Goal: Task Accomplishment & Management: Complete application form

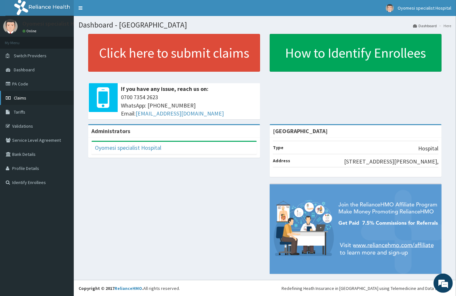
click at [31, 97] on link "Claims" at bounding box center [37, 98] width 74 height 14
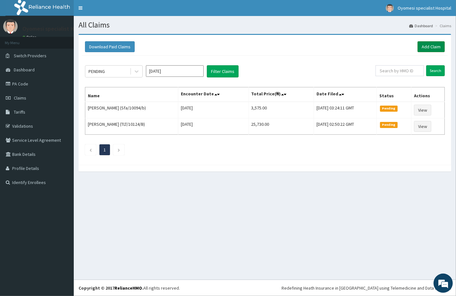
click at [433, 46] on link "Add Claim" at bounding box center [430, 46] width 27 height 11
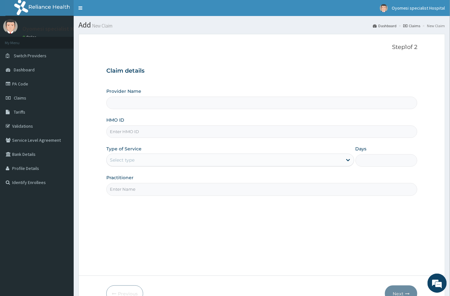
type input "[GEOGRAPHIC_DATA]"
click at [147, 136] on input "HMO ID" at bounding box center [262, 132] width 312 height 12
paste input "Ppg/10203/c"
type input "Ppg/10203/c"
drag, startPoint x: 146, startPoint y: 163, endPoint x: 145, endPoint y: 167, distance: 4.2
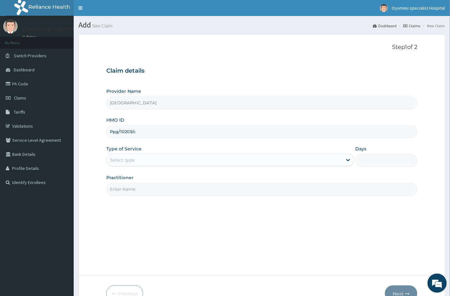
click at [146, 163] on div "Select type" at bounding box center [225, 160] width 236 height 10
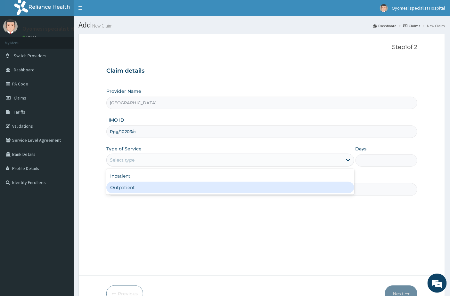
click at [142, 192] on div "Outpatient" at bounding box center [230, 188] width 248 height 12
type input "1"
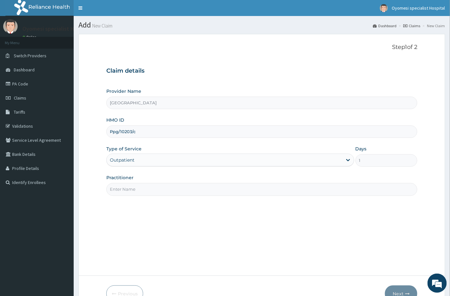
click at [139, 188] on input "Practitioner" at bounding box center [262, 189] width 312 height 12
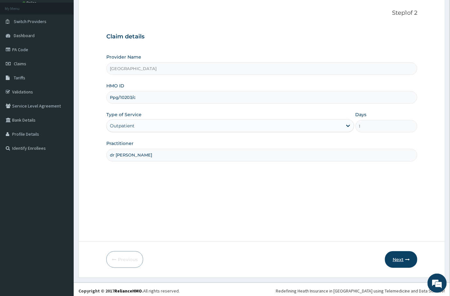
scroll to position [37, 0]
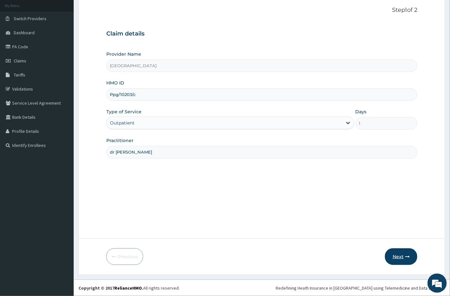
type input "dr emma"
click at [411, 256] on button "Next" at bounding box center [401, 257] width 32 height 17
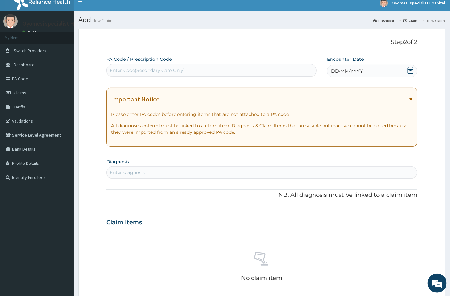
scroll to position [2, 0]
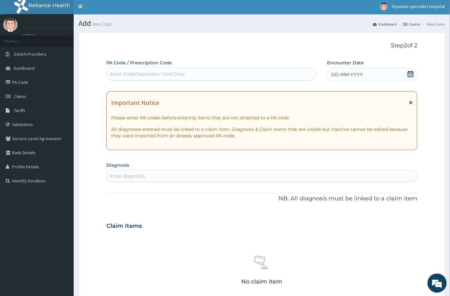
click at [158, 73] on div "Enter Code(Secondary Care Only)" at bounding box center [147, 74] width 75 height 6
paste input "PA/290110"
type input "PA/290110"
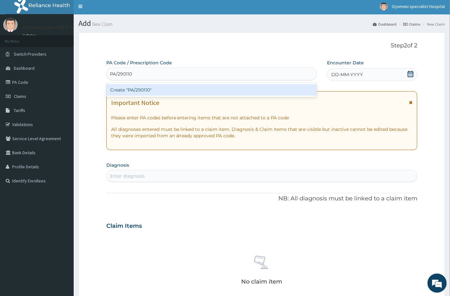
click at [143, 88] on div "Create "PA/290110"" at bounding box center [211, 90] width 211 height 12
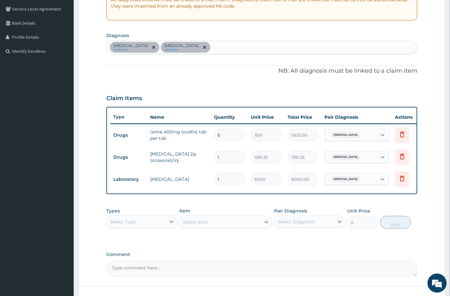
scroll to position [78, 0]
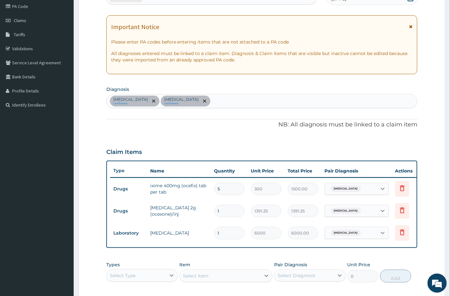
click at [217, 100] on div "Upper respiratory infection confirmed Sepsis confirmed" at bounding box center [262, 101] width 311 height 13
type input "malar"
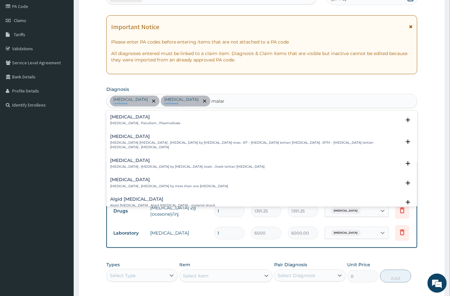
click at [163, 117] on div "Malaria Malaria , Paludism , Plasmodiosis" at bounding box center [262, 120] width 304 height 11
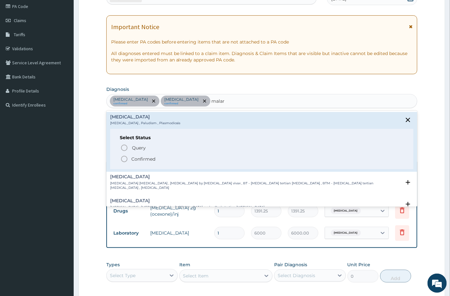
drag, startPoint x: 143, startPoint y: 159, endPoint x: 205, endPoint y: 78, distance: 102.9
click at [143, 159] on p "Confirmed" at bounding box center [143, 159] width 24 height 6
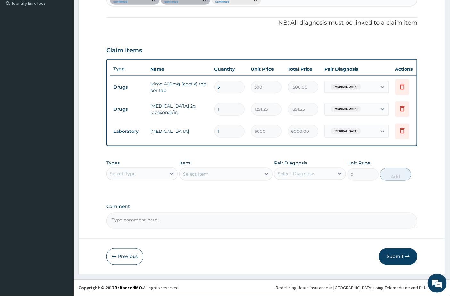
scroll to position [184, 0]
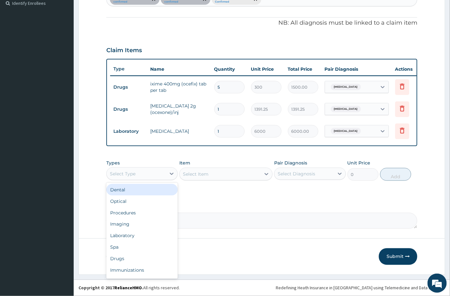
click at [157, 179] on div "Select Type" at bounding box center [136, 174] width 59 height 10
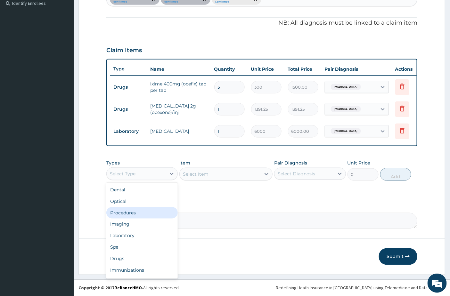
drag, startPoint x: 147, startPoint y: 216, endPoint x: 225, endPoint y: 185, distance: 83.7
click at [146, 216] on div "Procedures" at bounding box center [141, 213] width 71 height 12
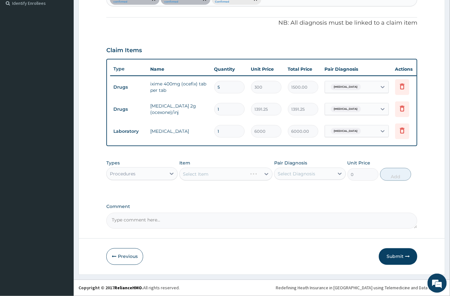
click at [219, 175] on div "Select Item" at bounding box center [225, 174] width 93 height 13
click at [294, 177] on div "Select Diagnosis" at bounding box center [304, 174] width 59 height 10
click at [294, 193] on label "Upper respiratory infection" at bounding box center [305, 190] width 40 height 6
checkbox input "true"
click at [241, 174] on div "Select Item" at bounding box center [220, 174] width 81 height 10
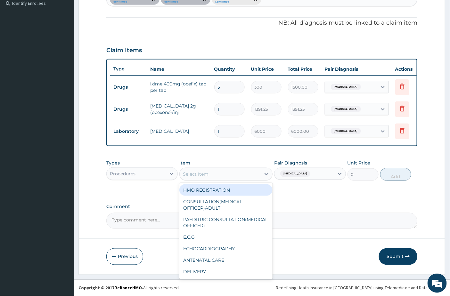
click at [227, 188] on div "HMO REGISTRATION" at bounding box center [225, 191] width 93 height 12
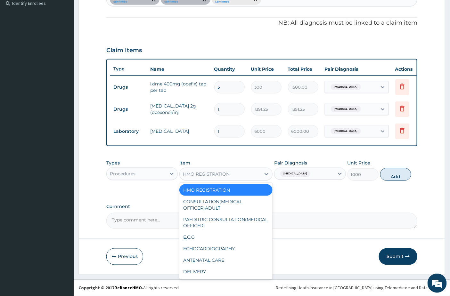
click at [228, 177] on div "HMO REGISTRATION" at bounding box center [206, 174] width 47 height 6
click at [393, 172] on button "Add" at bounding box center [395, 174] width 31 height 13
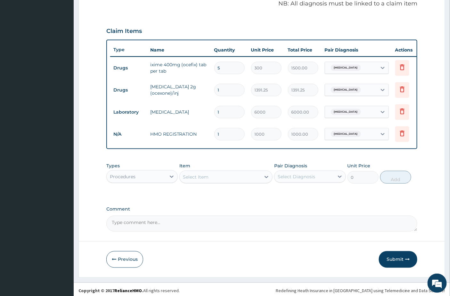
scroll to position [207, 0]
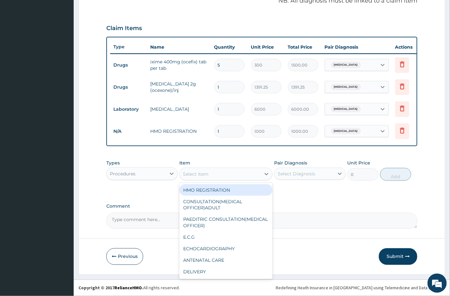
drag, startPoint x: 215, startPoint y: 172, endPoint x: 222, endPoint y: 202, distance: 30.2
click at [215, 174] on div "Select Item" at bounding box center [220, 174] width 81 height 10
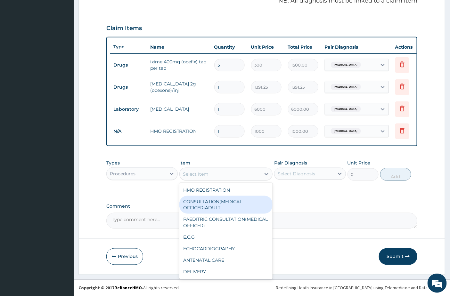
drag, startPoint x: 222, startPoint y: 204, endPoint x: 302, endPoint y: 193, distance: 80.8
click at [222, 204] on div "CONSULTATION(MEDICAL OFFICER)ADULT" at bounding box center [225, 205] width 93 height 18
type input "2000"
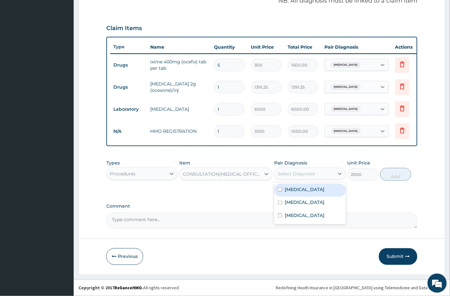
click at [319, 169] on div "Select Diagnosis" at bounding box center [304, 174] width 59 height 10
click at [307, 193] on label "Upper respiratory infection" at bounding box center [305, 190] width 40 height 6
checkbox input "true"
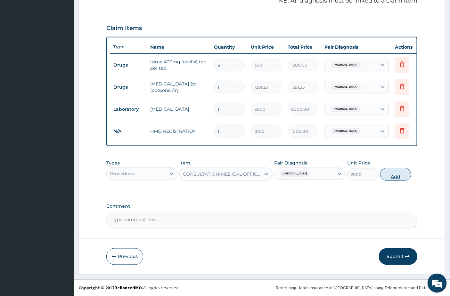
click at [402, 174] on button "Add" at bounding box center [395, 174] width 31 height 13
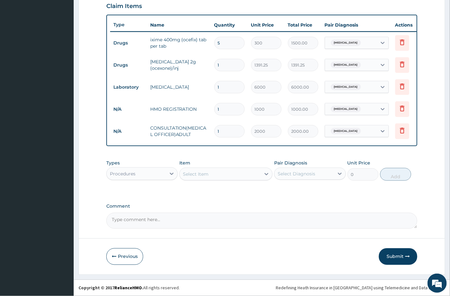
scroll to position [229, 0]
click at [164, 171] on div "Procedures" at bounding box center [136, 174] width 59 height 10
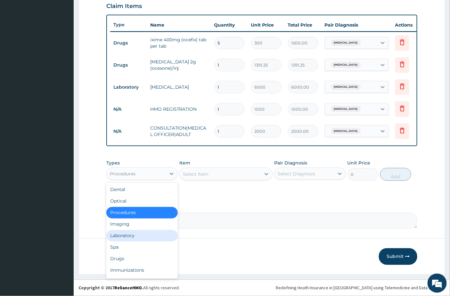
click at [146, 234] on div "Laboratory" at bounding box center [141, 236] width 71 height 12
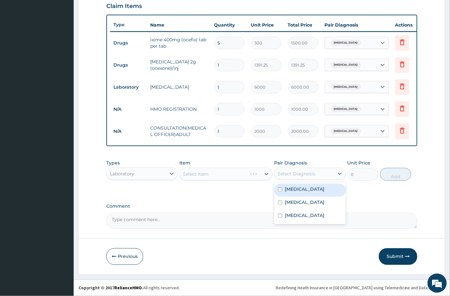
click at [311, 176] on div "Select Diagnosis" at bounding box center [296, 174] width 37 height 6
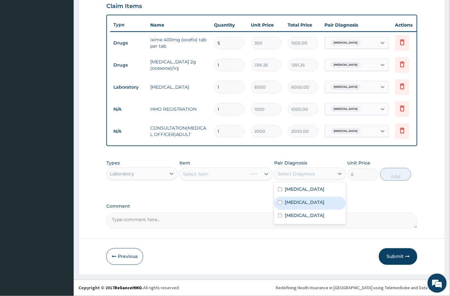
click at [242, 175] on div "Select Item" at bounding box center [225, 174] width 93 height 13
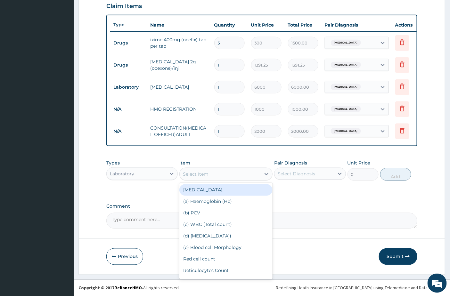
click at [242, 180] on div "Select Item" at bounding box center [225, 174] width 93 height 13
click at [240, 193] on div "FULL BLOOD COUNT." at bounding box center [225, 191] width 93 height 12
type input "2500"
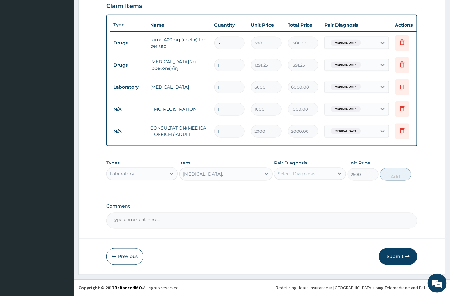
click at [313, 178] on div "Select Diagnosis" at bounding box center [304, 174] width 59 height 10
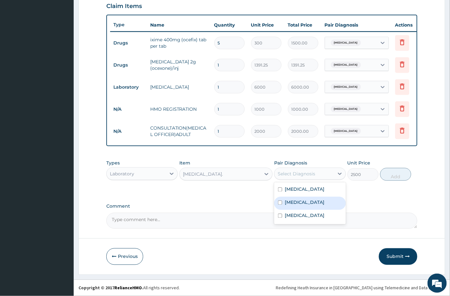
drag, startPoint x: 301, startPoint y: 207, endPoint x: 392, endPoint y: 163, distance: 100.9
click at [302, 207] on div "Sepsis" at bounding box center [309, 203] width 71 height 13
checkbox input "true"
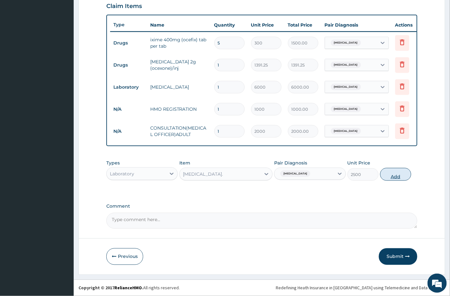
click at [391, 177] on button "Add" at bounding box center [395, 174] width 31 height 13
type input "0"
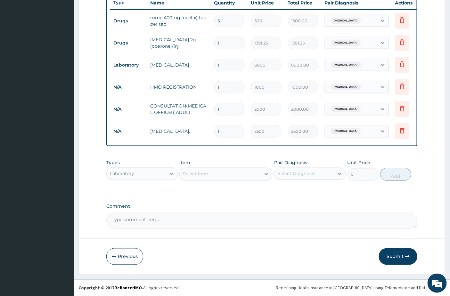
scroll to position [251, 0]
type input "0"
type input "0.00"
type input "1"
type input "2500.00"
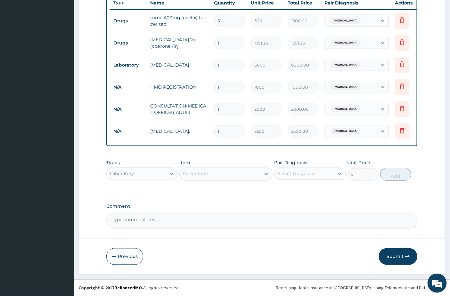
type input "0"
type input "0.00"
type input "0"
click at [204, 179] on div "Select Item" at bounding box center [220, 174] width 81 height 10
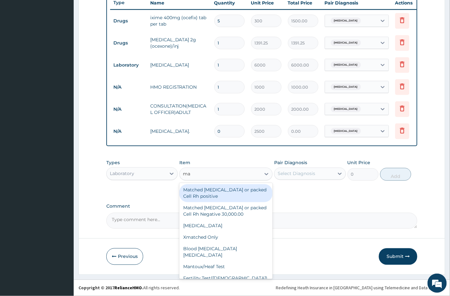
type input "mal"
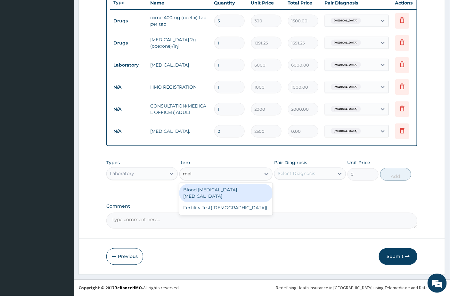
click at [222, 194] on div "Blood Malaria Parasite" at bounding box center [225, 194] width 93 height 18
type input "1000"
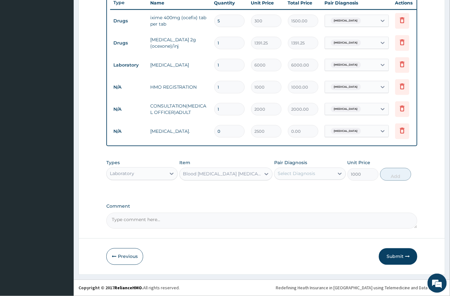
click at [302, 165] on label "Pair Diagnosis" at bounding box center [290, 163] width 33 height 6
click at [302, 178] on div "Select Diagnosis" at bounding box center [304, 174] width 59 height 10
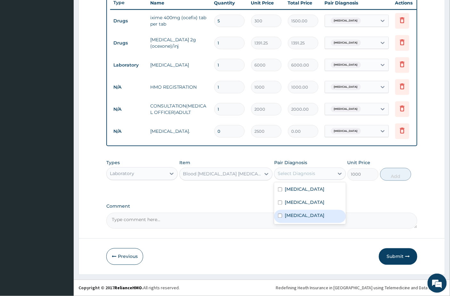
click at [292, 219] on label "Malaria" at bounding box center [305, 216] width 40 height 6
checkbox input "true"
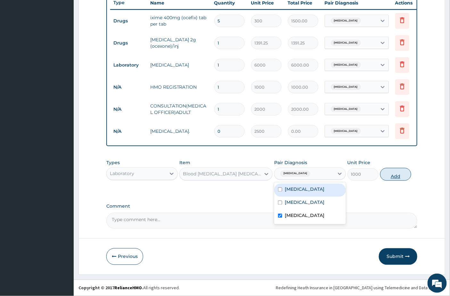
click at [404, 176] on button "Add" at bounding box center [395, 174] width 31 height 13
type input "0"
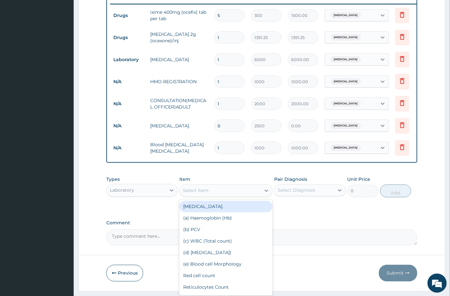
click at [233, 196] on div "Select Item" at bounding box center [220, 191] width 81 height 10
click at [170, 192] on div at bounding box center [172, 191] width 12 height 12
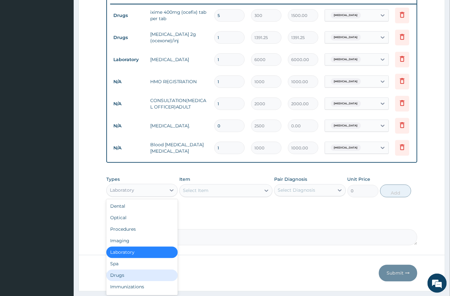
drag, startPoint x: 119, startPoint y: 280, endPoint x: 196, endPoint y: 259, distance: 80.2
click at [121, 280] on div "Drugs" at bounding box center [141, 276] width 71 height 12
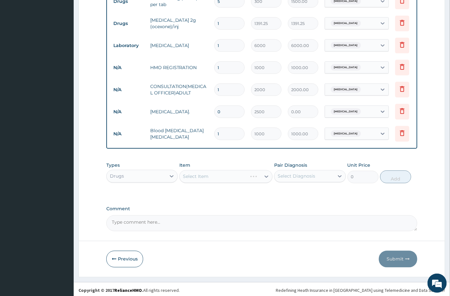
scroll to position [273, 0]
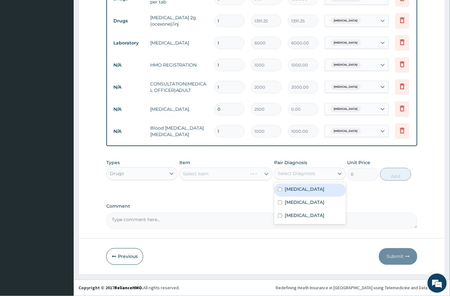
drag, startPoint x: 305, startPoint y: 175, endPoint x: 297, endPoint y: 202, distance: 27.8
click at [304, 179] on div "Select Diagnosis" at bounding box center [309, 174] width 71 height 12
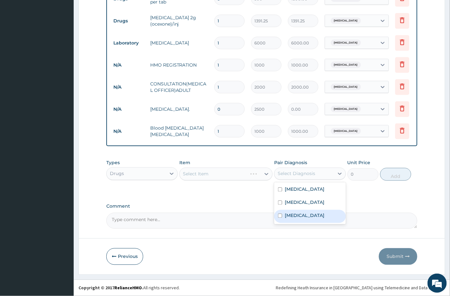
click at [293, 218] on div "Malaria" at bounding box center [309, 216] width 71 height 13
checkbox input "true"
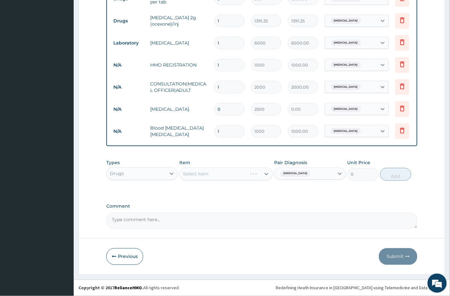
click at [243, 202] on div "PA Code / Prescription Code PA/290110 Encounter Date 14-09-2025 Important Notic…" at bounding box center [262, 11] width 312 height 436
click at [205, 178] on div "Select Item" at bounding box center [220, 174] width 81 height 10
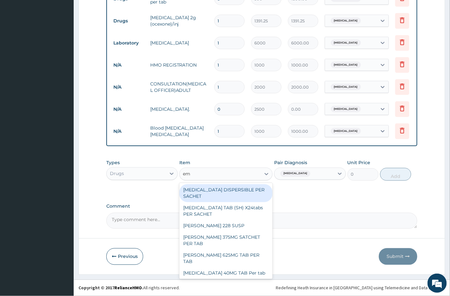
type input "ema"
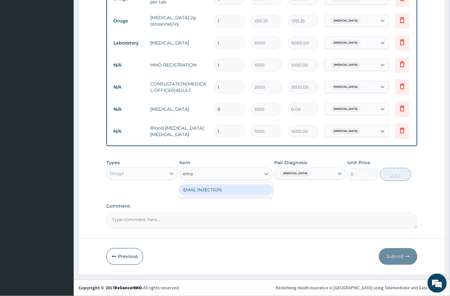
click at [225, 191] on div "EMAL INJECTION" at bounding box center [225, 191] width 93 height 12
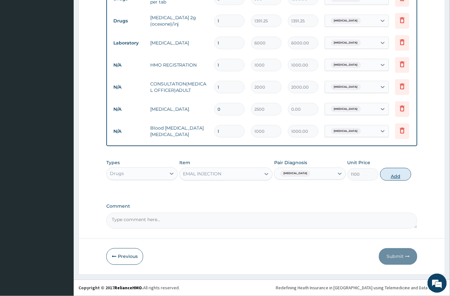
click at [390, 178] on button "Add" at bounding box center [395, 174] width 31 height 13
type input "0"
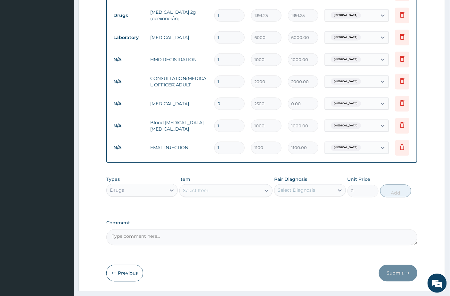
click at [228, 105] on input "0" at bounding box center [229, 104] width 30 height 12
type input "1"
type input "2500.00"
type input "2"
type input "5000.00"
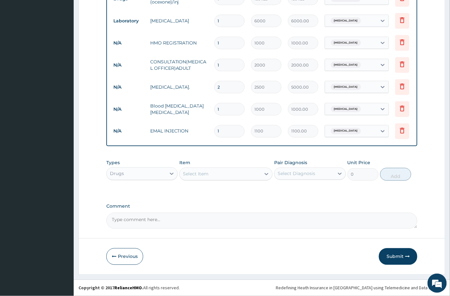
scroll to position [296, 0]
type input "2"
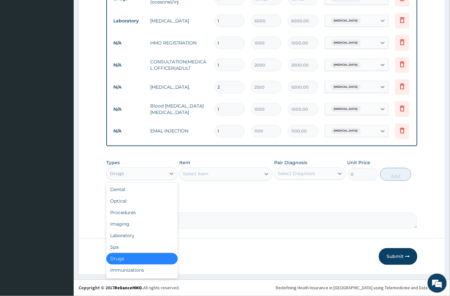
click at [154, 175] on div "Drugs" at bounding box center [136, 174] width 59 height 10
click at [218, 171] on div "Select Item" at bounding box center [220, 174] width 81 height 10
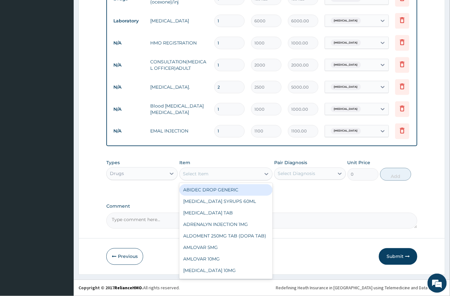
click at [217, 180] on div "Select Item" at bounding box center [225, 174] width 93 height 13
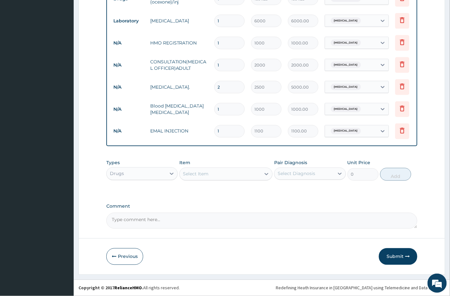
click at [218, 172] on div "Select Item" at bounding box center [220, 174] width 81 height 10
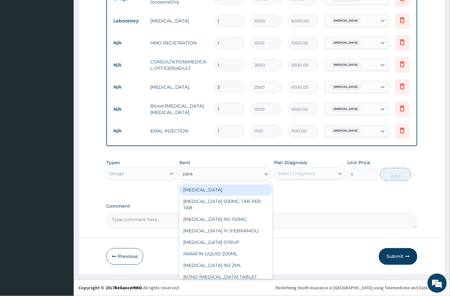
type input "parac"
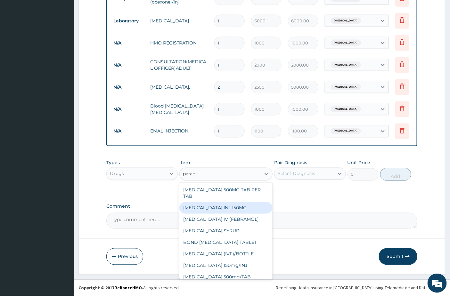
click at [236, 207] on div "PARACETAMOL INJ 150MG" at bounding box center [225, 209] width 93 height 12
type input "200"
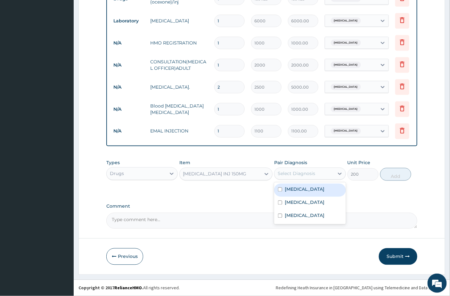
click at [313, 178] on div "Select Diagnosis" at bounding box center [304, 174] width 59 height 10
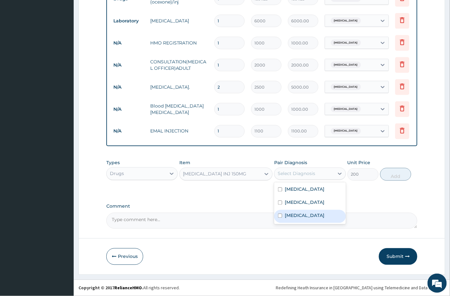
click at [302, 221] on div "Malaria" at bounding box center [309, 216] width 71 height 13
checkbox input "true"
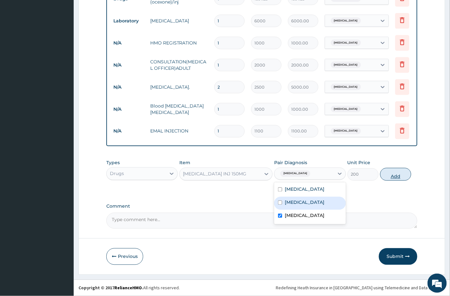
click at [395, 169] on button "Add" at bounding box center [395, 174] width 31 height 13
type input "0"
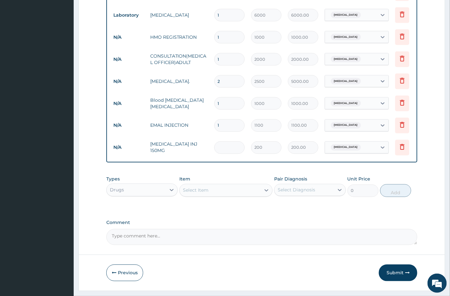
type input "0.00"
type input "6"
type input "1200.00"
type input "6"
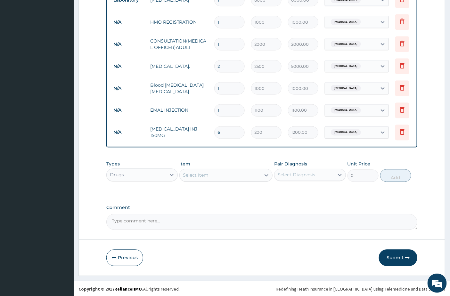
scroll to position [318, 0]
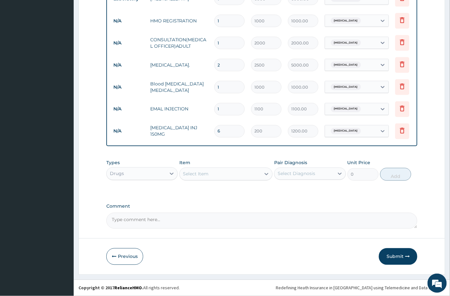
click at [212, 179] on div "Select Item" at bounding box center [220, 174] width 81 height 10
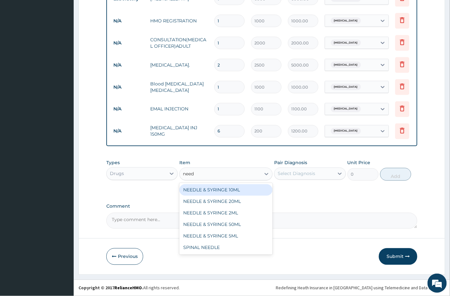
type input "needl"
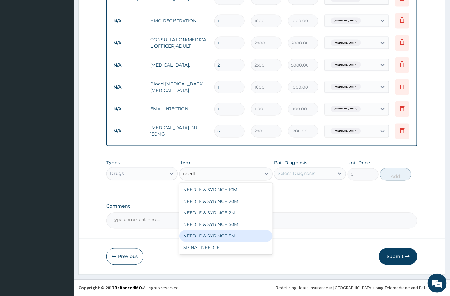
click at [213, 238] on div "NEEDLE & SYRINGE 5ML" at bounding box center [225, 237] width 93 height 12
type input "100"
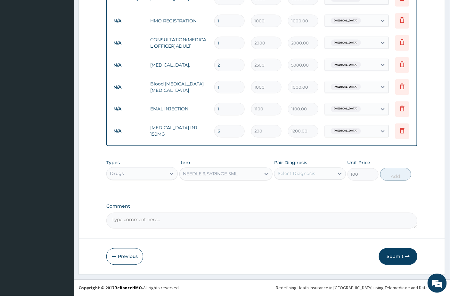
click at [220, 125] on input "6" at bounding box center [229, 131] width 30 height 12
type input "0.00"
type input "1"
type input "200.00"
type input "18"
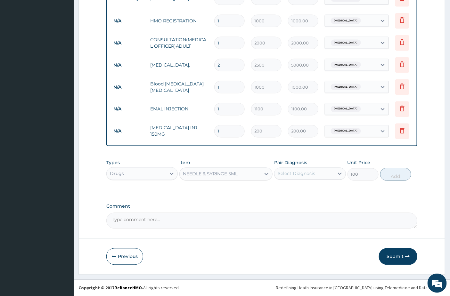
type input "3600.00"
type input "18"
click at [317, 176] on div "Select Diagnosis" at bounding box center [304, 174] width 59 height 10
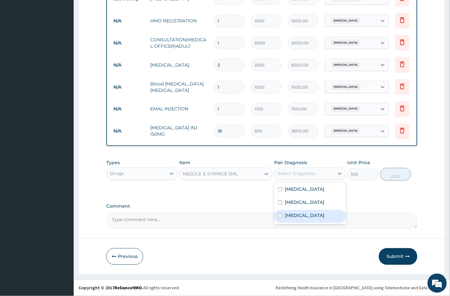
click at [306, 218] on div "Malaria" at bounding box center [309, 216] width 71 height 13
checkbox input "true"
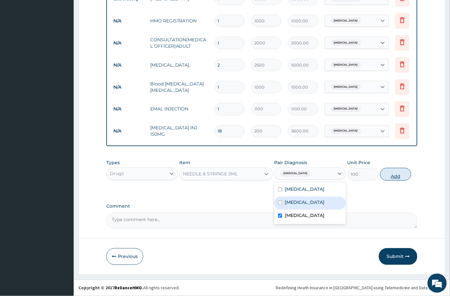
click at [396, 178] on button "Add" at bounding box center [395, 174] width 31 height 13
type input "0"
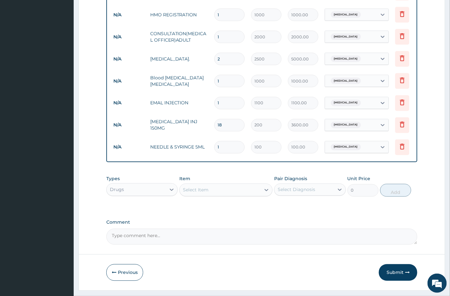
type input "0.00"
type input "7"
type input "700.00"
type input "7"
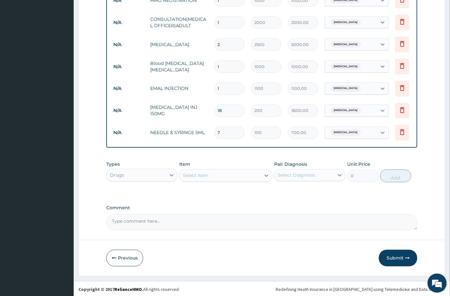
scroll to position [340, 0]
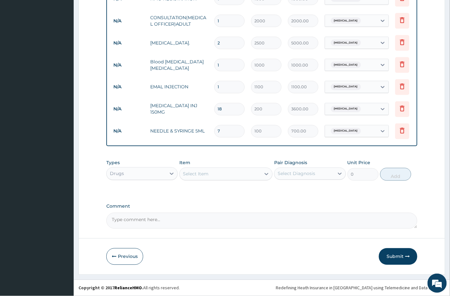
click at [214, 180] on div "Select Item" at bounding box center [225, 174] width 93 height 13
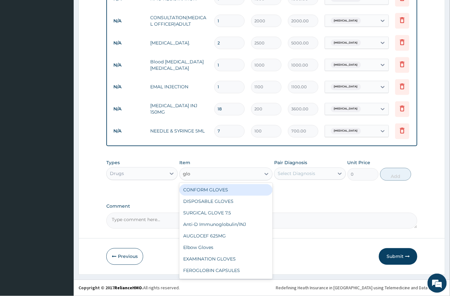
type input "glov"
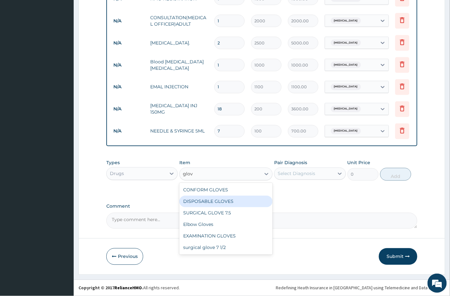
click at [211, 200] on div "DISPOSABLE GLOVES" at bounding box center [225, 202] width 93 height 12
type input "100"
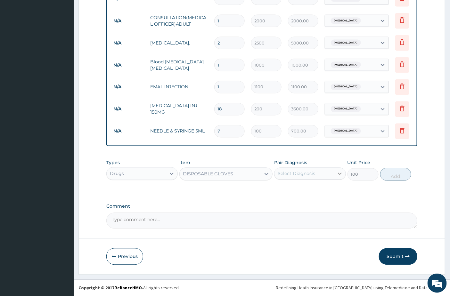
click at [339, 171] on icon at bounding box center [340, 174] width 6 height 6
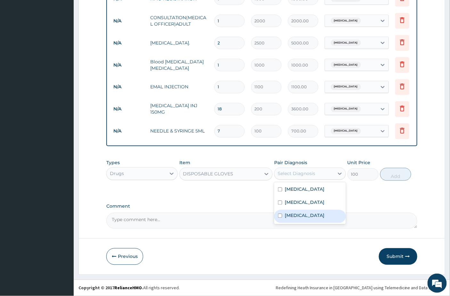
drag, startPoint x: 303, startPoint y: 222, endPoint x: 309, endPoint y: 221, distance: 5.5
click at [303, 223] on div "Malaria" at bounding box center [309, 216] width 71 height 13
checkbox input "true"
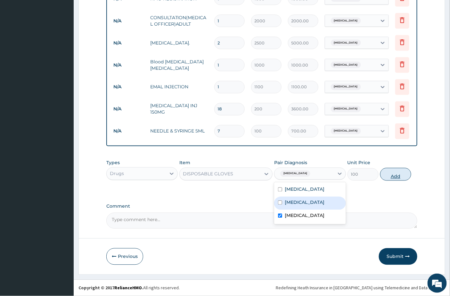
click at [402, 177] on button "Add" at bounding box center [395, 174] width 31 height 13
type input "0"
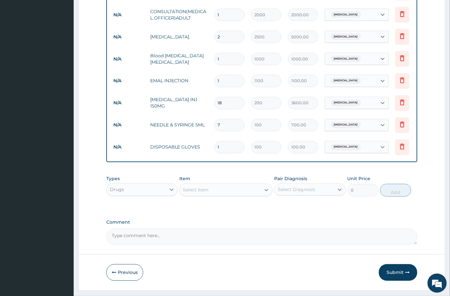
type input "0.00"
type input "2"
type input "200.00"
type input "2"
type input "0.00"
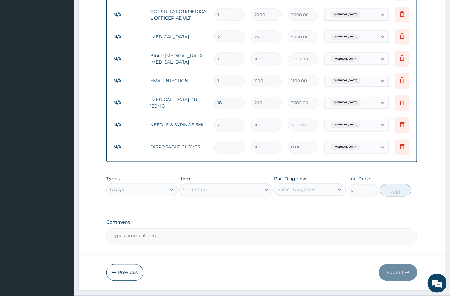
type input "3"
type input "300.00"
type input "3"
click at [211, 196] on div "Select Item" at bounding box center [220, 190] width 81 height 10
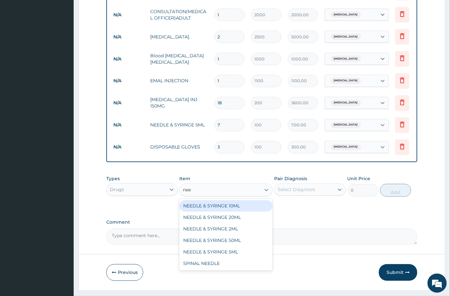
type input "need"
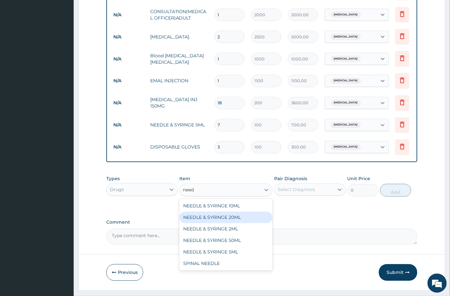
click at [225, 223] on div "NEEDLE & SYRINGE 20ML" at bounding box center [225, 218] width 93 height 12
type input "100"
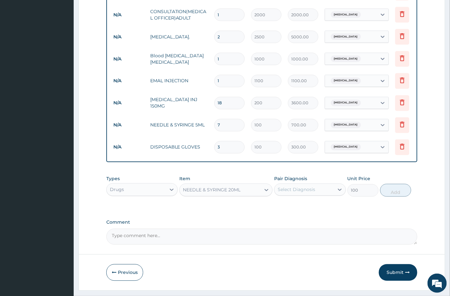
click at [215, 194] on div "NEEDLE & SYRINGE 20ML" at bounding box center [212, 190] width 58 height 6
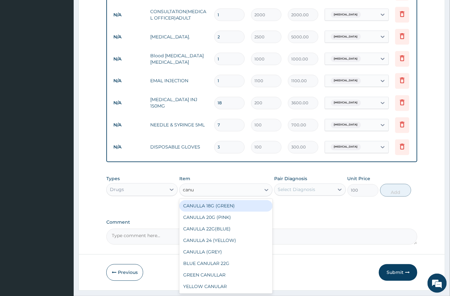
scroll to position [0, 0]
type input "canul"
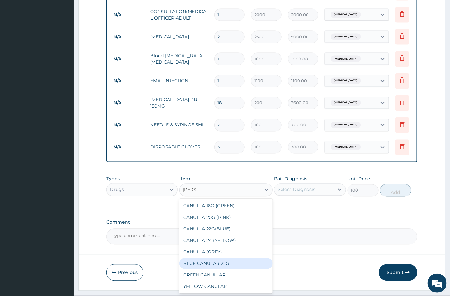
click at [215, 270] on div "BLUE CANULAR 22G" at bounding box center [225, 264] width 93 height 12
type input "132"
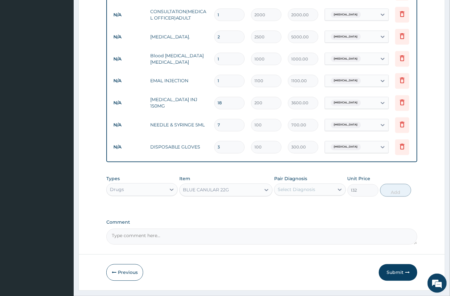
click at [311, 193] on div "Select Diagnosis" at bounding box center [296, 190] width 37 height 6
click at [300, 235] on label "Malaria" at bounding box center [305, 232] width 40 height 6
checkbox input "true"
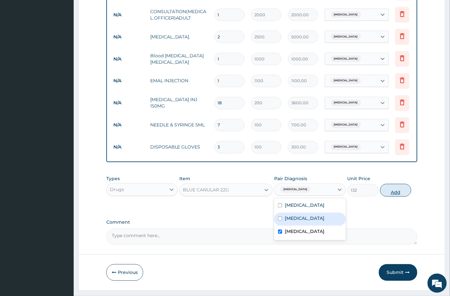
click at [393, 197] on button "Add" at bounding box center [395, 190] width 31 height 13
type input "0"
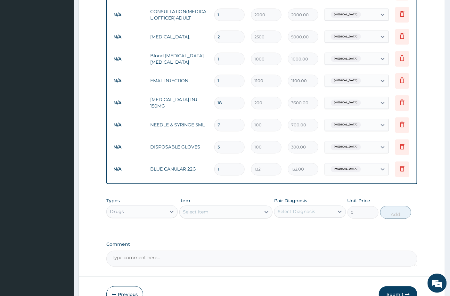
type input "0.00"
type input "6"
type input "792.00"
type input "6"
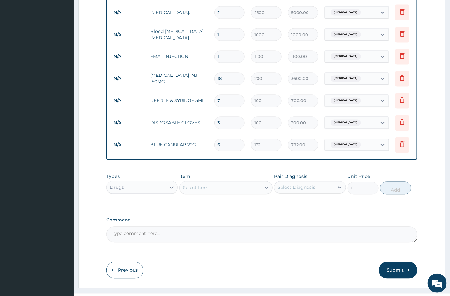
scroll to position [385, 0]
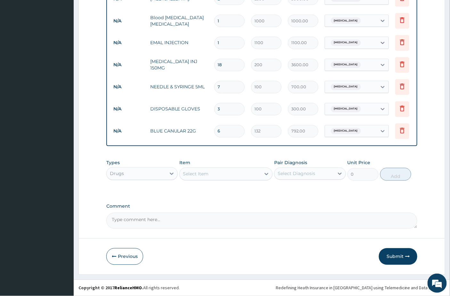
click at [213, 177] on div "Select Item" at bounding box center [220, 174] width 81 height 10
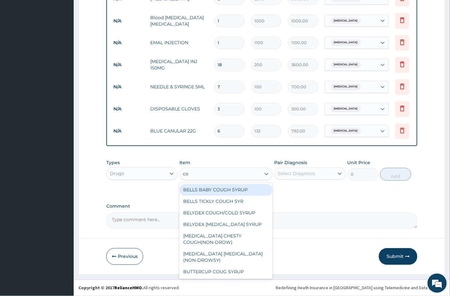
type input "c"
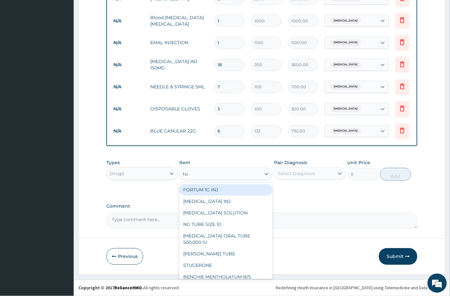
type input "tux"
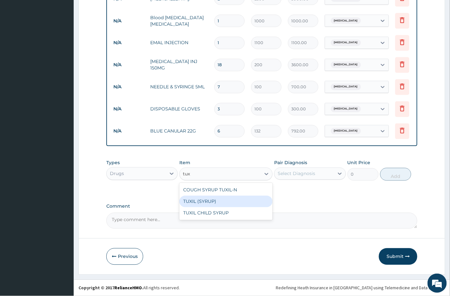
click at [210, 199] on div "TUXIL (SYRUP)" at bounding box center [225, 202] width 93 height 12
type input "2000"
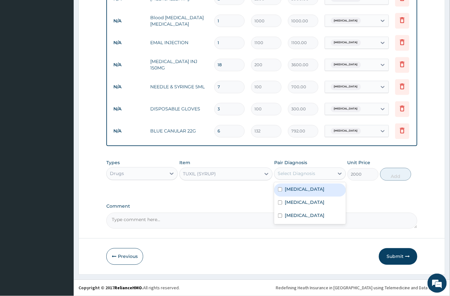
click at [304, 169] on div "Select Diagnosis" at bounding box center [304, 174] width 59 height 10
click at [305, 193] on label "[MEDICAL_DATA]" at bounding box center [305, 190] width 40 height 6
checkbox input "true"
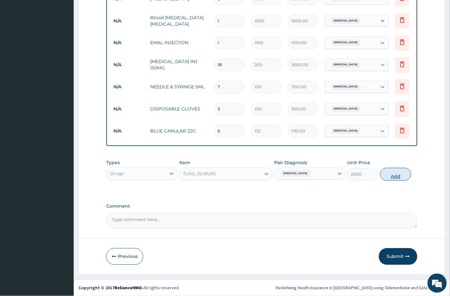
click at [389, 174] on button "Add" at bounding box center [395, 174] width 31 height 13
type input "0"
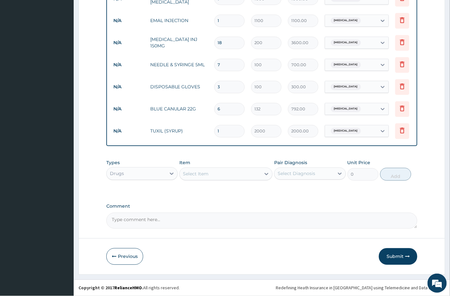
scroll to position [407, 0]
click at [204, 172] on div "Select Item" at bounding box center [196, 174] width 26 height 6
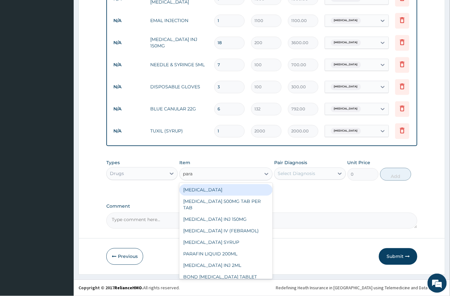
type input "parac"
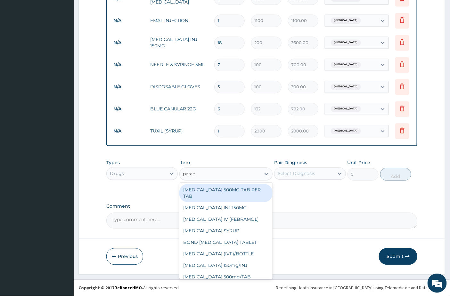
click at [220, 190] on div "[MEDICAL_DATA] 500MG TAB PER TAB" at bounding box center [225, 194] width 93 height 18
type input "6"
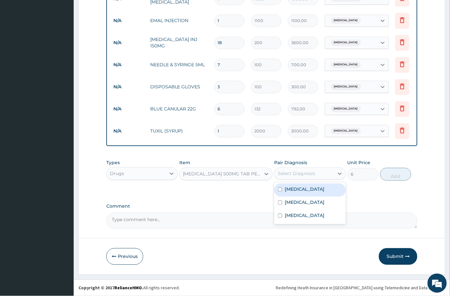
click at [315, 169] on div "Select Diagnosis" at bounding box center [304, 174] width 59 height 10
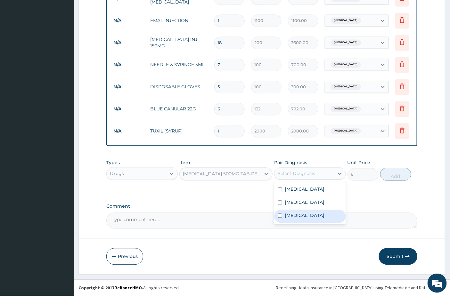
click at [298, 219] on label "Malaria" at bounding box center [305, 216] width 40 height 6
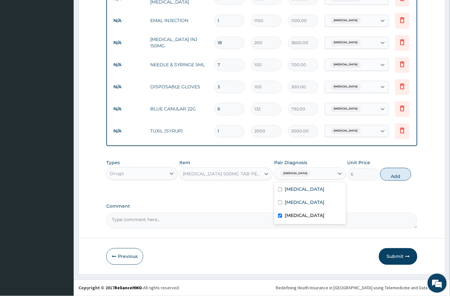
checkbox input "true"
click at [401, 177] on button "Add" at bounding box center [395, 174] width 31 height 13
type input "0"
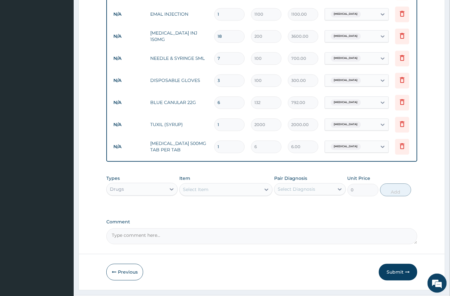
type input "18"
type input "108.00"
type input "18"
click at [199, 193] on div "Select Item" at bounding box center [196, 190] width 26 height 6
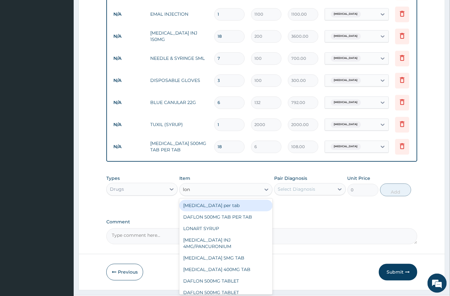
type input "lona"
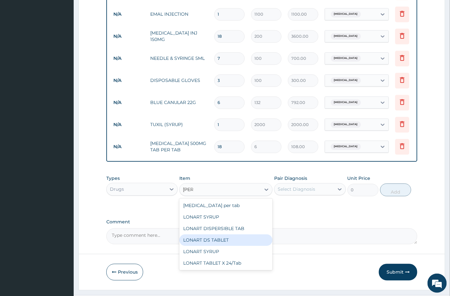
click at [215, 245] on div "LONART DS TABLET" at bounding box center [225, 241] width 93 height 12
type input "330"
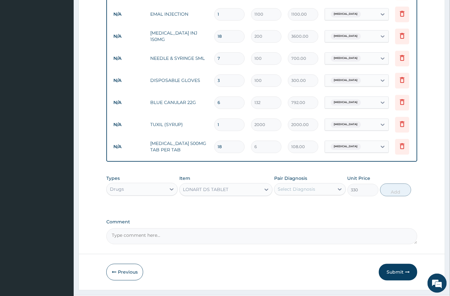
click at [303, 193] on div "Select Diagnosis" at bounding box center [296, 189] width 37 height 6
click at [296, 235] on label "Malaria" at bounding box center [305, 231] width 40 height 6
checkbox input "true"
click at [395, 196] on button "Add" at bounding box center [395, 190] width 31 height 13
type input "0"
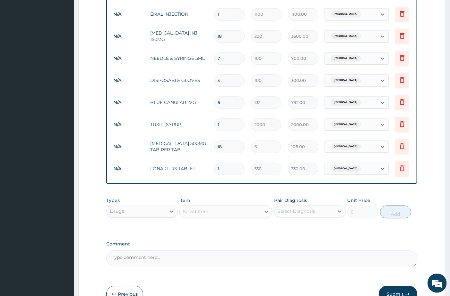
type input "0.00"
type input "6"
type input "1980.00"
type input "6"
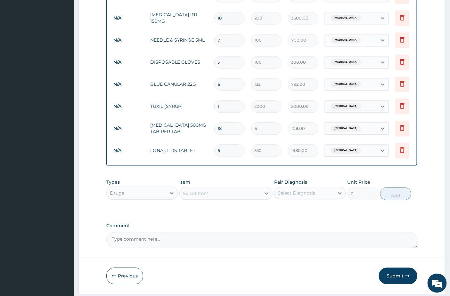
scroll to position [452, 0]
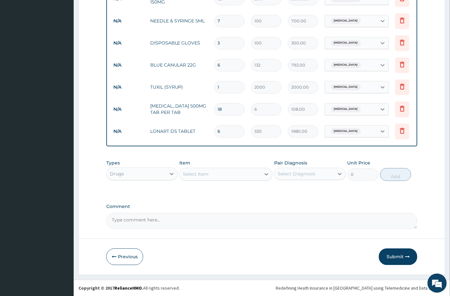
click at [223, 172] on div "Select Item" at bounding box center [220, 174] width 81 height 10
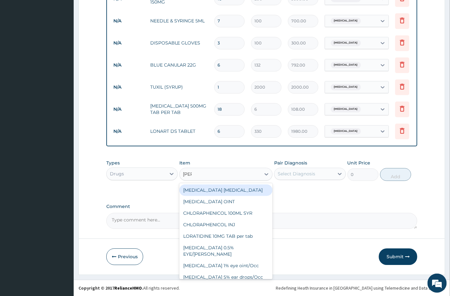
type input "lorat"
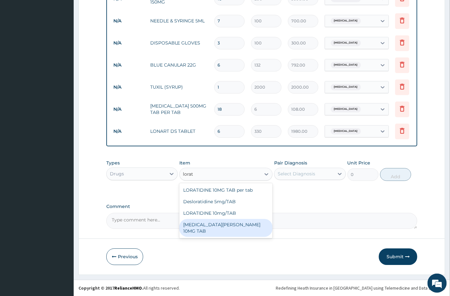
click at [224, 226] on div "[MEDICAL_DATA][PERSON_NAME] 10MG TAB" at bounding box center [225, 228] width 93 height 18
type input "150"
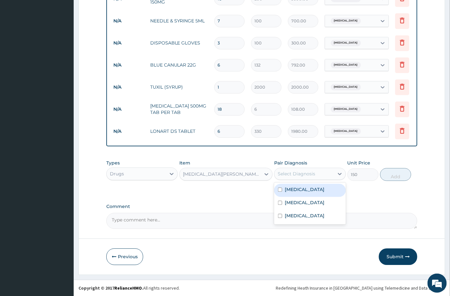
click at [308, 174] on div "Select Diagnosis" at bounding box center [296, 174] width 37 height 6
click at [306, 193] on label "[MEDICAL_DATA]" at bounding box center [305, 190] width 40 height 6
checkbox input "true"
click at [395, 176] on button "Add" at bounding box center [395, 174] width 31 height 13
type input "0"
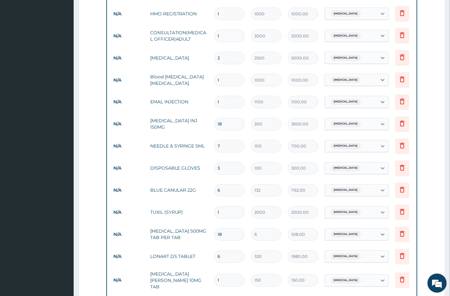
scroll to position [309, 0]
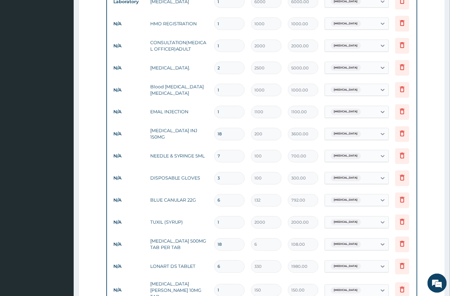
click at [221, 110] on input "1" at bounding box center [229, 112] width 30 height 12
type input "0.00"
type input "3"
type input "3300.00"
type input "3"
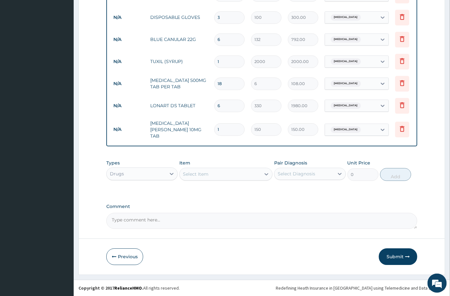
scroll to position [474, 0]
click at [219, 125] on input "1" at bounding box center [229, 129] width 30 height 12
type input "0.00"
type input "3"
type input "450.00"
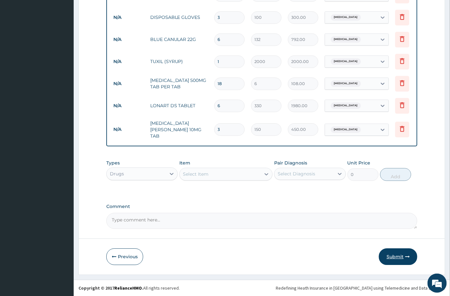
type input "3"
click at [391, 255] on button "Submit" at bounding box center [398, 257] width 38 height 17
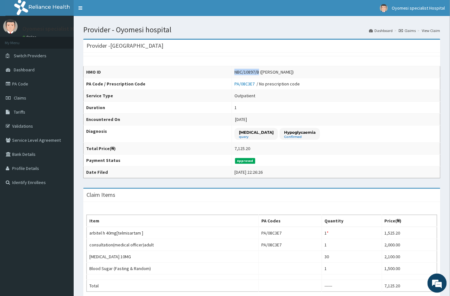
drag, startPoint x: 219, startPoint y: 69, endPoint x: 245, endPoint y: 73, distance: 26.8
click at [245, 73] on td "NBC/10897/B (Ayandayo Sholesi)" at bounding box center [336, 72] width 209 height 12
copy div "NBC/10897/B"
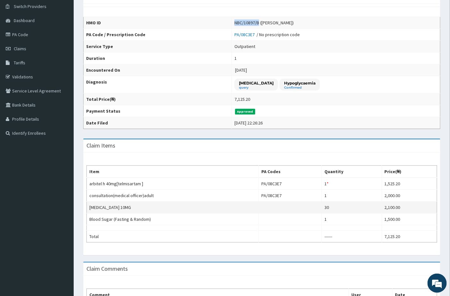
scroll to position [47, 0]
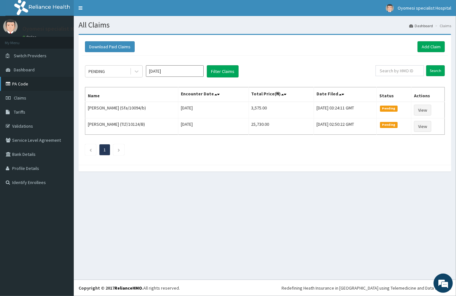
click at [29, 79] on link "PA Code" at bounding box center [37, 84] width 74 height 14
click at [431, 48] on link "Add Claim" at bounding box center [430, 46] width 27 height 11
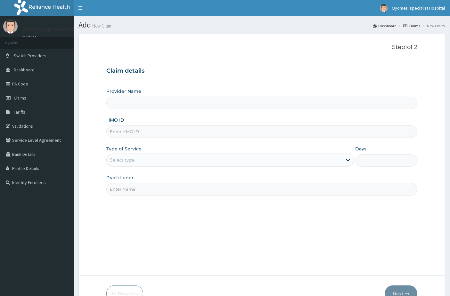
click at [122, 133] on input "HMO ID" at bounding box center [262, 132] width 312 height 12
paste input "EYS/10002/C"
type input "EYS/10002/C"
click at [146, 164] on div "Select type" at bounding box center [225, 160] width 236 height 10
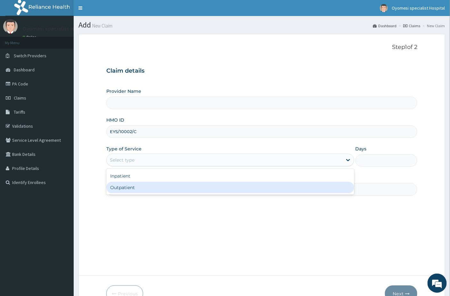
click at [141, 186] on div "Outpatient" at bounding box center [230, 188] width 248 height 12
type input "1"
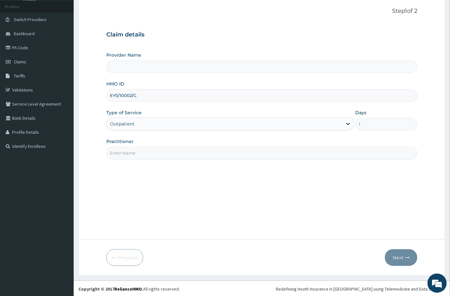
scroll to position [37, 0]
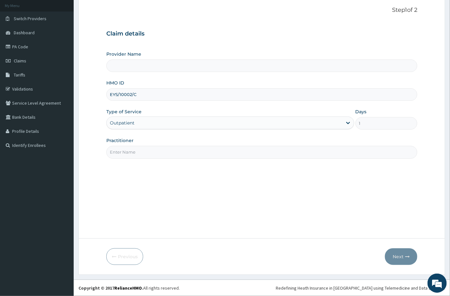
type input "[GEOGRAPHIC_DATA]"
click at [153, 154] on input "Practitioner" at bounding box center [262, 152] width 312 height 12
click at [122, 155] on input "dr emmma" at bounding box center [262, 152] width 312 height 12
type input "dr emma"
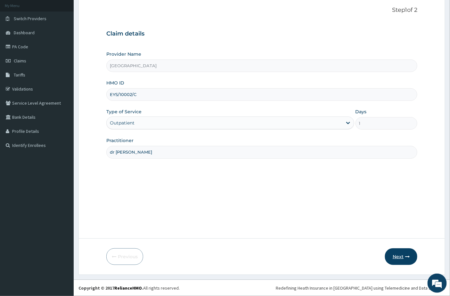
click at [412, 257] on button "Next" at bounding box center [401, 257] width 32 height 17
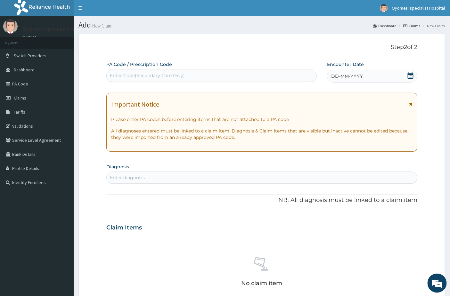
click at [408, 77] on icon at bounding box center [411, 75] width 6 height 6
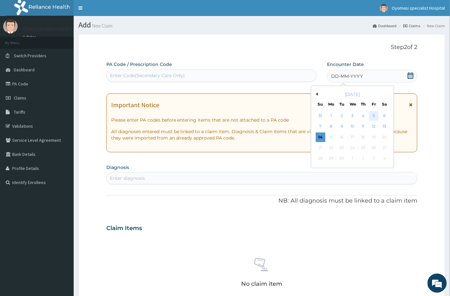
click at [374, 117] on div "5" at bounding box center [375, 116] width 10 height 10
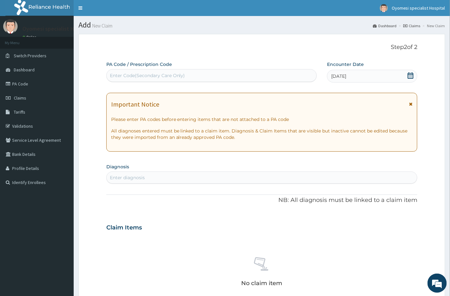
scroll to position [36, 0]
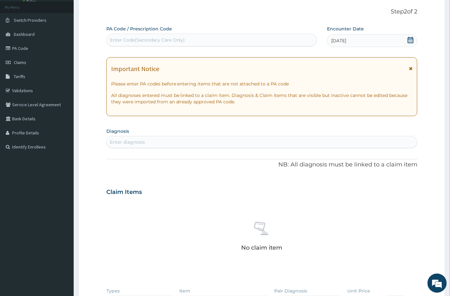
click at [148, 145] on div "Enter diagnosis" at bounding box center [262, 142] width 311 height 10
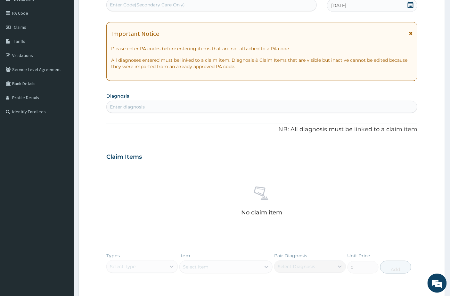
scroll to position [71, 0]
click at [149, 103] on div "Enter diagnosis" at bounding box center [262, 107] width 311 height 10
type input "upper resp"
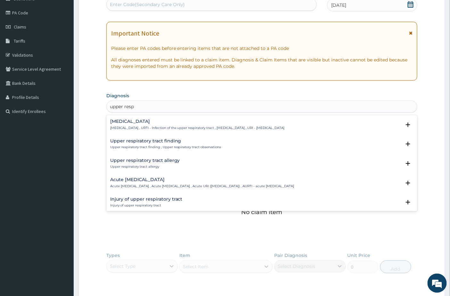
click at [156, 122] on h4 "Upper respiratory infection" at bounding box center [197, 121] width 175 height 5
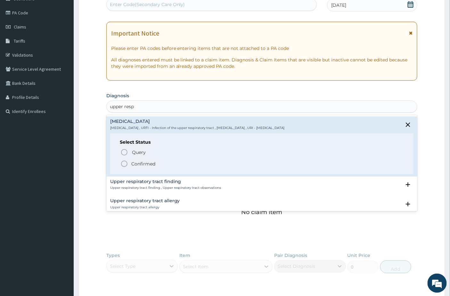
click at [140, 168] on span "Confirmed" at bounding box center [263, 164] width 284 height 8
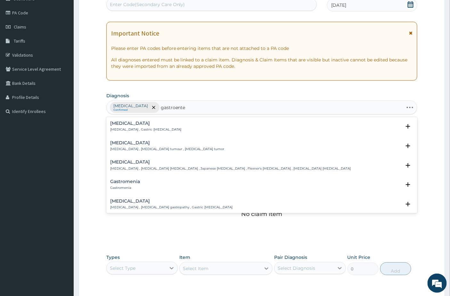
type input "gastroenter"
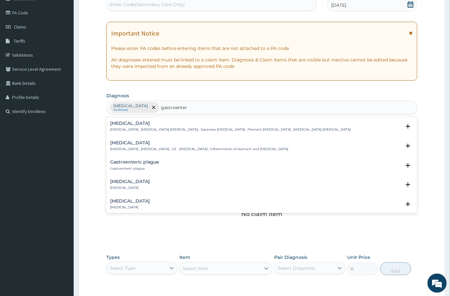
click at [130, 142] on h4 "Gastroenteritis" at bounding box center [199, 143] width 179 height 5
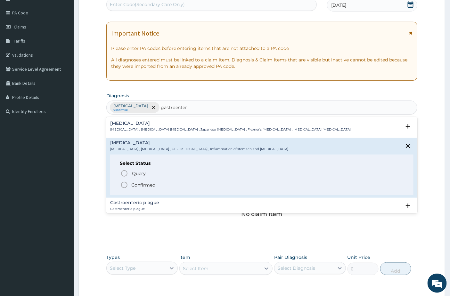
click at [132, 186] on p "Confirmed" at bounding box center [143, 185] width 24 height 6
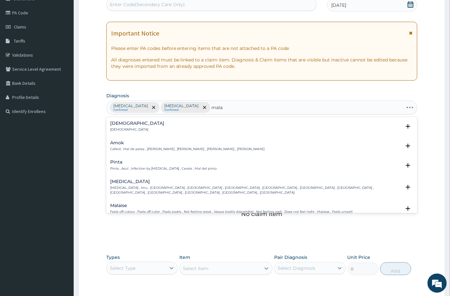
type input "malar"
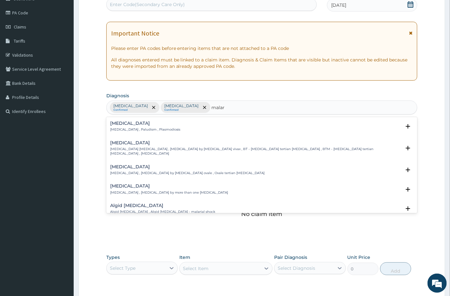
click at [128, 127] on div "Malaria Malaria , Paludism , Plasmodiosis" at bounding box center [145, 126] width 71 height 11
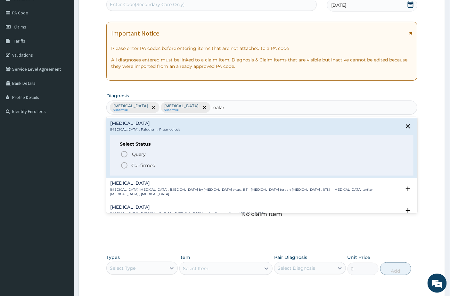
click at [132, 166] on p "Confirmed" at bounding box center [143, 165] width 24 height 6
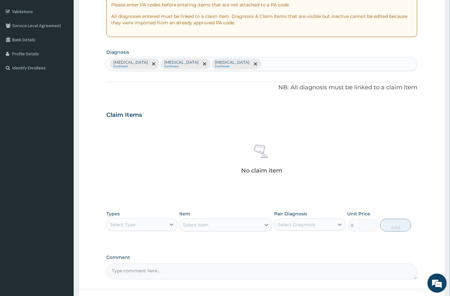
scroll to position [165, 0]
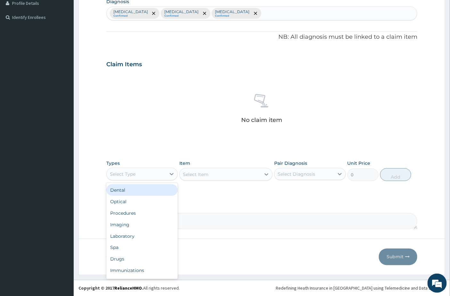
click at [158, 175] on div "Select Type" at bounding box center [136, 174] width 59 height 10
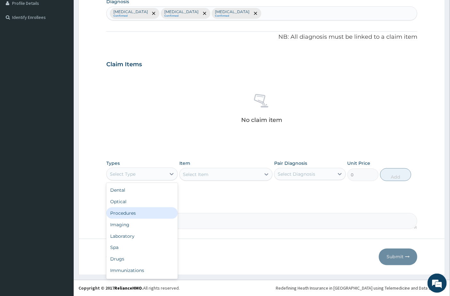
drag, startPoint x: 145, startPoint y: 215, endPoint x: 233, endPoint y: 138, distance: 117.2
click at [146, 215] on div "Procedures" at bounding box center [141, 214] width 71 height 12
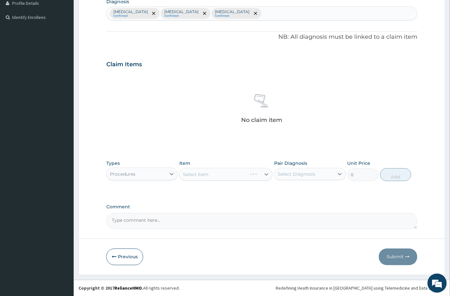
click at [202, 191] on div "Types option Procedures, selected. Select is focused ,type to refine list, pres…" at bounding box center [262, 175] width 312 height 37
drag, startPoint x: 284, startPoint y: 172, endPoint x: 285, endPoint y: 179, distance: 6.4
click at [285, 172] on div "Select Diagnosis" at bounding box center [296, 174] width 37 height 6
drag, startPoint x: 293, startPoint y: 196, endPoint x: 270, endPoint y: 179, distance: 28.0
click at [293, 193] on label "Upper respiratory infection" at bounding box center [305, 190] width 40 height 6
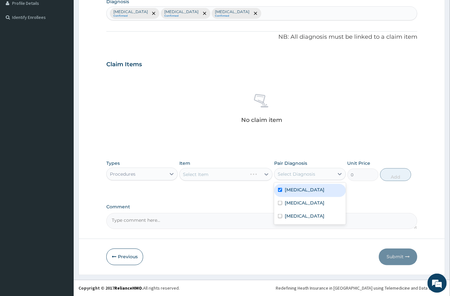
checkbox input "true"
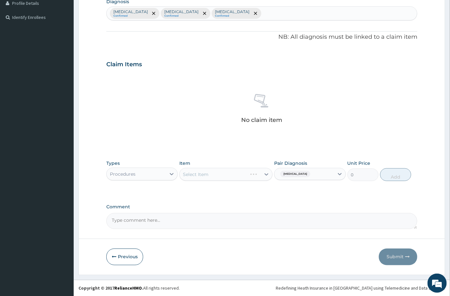
drag, startPoint x: 246, startPoint y: 169, endPoint x: 246, endPoint y: 181, distance: 12.8
click at [246, 172] on div "Select Item" at bounding box center [225, 174] width 93 height 13
click at [242, 170] on div "Select Item" at bounding box center [225, 174] width 93 height 13
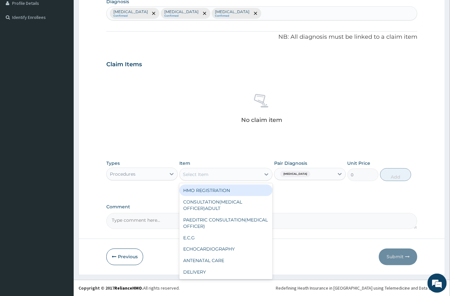
click at [253, 173] on div "Select Item" at bounding box center [220, 175] width 81 height 10
click at [233, 192] on div "HMO REGISTRATION" at bounding box center [225, 191] width 93 height 12
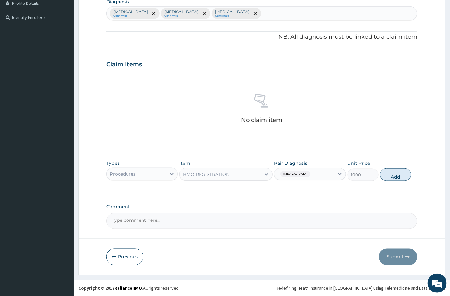
click at [401, 173] on button "Add" at bounding box center [395, 175] width 31 height 13
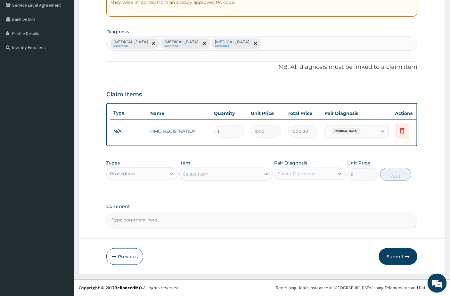
scroll to position [140, 0]
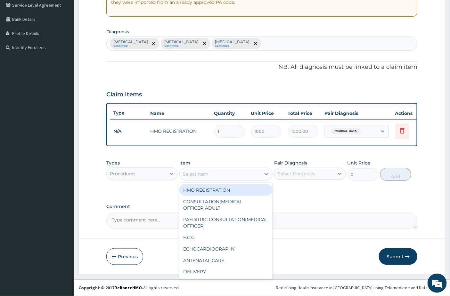
drag, startPoint x: 213, startPoint y: 175, endPoint x: 215, endPoint y: 191, distance: 16.2
click at [213, 175] on div "Select Item" at bounding box center [220, 174] width 81 height 10
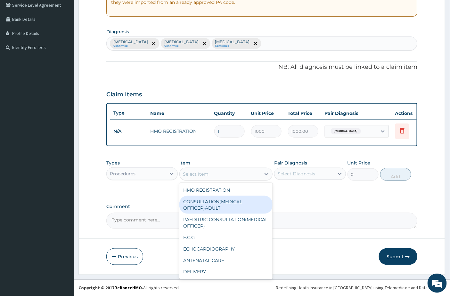
click at [214, 202] on div "CONSULTATION(MEDICAL OFFICER)ADULT" at bounding box center [225, 205] width 93 height 18
type input "2000"
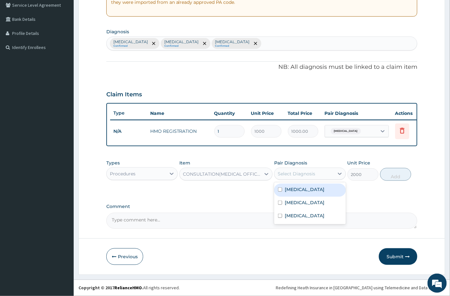
click at [312, 177] on div "Select Diagnosis" at bounding box center [296, 174] width 37 height 6
click at [302, 197] on div "[MEDICAL_DATA]" at bounding box center [309, 190] width 71 height 13
checkbox input "true"
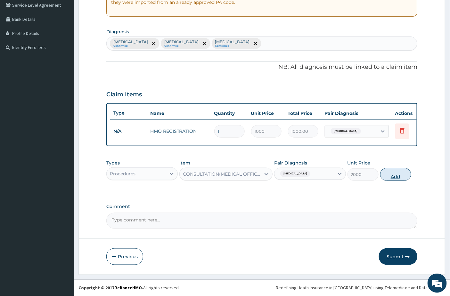
click at [395, 175] on button "Add" at bounding box center [395, 174] width 31 height 13
type input "0"
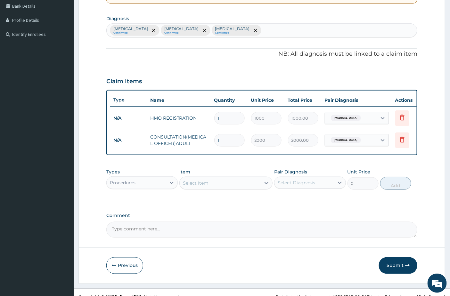
scroll to position [162, 0]
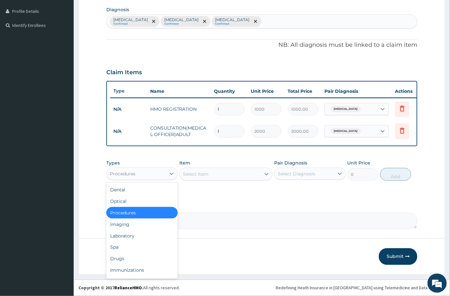
drag, startPoint x: 144, startPoint y: 169, endPoint x: 143, endPoint y: 184, distance: 14.5
click at [144, 170] on div "Procedures" at bounding box center [136, 174] width 59 height 10
drag, startPoint x: 118, startPoint y: 256, endPoint x: 119, endPoint y: 252, distance: 5.0
click at [117, 256] on div "Drugs" at bounding box center [141, 260] width 71 height 12
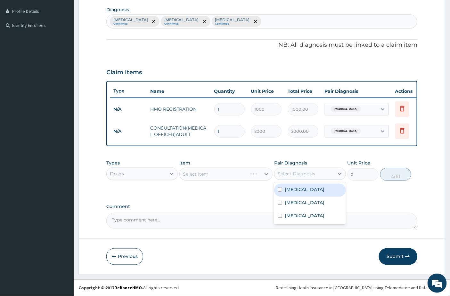
click at [295, 174] on div "Select Diagnosis" at bounding box center [296, 174] width 37 height 6
click at [290, 193] on label "[MEDICAL_DATA]" at bounding box center [305, 190] width 40 height 6
checkbox input "true"
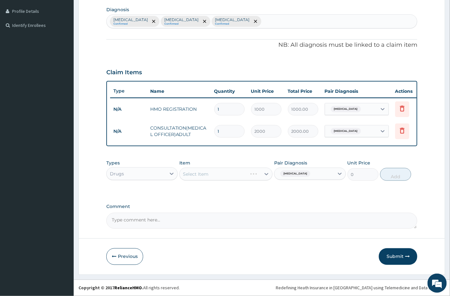
click at [232, 194] on div "PA Code / Prescription Code Enter Code(Secondary Care Only) Encounter Date 05-0…" at bounding box center [262, 66] width 312 height 325
click at [226, 172] on div "Select Item" at bounding box center [220, 174] width 81 height 10
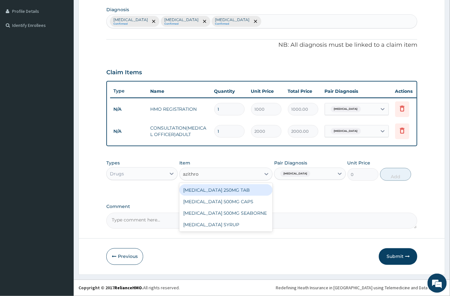
type input "azithrom"
click at [241, 202] on div "[MEDICAL_DATA] 500MG CAPS" at bounding box center [225, 202] width 93 height 12
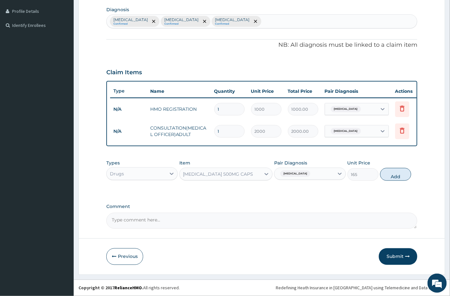
click at [215, 175] on div "[MEDICAL_DATA] 500MG CAPS" at bounding box center [218, 174] width 70 height 6
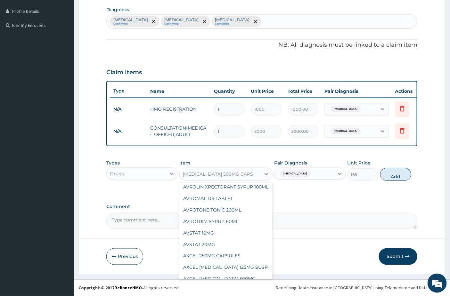
scroll to position [7835, 0]
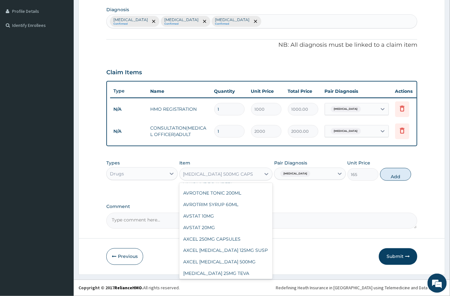
type input "1320"
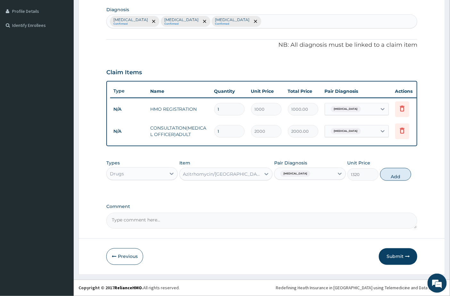
click at [222, 173] on div "Azitrhomycin/[GEOGRAPHIC_DATA]" at bounding box center [222, 174] width 79 height 6
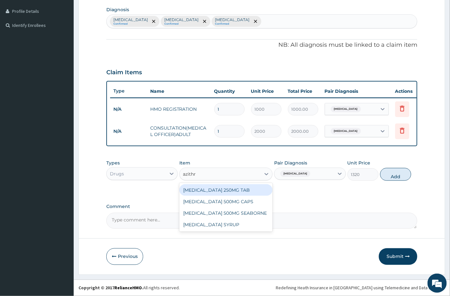
type input "azithro"
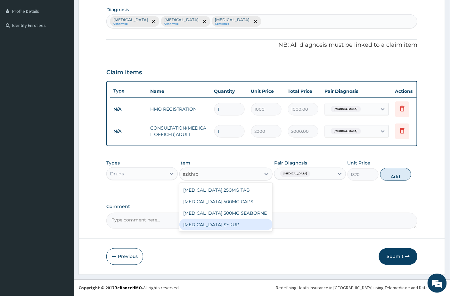
click at [260, 223] on div "[MEDICAL_DATA] SYRUP" at bounding box center [225, 225] width 93 height 12
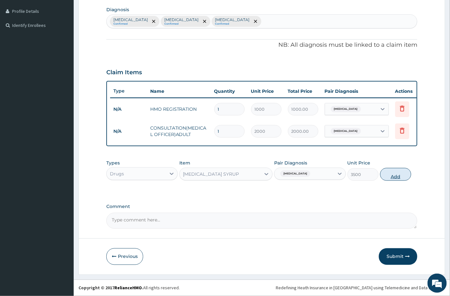
click at [398, 172] on button "Add" at bounding box center [395, 174] width 31 height 13
type input "0"
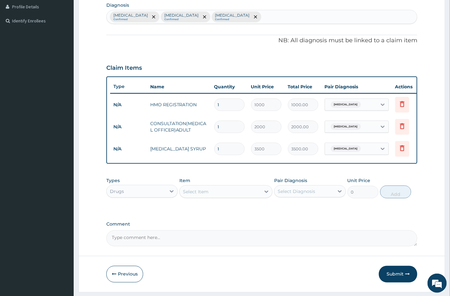
click at [200, 195] on div "Select Item" at bounding box center [196, 192] width 26 height 6
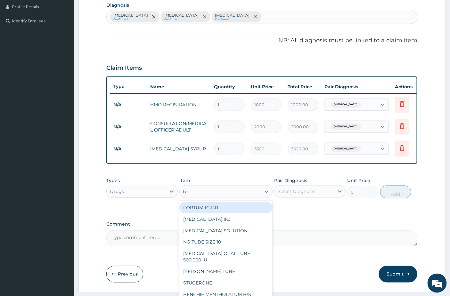
type input "tux"
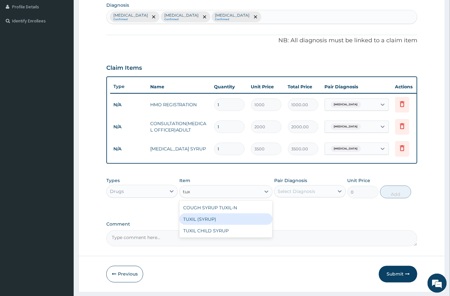
click at [201, 225] on div "TUXIL (SYRUP)" at bounding box center [225, 220] width 93 height 12
type input "2000"
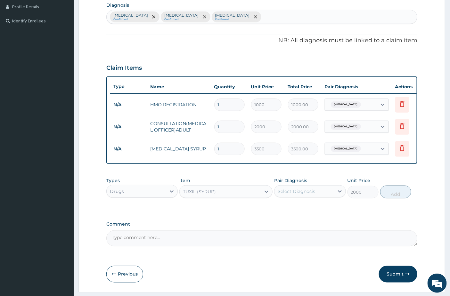
click at [321, 197] on div "Select Diagnosis" at bounding box center [304, 192] width 59 height 10
drag, startPoint x: 307, startPoint y: 216, endPoint x: 332, endPoint y: 209, distance: 26.3
click at [311, 211] on label "[MEDICAL_DATA]" at bounding box center [305, 207] width 40 height 6
checkbox input "true"
click at [396, 196] on button "Add" at bounding box center [395, 192] width 31 height 13
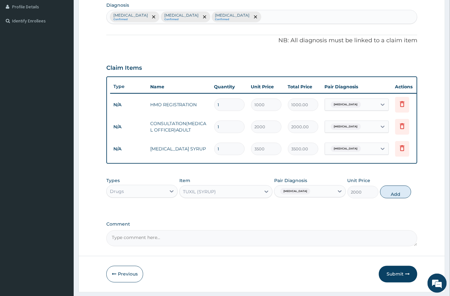
type input "0"
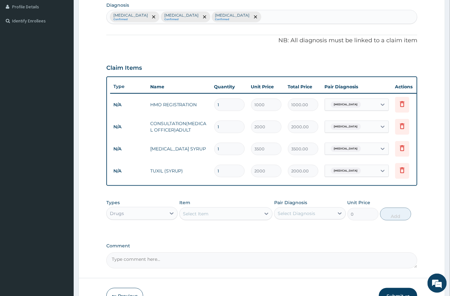
scroll to position [207, 0]
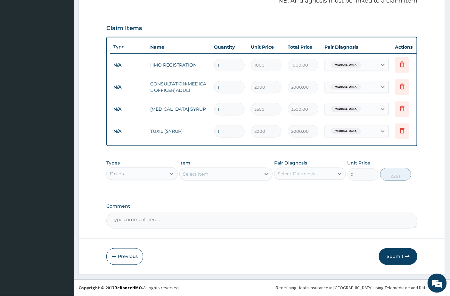
click at [209, 176] on div "Select Item" at bounding box center [220, 174] width 81 height 10
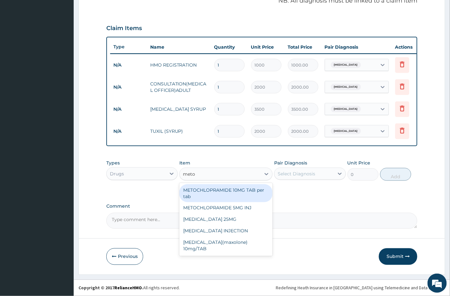
type input "metoc"
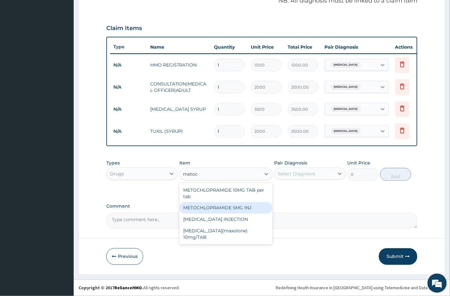
click at [231, 205] on div "METOCHLOPRAMIDE 5MG INJ" at bounding box center [225, 209] width 93 height 12
type input "200"
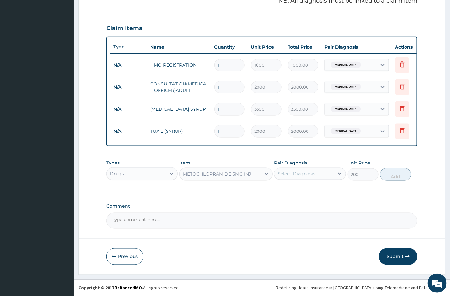
click at [304, 171] on div "Select Diagnosis" at bounding box center [296, 174] width 37 height 6
click at [302, 206] on label "Gastroenteritis" at bounding box center [305, 203] width 40 height 6
checkbox input "true"
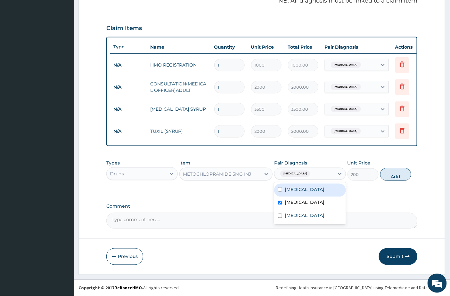
click at [389, 172] on button "Add" at bounding box center [395, 174] width 31 height 13
type input "0"
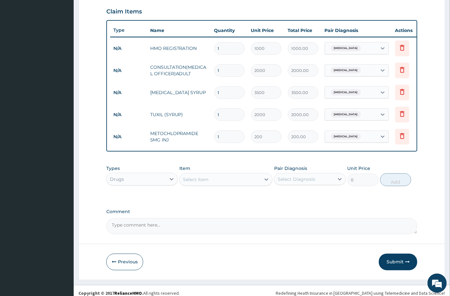
scroll to position [229, 0]
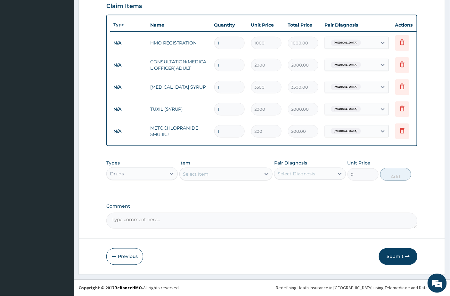
click at [204, 174] on div "Select Item" at bounding box center [196, 174] width 26 height 6
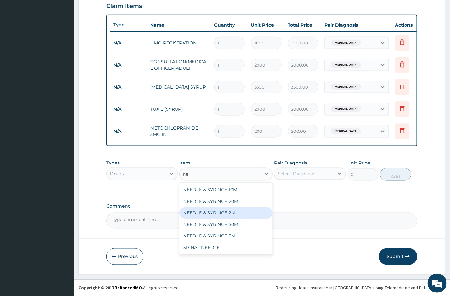
type input "n"
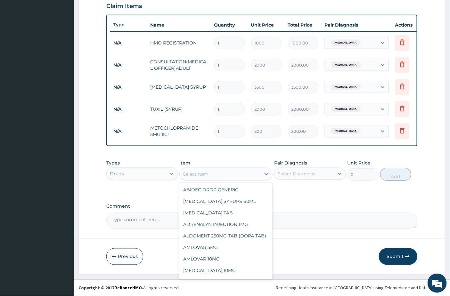
type input "n"
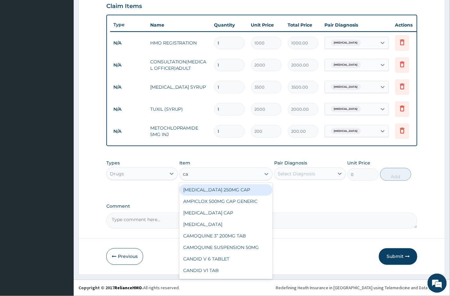
type input "c"
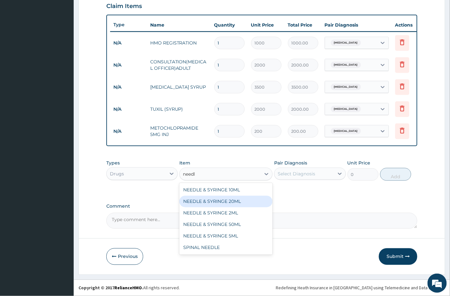
type input "needl"
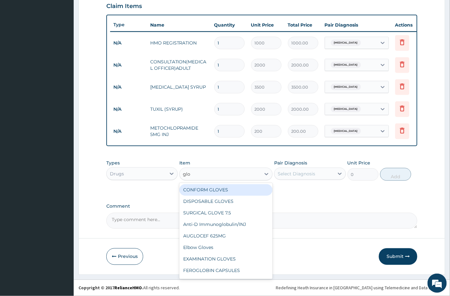
type input "glov"
click at [200, 202] on div "DISPOSABLE GLOVES" at bounding box center [225, 202] width 93 height 12
type input "100"
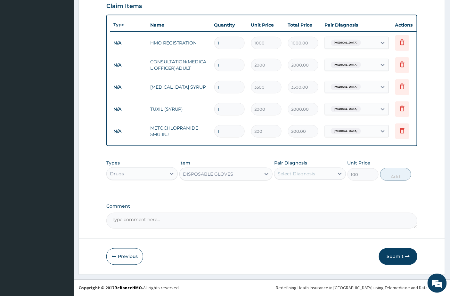
click at [319, 170] on div "Select Diagnosis" at bounding box center [304, 174] width 59 height 10
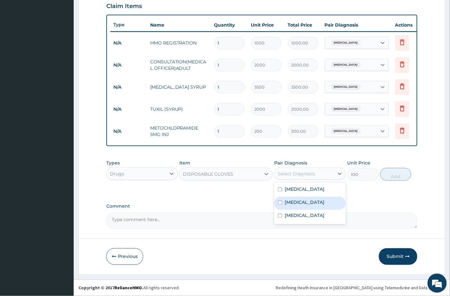
click at [300, 206] on label "Gastroenteritis" at bounding box center [305, 203] width 40 height 6
checkbox input "true"
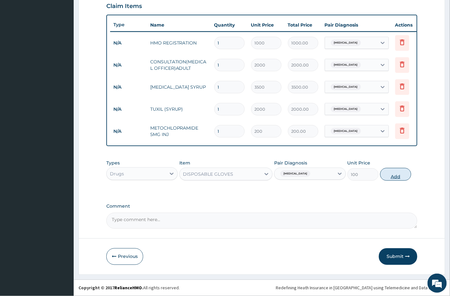
click at [393, 176] on button "Add" at bounding box center [395, 174] width 31 height 13
type input "0"
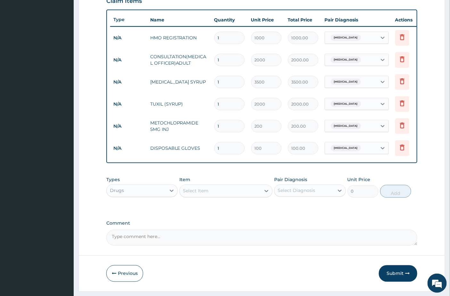
click at [195, 198] on div "Select Item" at bounding box center [225, 191] width 93 height 13
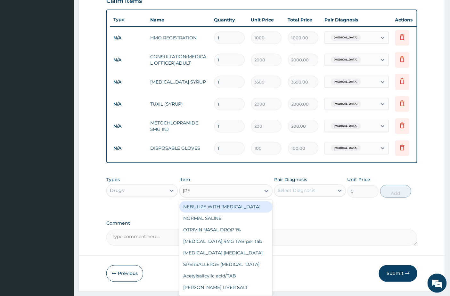
type input "salt"
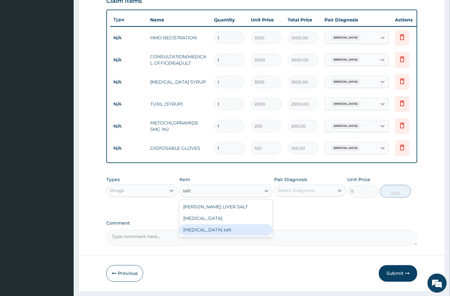
click at [209, 236] on div "Oral rehydration salt" at bounding box center [225, 231] width 93 height 12
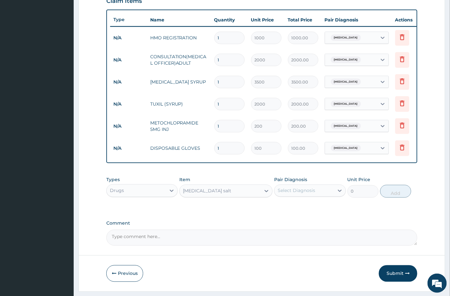
type input "110"
drag, startPoint x: 321, startPoint y: 198, endPoint x: 315, endPoint y: 220, distance: 22.8
click at [321, 196] on div "Select Diagnosis" at bounding box center [304, 191] width 59 height 10
click at [308, 227] on div "Gastroenteritis" at bounding box center [309, 220] width 71 height 13
checkbox input "true"
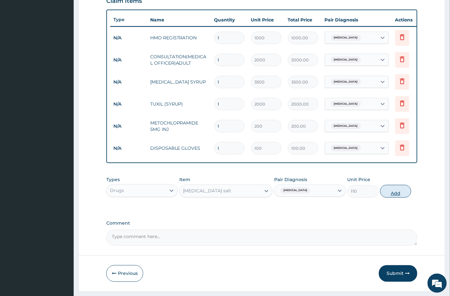
click at [401, 198] on button "Add" at bounding box center [395, 191] width 31 height 13
type input "0"
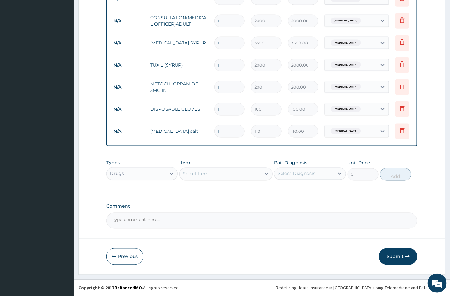
scroll to position [273, 0]
click at [198, 175] on div "Select Item" at bounding box center [196, 174] width 26 height 6
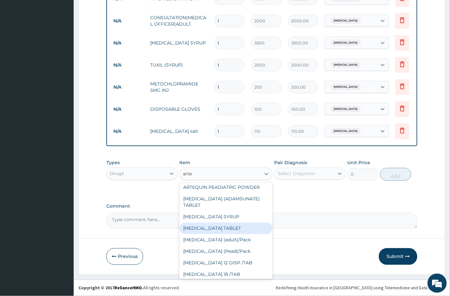
scroll to position [196, 0]
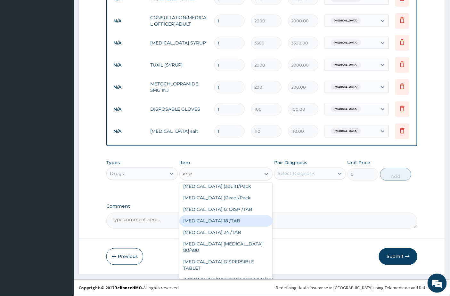
type input "arte"
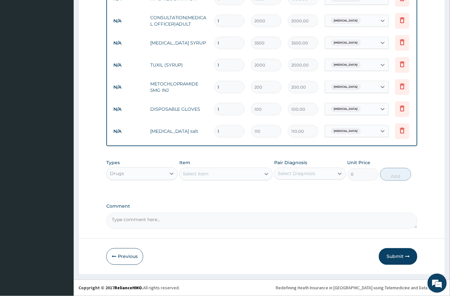
click at [232, 176] on div "Select Item" at bounding box center [220, 174] width 81 height 10
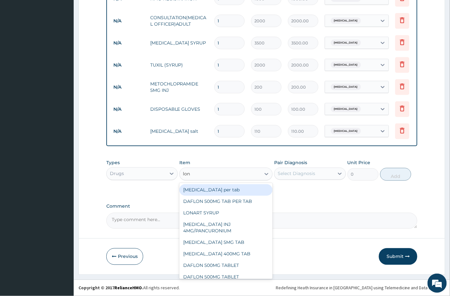
type input "lona"
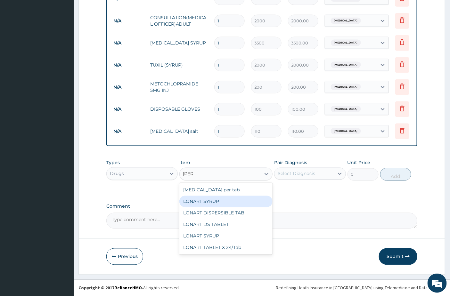
click at [204, 204] on div "LONART SYRUP" at bounding box center [225, 202] width 93 height 12
type input "1200"
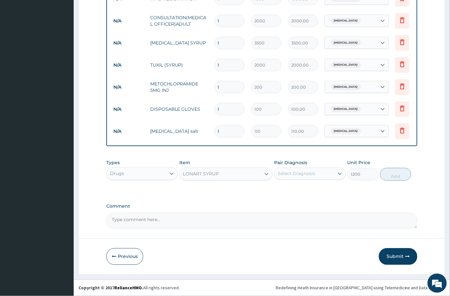
click at [205, 175] on div "LONART SYRUP" at bounding box center [201, 174] width 36 height 6
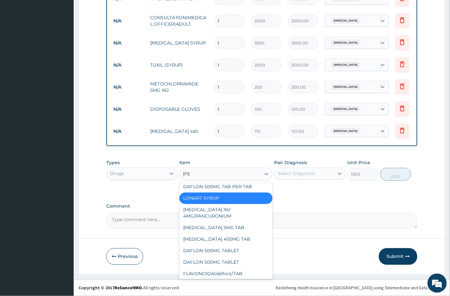
scroll to position [0, 0]
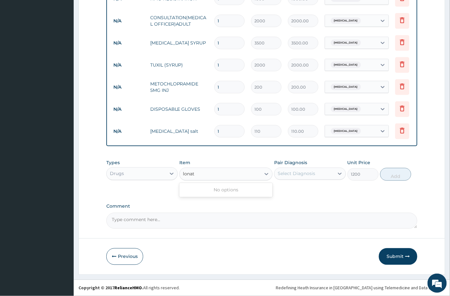
type input "lona"
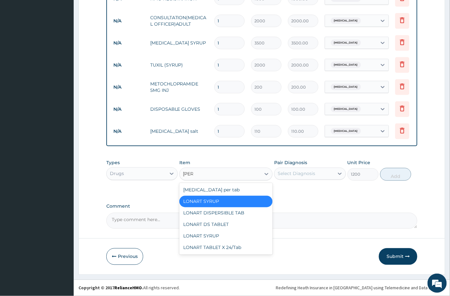
click at [242, 204] on div "LONART SYRUP" at bounding box center [225, 202] width 93 height 12
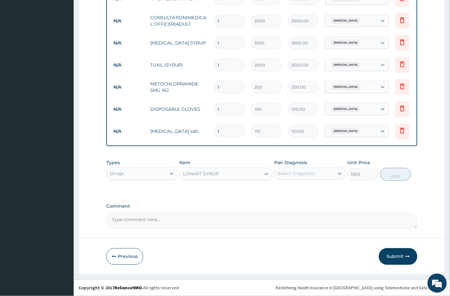
click at [223, 181] on div "LONART SYRUP" at bounding box center [225, 174] width 93 height 13
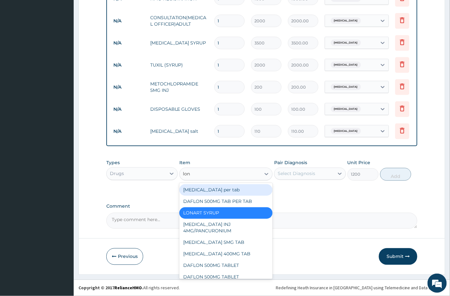
type input "lona"
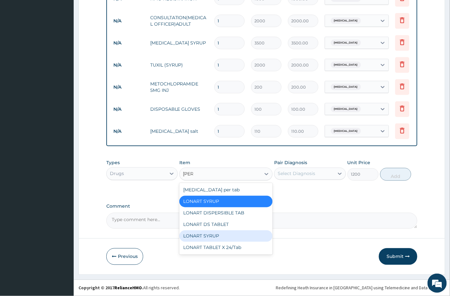
click at [205, 238] on div "LONART SYRUP" at bounding box center [225, 237] width 93 height 12
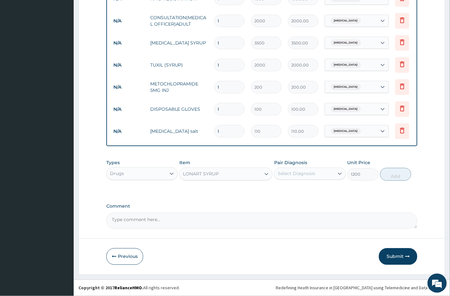
type input "1650"
click at [310, 173] on div "Select Diagnosis" at bounding box center [296, 174] width 37 height 6
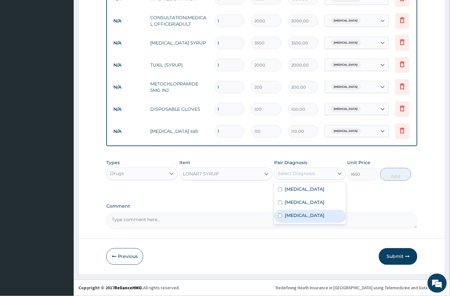
drag, startPoint x: 292, startPoint y: 225, endPoint x: 373, endPoint y: 194, distance: 87.4
click at [292, 219] on label "Malaria" at bounding box center [305, 216] width 40 height 6
checkbox input "true"
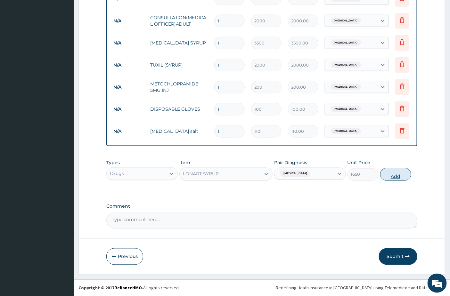
click at [399, 172] on button "Add" at bounding box center [395, 174] width 31 height 13
type input "0"
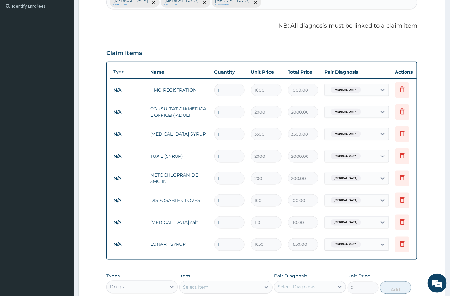
scroll to position [296, 0]
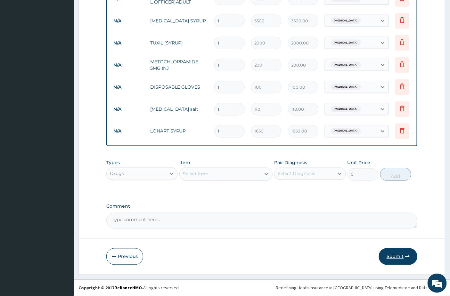
click at [407, 256] on icon "button" at bounding box center [407, 257] width 4 height 4
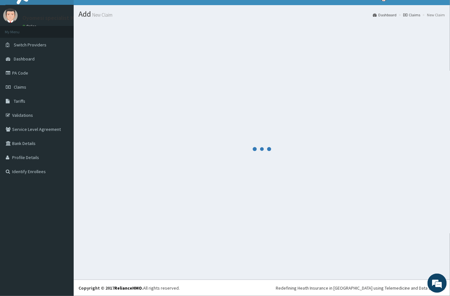
scroll to position [11, 0]
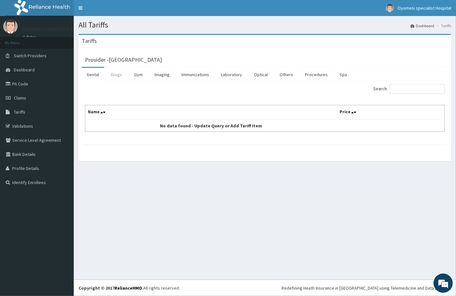
click at [120, 76] on link "Drugs" at bounding box center [116, 74] width 21 height 13
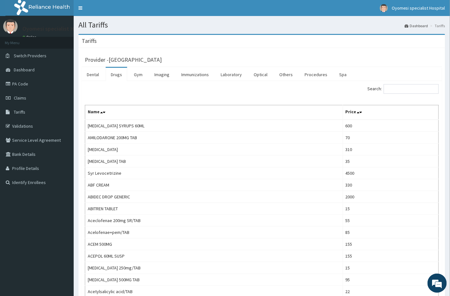
click at [401, 88] on input "Search:" at bounding box center [411, 89] width 55 height 10
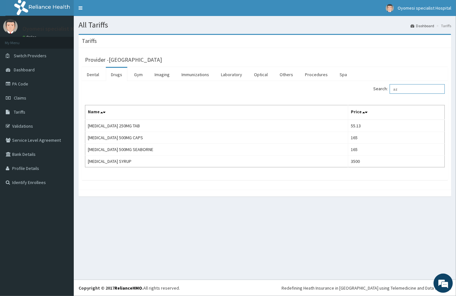
type input "a"
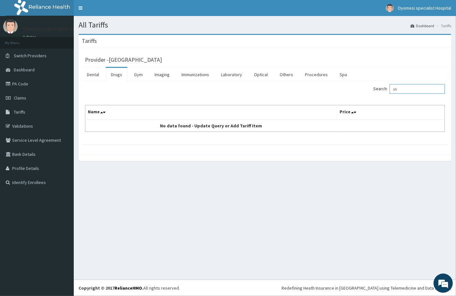
type input "s"
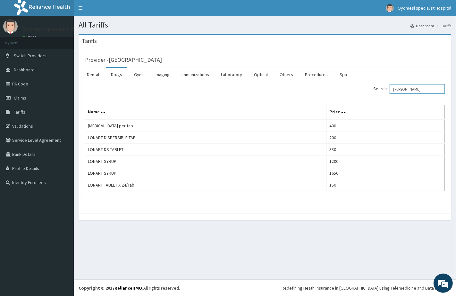
type input "lona"
click at [23, 86] on link "PA Code" at bounding box center [37, 84] width 74 height 14
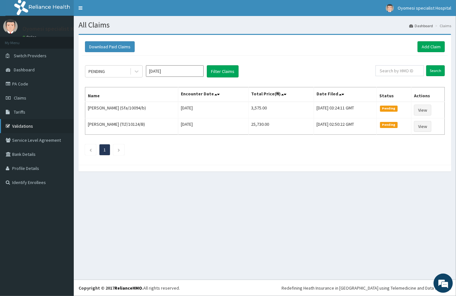
click at [24, 126] on link "Validations" at bounding box center [37, 126] width 74 height 14
click at [26, 113] on link "Tariffs" at bounding box center [37, 112] width 74 height 14
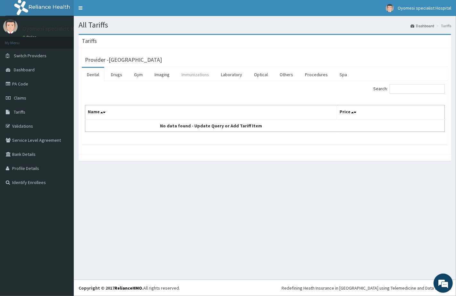
click at [203, 72] on link "Immunizations" at bounding box center [195, 74] width 38 height 13
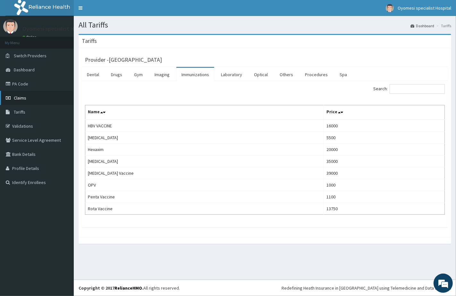
click at [20, 104] on link "Claims" at bounding box center [37, 98] width 74 height 14
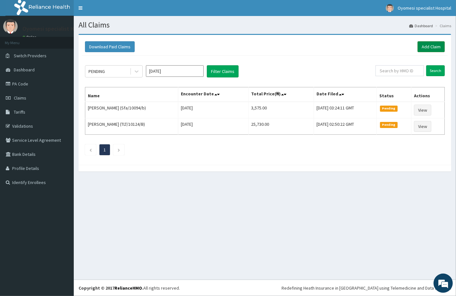
click at [420, 51] on link "Add Claim" at bounding box center [430, 46] width 27 height 11
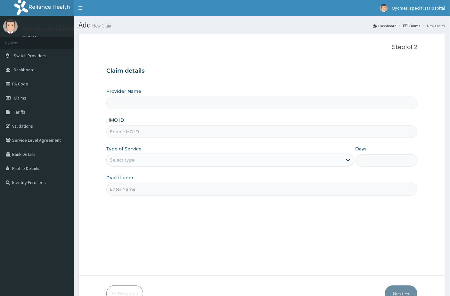
click at [148, 134] on input "HMO ID" at bounding box center [262, 132] width 312 height 12
paste input "NBC/10897/B"
type input "NBC/10897/B"
click at [135, 162] on div "Select type" at bounding box center [122, 160] width 25 height 6
type input "Oyomesi hospital"
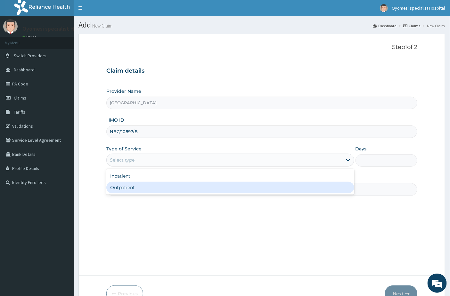
click at [135, 188] on div "Outpatient" at bounding box center [230, 188] width 248 height 12
type input "1"
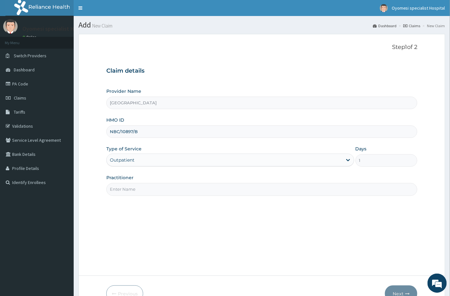
click at [135, 188] on input "Practitioner" at bounding box center [262, 189] width 312 height 12
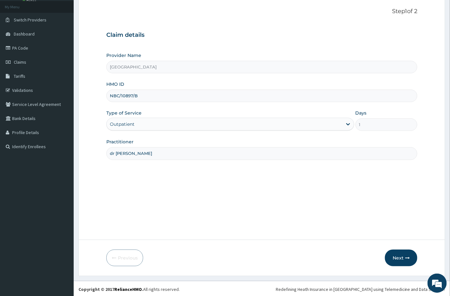
scroll to position [37, 0]
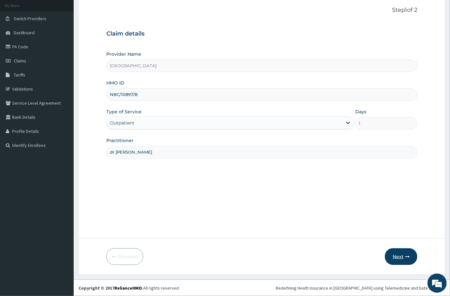
type input "dr emma"
click at [400, 257] on button "Next" at bounding box center [401, 257] width 32 height 17
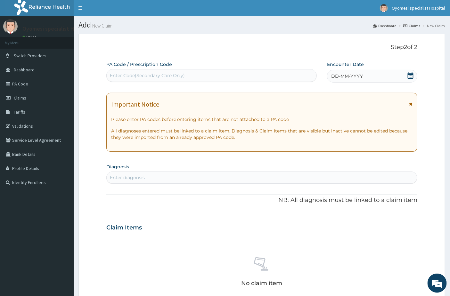
scroll to position [0, 0]
click at [166, 74] on div "Enter Code(Secondary Care Only)" at bounding box center [147, 75] width 75 height 6
paste input "PA/8954C7"
type input "PA/8954C7"
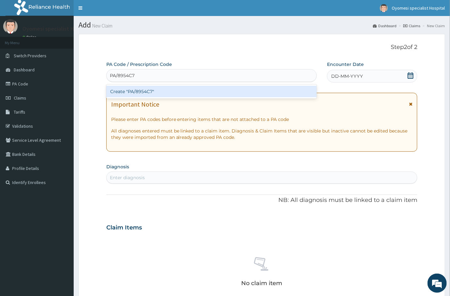
click at [175, 91] on div "Create "PA/8954C7"" at bounding box center [211, 92] width 211 height 12
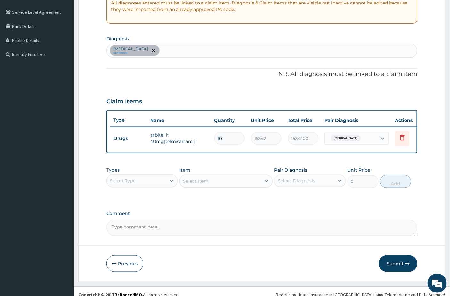
scroll to position [140, 0]
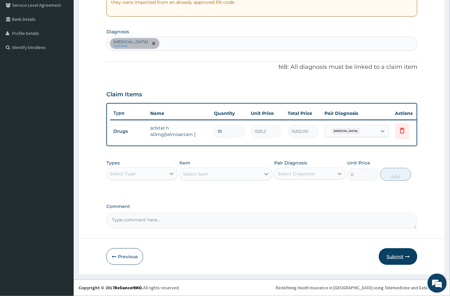
click at [390, 254] on button "Submit" at bounding box center [398, 257] width 38 height 17
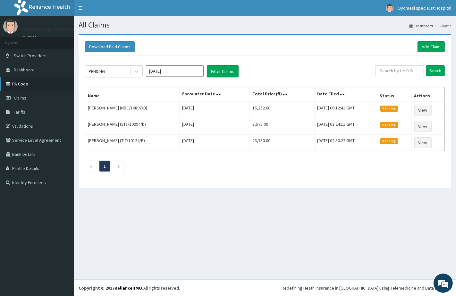
click at [26, 84] on link "PA Code" at bounding box center [37, 84] width 74 height 14
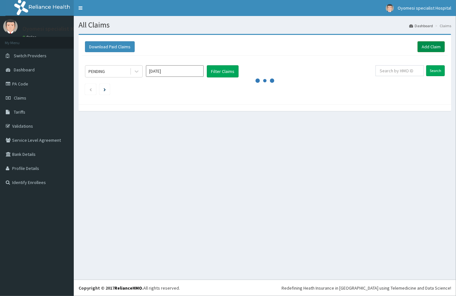
click at [431, 43] on link "Add Claim" at bounding box center [430, 46] width 27 height 11
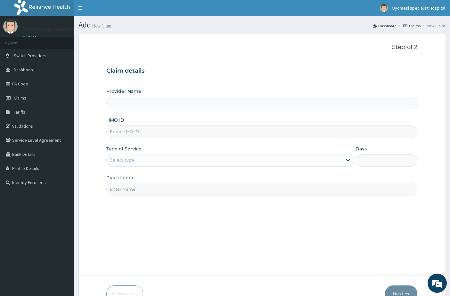
type input "[GEOGRAPHIC_DATA]"
click at [122, 129] on input "HMO ID" at bounding box center [262, 132] width 312 height 12
paste input "REL/10200/B"
type input "REL/10200/B"
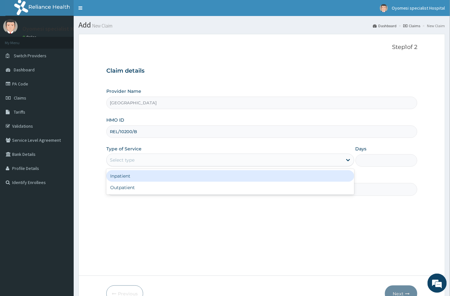
click at [168, 159] on div "Select type" at bounding box center [225, 160] width 236 height 10
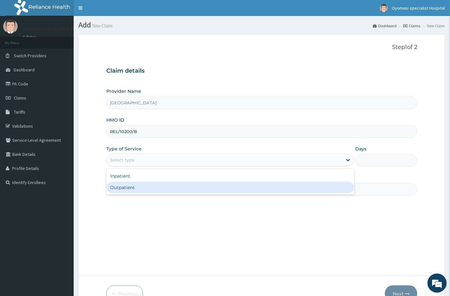
click at [148, 190] on div "Outpatient" at bounding box center [230, 188] width 248 height 12
type input "1"
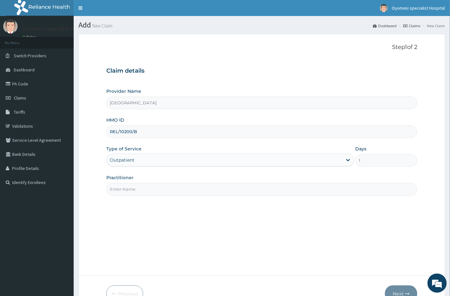
click at [148, 189] on input "Practitioner" at bounding box center [262, 189] width 312 height 12
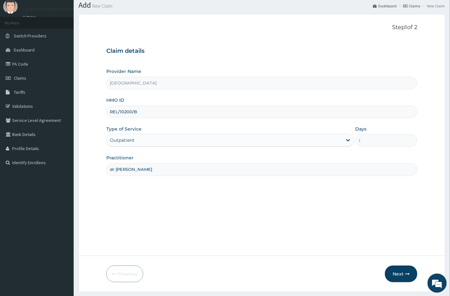
scroll to position [37, 0]
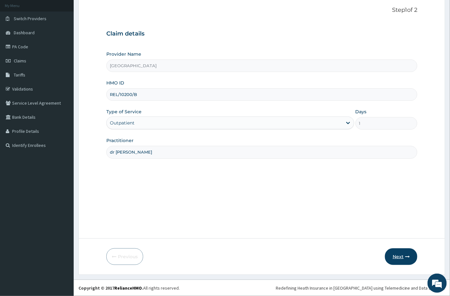
type input "dr emma"
click at [399, 256] on button "Next" at bounding box center [401, 257] width 32 height 17
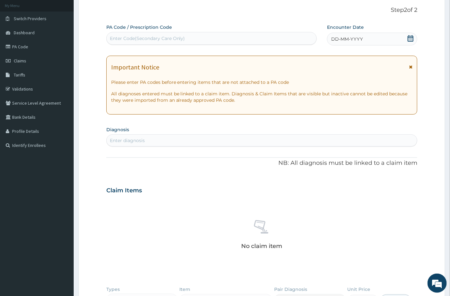
click at [243, 34] on div "Enter Code(Secondary Care Only)" at bounding box center [212, 38] width 210 height 10
paste input "PA/7834B5"
type input "PA/7834B5"
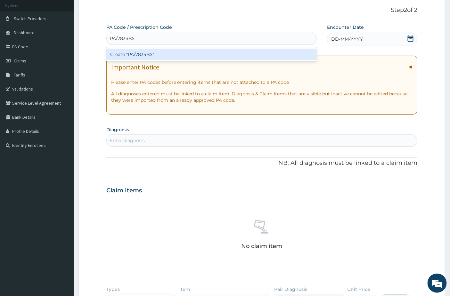
click at [214, 53] on div "Create "PA/7834B5"" at bounding box center [211, 55] width 211 height 12
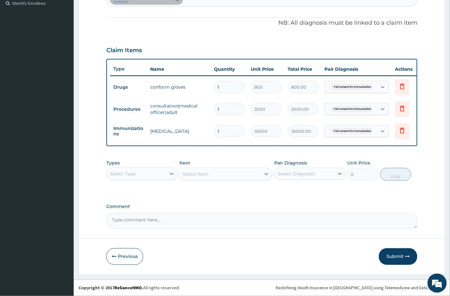
scroll to position [184, 0]
click at [405, 253] on button "Submit" at bounding box center [398, 257] width 38 height 17
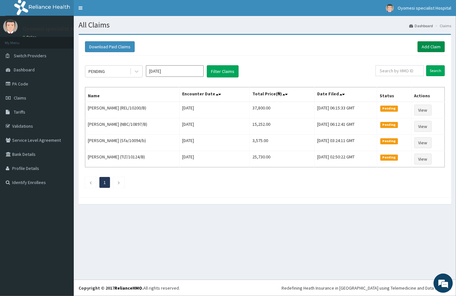
click at [422, 43] on link "Add Claim" at bounding box center [430, 46] width 27 height 11
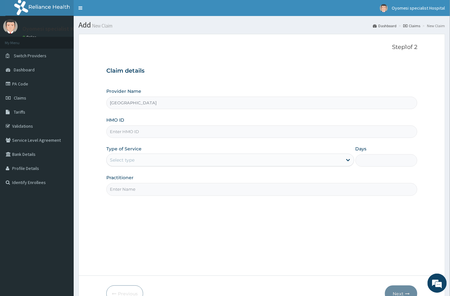
click at [127, 136] on input "HMO ID" at bounding box center [262, 132] width 312 height 12
paste input "REL/10200/B"
type input "REL/10200/B"
click at [131, 164] on div "Select type" at bounding box center [225, 160] width 236 height 10
click at [127, 193] on input "Practitioner" at bounding box center [262, 189] width 312 height 12
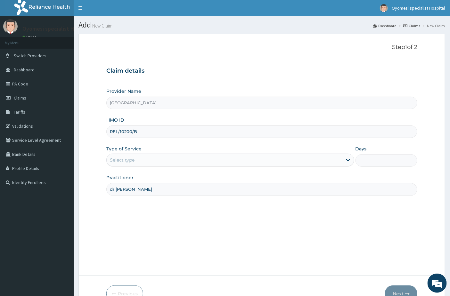
type input "dr emma"
click at [134, 159] on div "Select type" at bounding box center [122, 160] width 25 height 6
click at [140, 164] on div "Select type" at bounding box center [225, 160] width 236 height 10
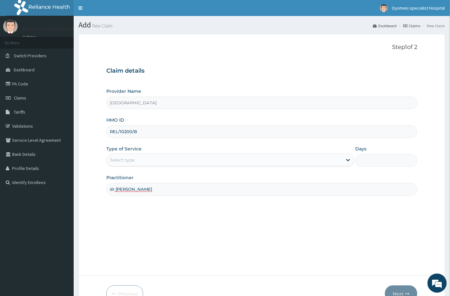
click at [124, 153] on div "Type of Service Select is focused ,type to refine list, press Down to open the …" at bounding box center [230, 156] width 248 height 21
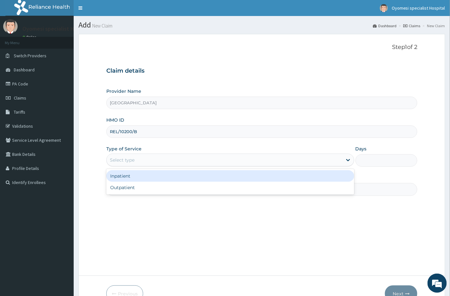
click at [121, 162] on div "Select type" at bounding box center [122, 160] width 25 height 6
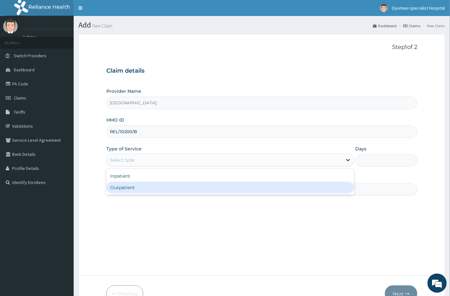
drag, startPoint x: 120, startPoint y: 188, endPoint x: 196, endPoint y: 129, distance: 95.9
click at [118, 188] on div "Outpatient" at bounding box center [230, 188] width 248 height 12
type input "1"
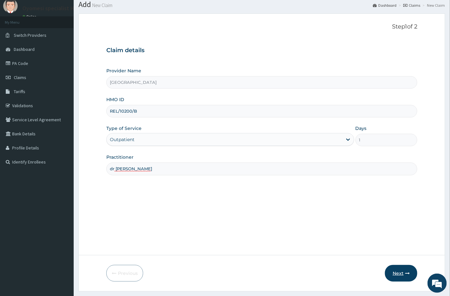
scroll to position [37, 0]
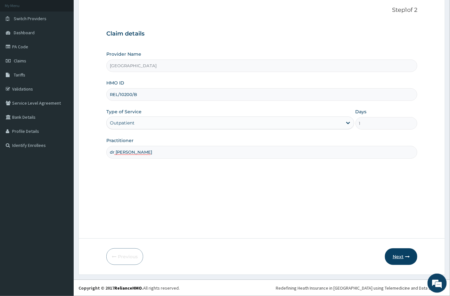
click at [401, 262] on button "Next" at bounding box center [401, 257] width 32 height 17
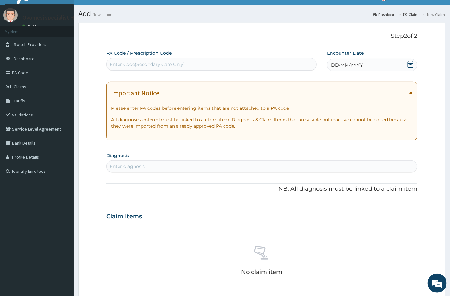
scroll to position [2, 0]
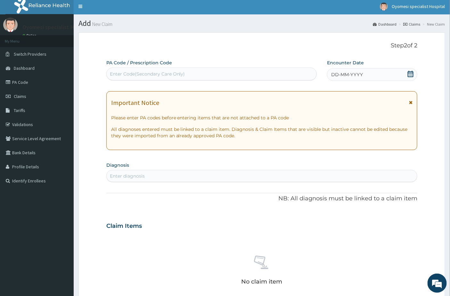
drag, startPoint x: 159, startPoint y: 75, endPoint x: 160, endPoint y: 72, distance: 3.8
click at [160, 72] on div "Enter Code(Secondary Care Only)" at bounding box center [147, 74] width 75 height 6
paste input "PA/19416D"
type input "PA/19416D"
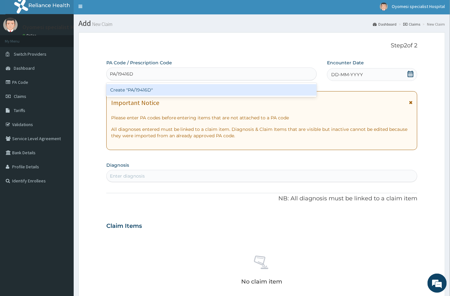
click at [155, 85] on div "Create "PA/19416D"" at bounding box center [211, 90] width 211 height 12
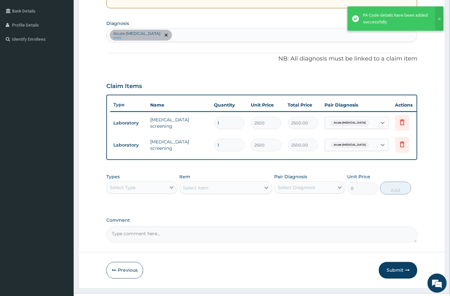
scroll to position [144, 0]
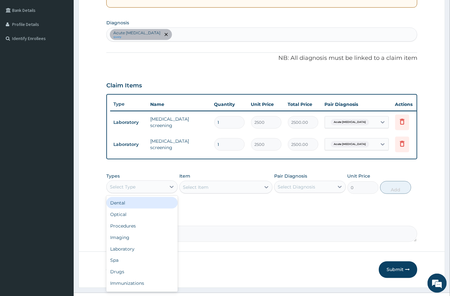
click at [160, 194] on div "Select Type" at bounding box center [141, 187] width 71 height 13
click at [136, 232] on div "Procedures" at bounding box center [141, 227] width 71 height 12
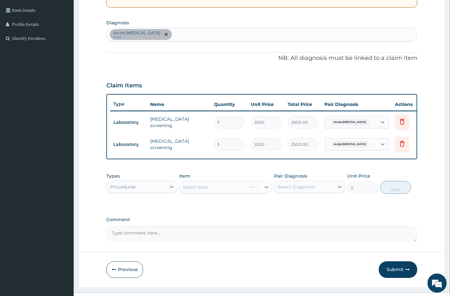
click at [233, 187] on div "Select Item" at bounding box center [225, 187] width 93 height 13
click at [312, 194] on div "Pair Diagnosis Select Diagnosis" at bounding box center [309, 183] width 71 height 21
click at [296, 190] on div "Select Diagnosis" at bounding box center [296, 187] width 37 height 6
drag, startPoint x: 286, startPoint y: 210, endPoint x: 285, endPoint y: 120, distance: 89.7
click at [286, 206] on label "Acute hepatitis" at bounding box center [312, 203] width 54 height 6
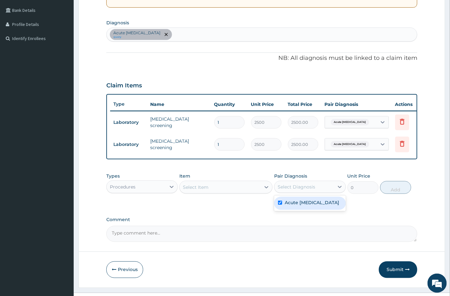
checkbox input "true"
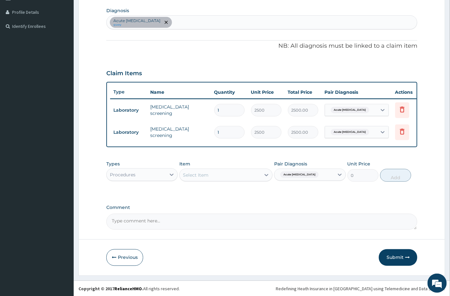
scroll to position [162, 0]
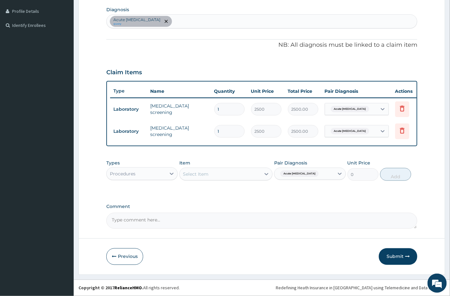
click at [200, 176] on div "Select Item" at bounding box center [196, 174] width 26 height 6
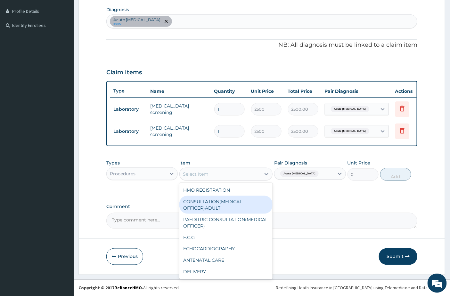
click at [206, 203] on div "CONSULTATION(MEDICAL OFFICER)ADULT" at bounding box center [225, 205] width 93 height 18
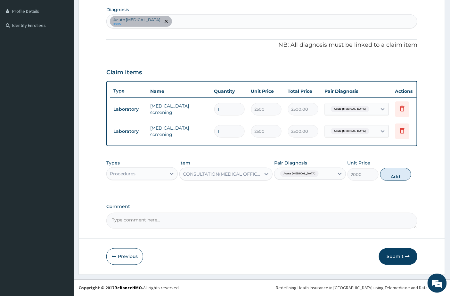
click at [412, 181] on div "Types Procedures Item CONSULTATION(MEDICAL OFFICER)ADULT Pair Diagnosis Acute h…" at bounding box center [262, 171] width 312 height 28
drag, startPoint x: 398, startPoint y: 172, endPoint x: 395, endPoint y: 176, distance: 5.2
click at [398, 172] on button "Add" at bounding box center [395, 174] width 31 height 13
type input "0"
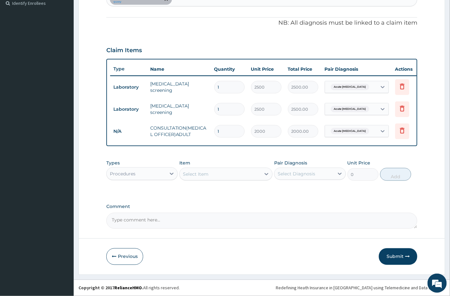
drag, startPoint x: 401, startPoint y: 258, endPoint x: 354, endPoint y: 133, distance: 133.7
click at [401, 258] on button "Submit" at bounding box center [398, 257] width 38 height 17
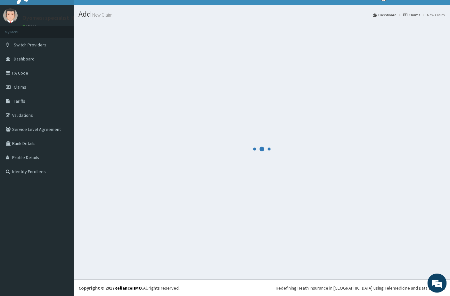
scroll to position [11, 0]
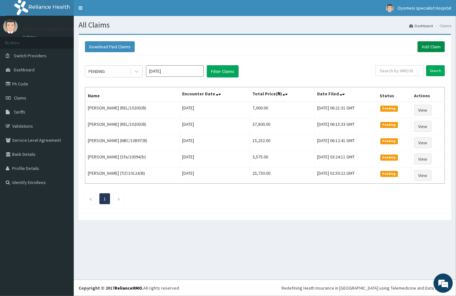
click at [431, 47] on link "Add Claim" at bounding box center [430, 46] width 27 height 11
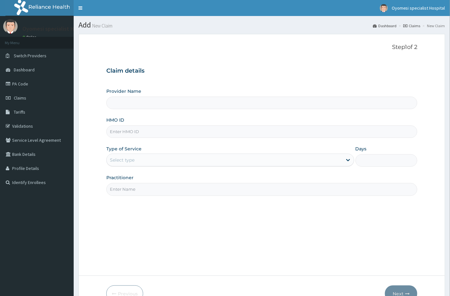
click at [125, 135] on input "HMO ID" at bounding box center [262, 132] width 312 height 12
paste input "tsm/10122/b"
type input "tsm/10122/b"
click at [126, 160] on div "Select type" at bounding box center [122, 160] width 25 height 6
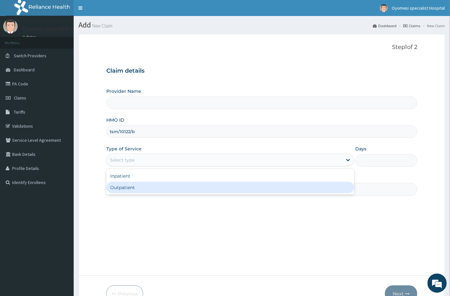
click at [136, 193] on div "Outpatient" at bounding box center [230, 188] width 248 height 12
type input "1"
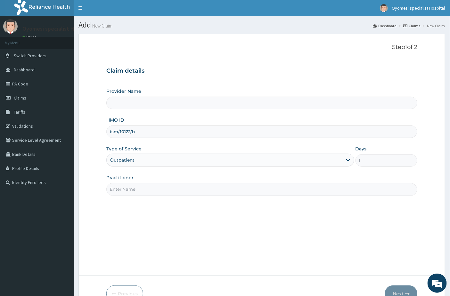
click at [130, 187] on input "Practitioner" at bounding box center [262, 189] width 312 height 12
type input "dr"
type input "[GEOGRAPHIC_DATA]"
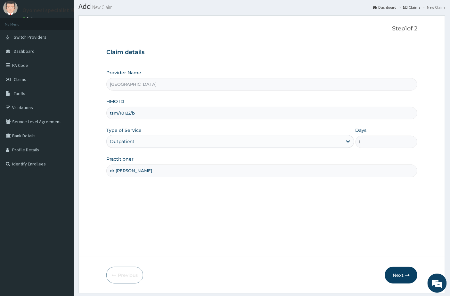
scroll to position [37, 0]
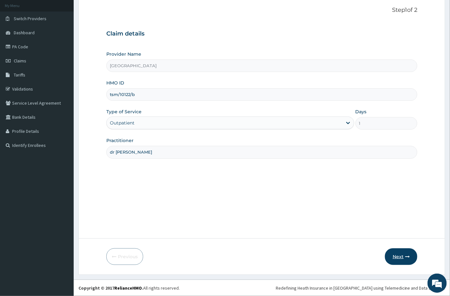
type input "dr [PERSON_NAME]"
click at [408, 255] on icon "button" at bounding box center [407, 257] width 4 height 4
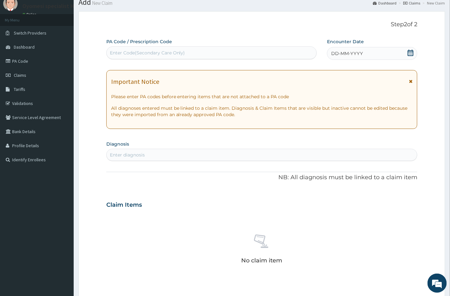
scroll to position [36, 0]
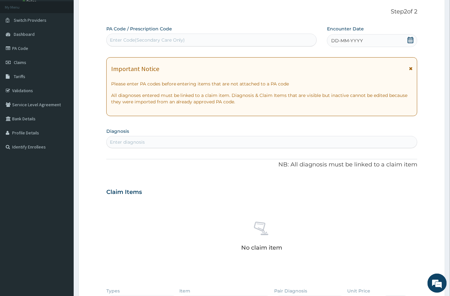
click at [411, 42] on icon at bounding box center [411, 40] width 6 height 6
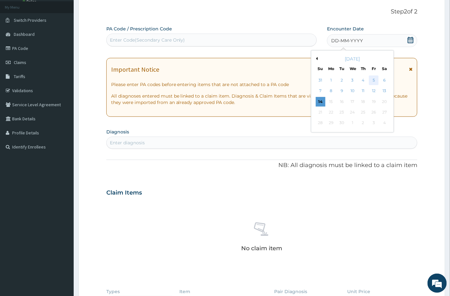
click at [376, 79] on div "5" at bounding box center [375, 81] width 10 height 10
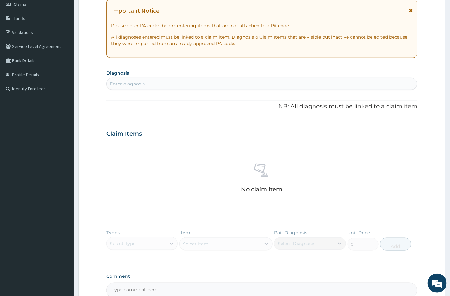
scroll to position [107, 0]
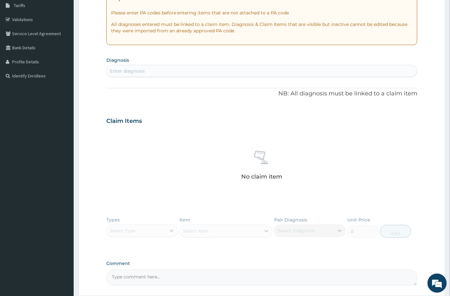
click at [139, 76] on div "Enter diagnosis" at bounding box center [262, 71] width 312 height 12
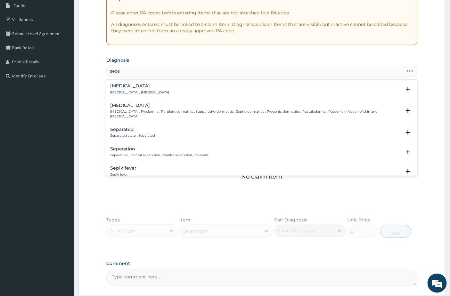
type input "sepsi"
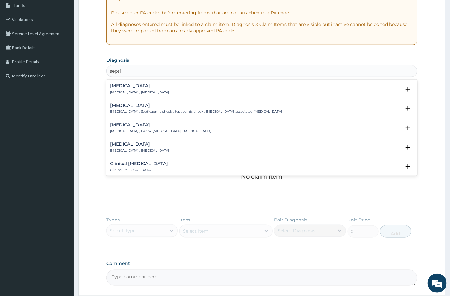
click at [140, 88] on div "[MEDICAL_DATA] [MEDICAL_DATA] , [MEDICAL_DATA]" at bounding box center [139, 89] width 59 height 11
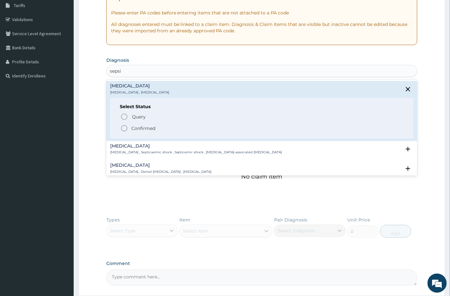
click at [125, 128] on icon "status option filled" at bounding box center [125, 129] width 8 height 8
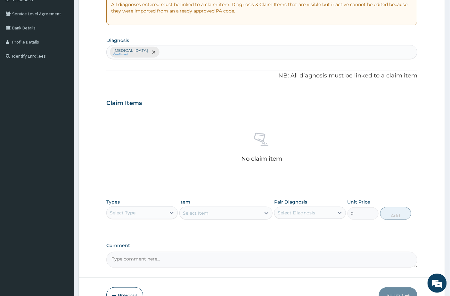
scroll to position [165, 0]
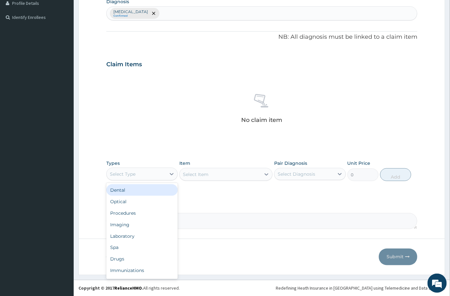
click at [121, 175] on div "Select Type" at bounding box center [123, 174] width 26 height 6
click at [124, 263] on div "Drugs" at bounding box center [141, 260] width 71 height 12
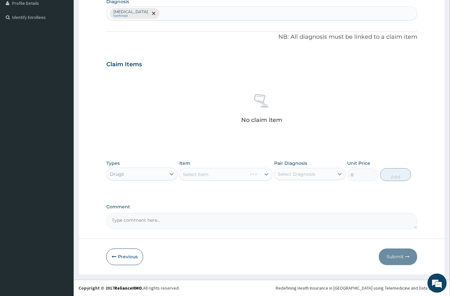
click at [290, 178] on div "Select Diagnosis" at bounding box center [304, 174] width 59 height 10
drag, startPoint x: 291, startPoint y: 188, endPoint x: 257, endPoint y: 183, distance: 34.4
click at [291, 188] on label "[MEDICAL_DATA]" at bounding box center [305, 190] width 40 height 6
checkbox input "true"
click at [244, 177] on div "Select Item" at bounding box center [225, 174] width 93 height 13
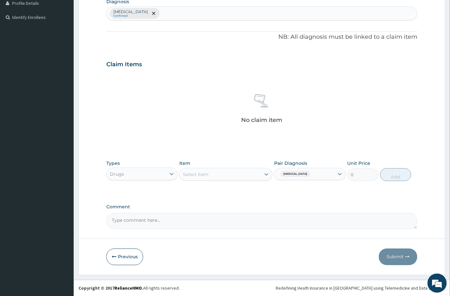
click at [247, 177] on div "Select Item" at bounding box center [220, 175] width 81 height 10
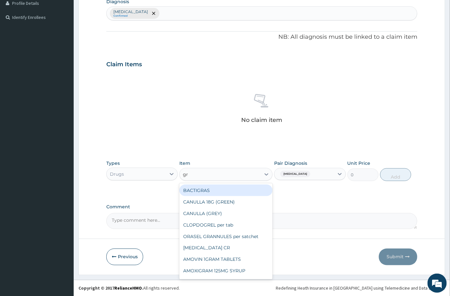
type input "gri"
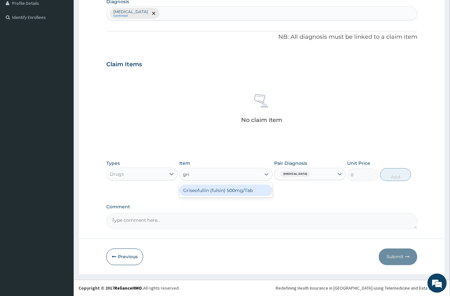
click at [240, 187] on div "Griseofullin (fulsin) 500mg/Tab" at bounding box center [225, 191] width 93 height 12
type input "7.875"
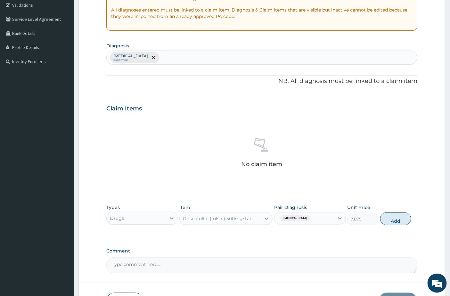
scroll to position [94, 0]
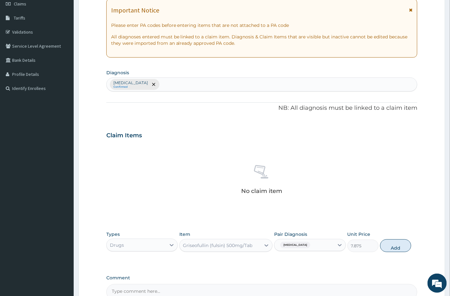
click at [152, 85] on div "[MEDICAL_DATA] Confirmed" at bounding box center [262, 84] width 311 height 13
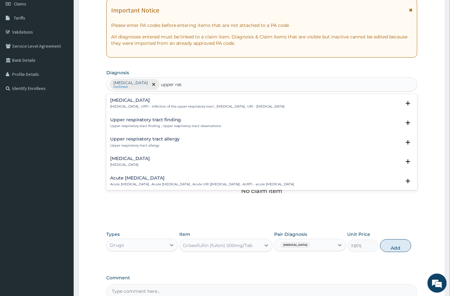
type input "upper resp"
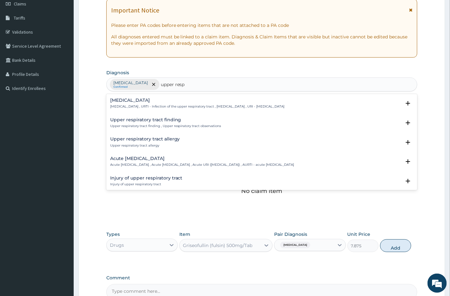
click at [164, 103] on h4 "[MEDICAL_DATA]" at bounding box center [197, 100] width 175 height 5
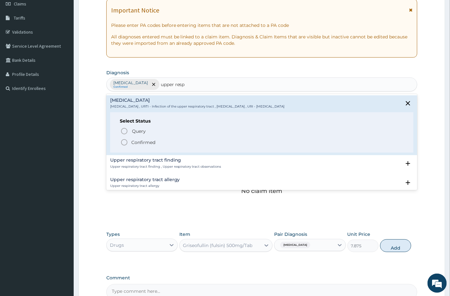
click at [136, 138] on div "Query Query covers suspected (?), Keep in view (kiv), Ruled out (r/o) Confirmed" at bounding box center [262, 137] width 285 height 20
click at [135, 139] on p "Confirmed" at bounding box center [143, 142] width 24 height 6
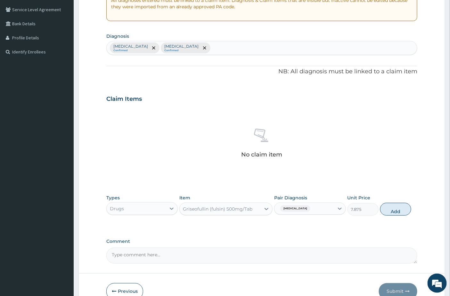
scroll to position [165, 0]
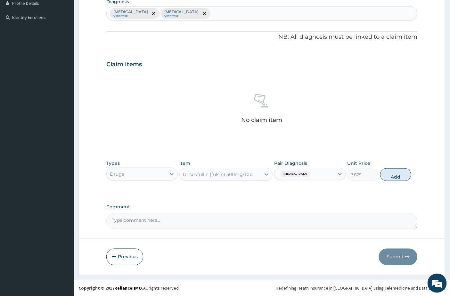
click at [296, 169] on div "[MEDICAL_DATA]" at bounding box center [304, 174] width 59 height 11
drag, startPoint x: 300, startPoint y: 192, endPoint x: 298, endPoint y: 198, distance: 6.5
click at [298, 194] on div "[MEDICAL_DATA]" at bounding box center [309, 190] width 71 height 13
checkbox input "false"
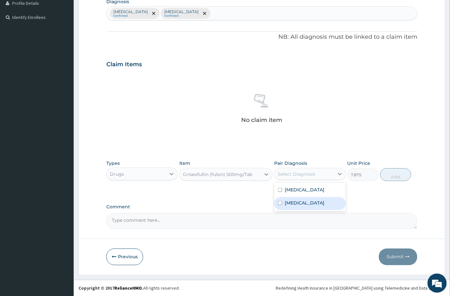
click at [298, 204] on label "[MEDICAL_DATA]" at bounding box center [305, 203] width 40 height 6
checkbox input "true"
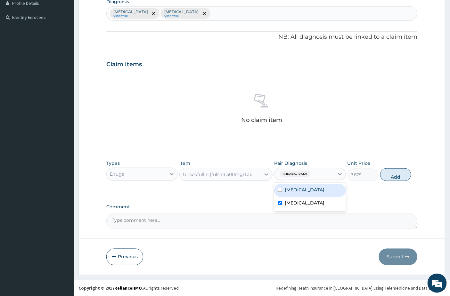
click at [396, 178] on button "Add" at bounding box center [395, 175] width 31 height 13
type input "0"
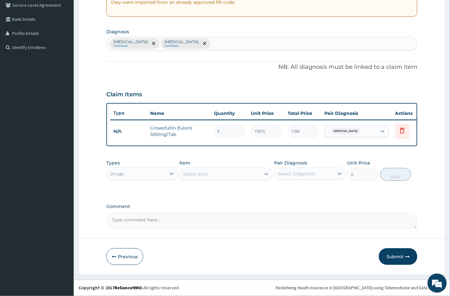
scroll to position [140, 0]
type input "10"
type input "78.75"
type input "10"
click at [185, 176] on div "Select Item" at bounding box center [196, 174] width 26 height 6
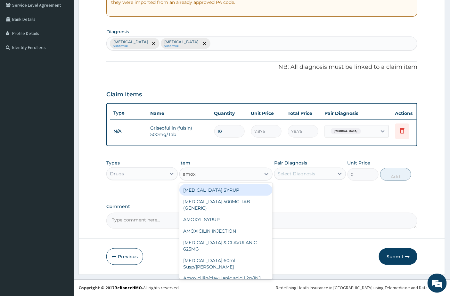
type input "amoxy"
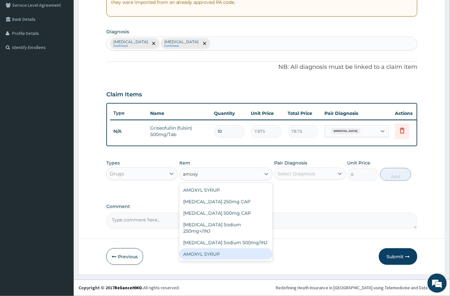
click at [216, 249] on div "AMOXYL SYRUP" at bounding box center [225, 255] width 93 height 12
type input "1200"
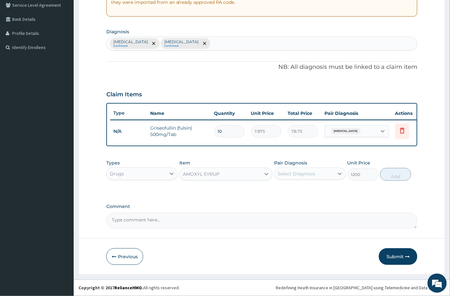
click at [200, 178] on div "AMOXYL SYRUP" at bounding box center [220, 174] width 81 height 10
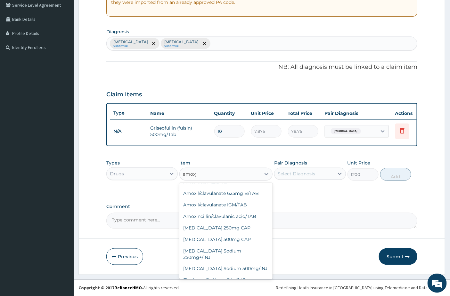
scroll to position [0, 0]
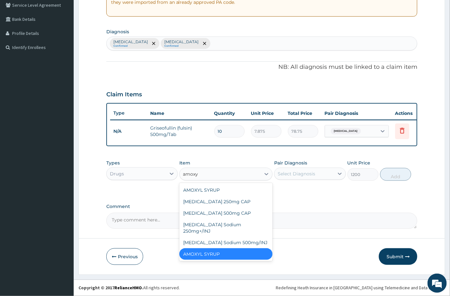
type input "amoxyl"
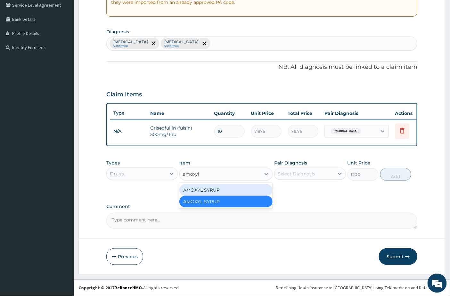
click at [216, 192] on div "AMOXYL SYRUP" at bounding box center [225, 191] width 93 height 12
type input "750"
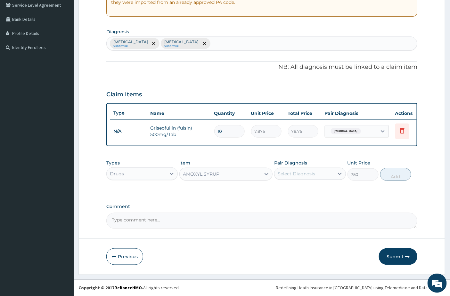
click at [211, 173] on div "AMOXYL SYRUP" at bounding box center [201, 174] width 37 height 6
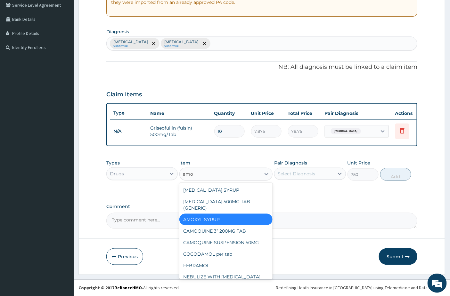
type input "amox"
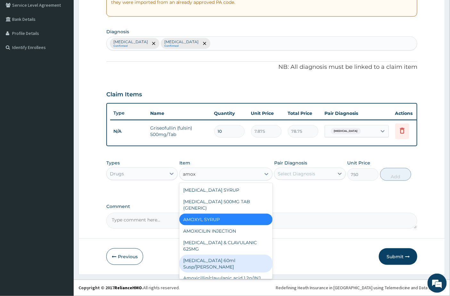
click at [214, 255] on div "[MEDICAL_DATA] 60ml Susp/[PERSON_NAME]" at bounding box center [225, 264] width 93 height 18
type input "550"
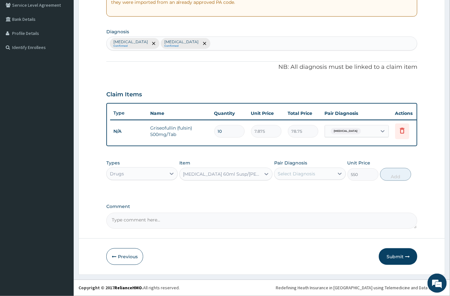
click at [229, 175] on div "[MEDICAL_DATA] 60ml Susp/[PERSON_NAME]" at bounding box center [222, 174] width 79 height 6
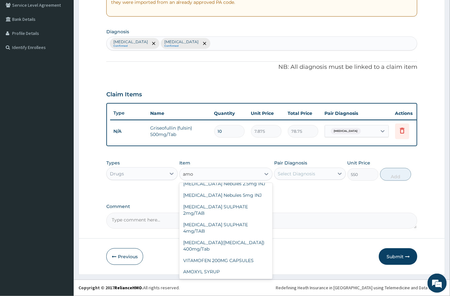
scroll to position [245, 0]
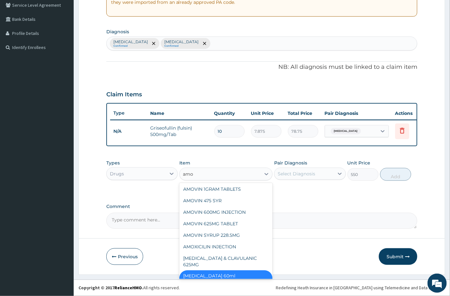
type input "amox"
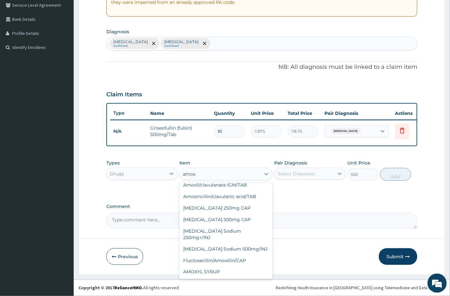
scroll to position [0, 0]
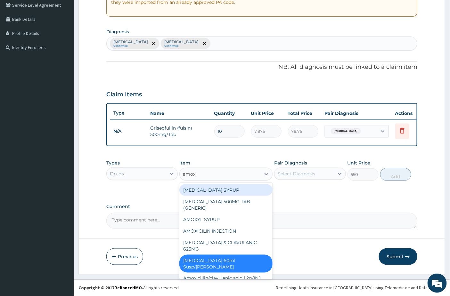
click at [214, 189] on div "[MEDICAL_DATA] SYRUP" at bounding box center [225, 191] width 93 height 12
type input "750"
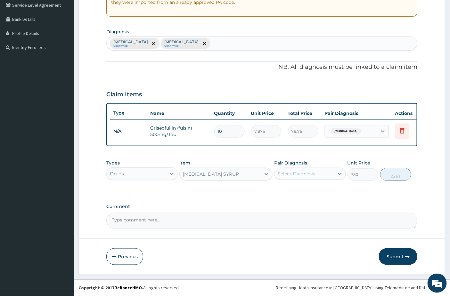
click at [215, 168] on div "[MEDICAL_DATA] SYRUP" at bounding box center [225, 174] width 93 height 13
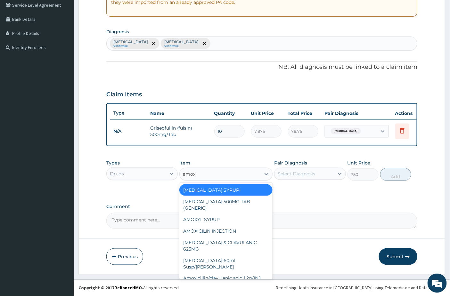
type input "amoxy"
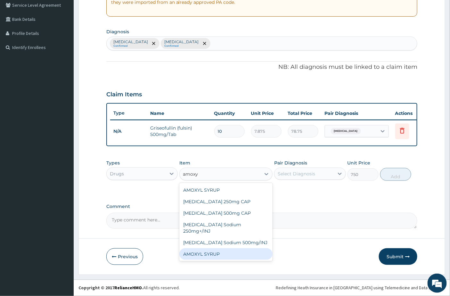
click at [216, 249] on div "AMOXYL SYRUP" at bounding box center [225, 255] width 93 height 12
type input "1200"
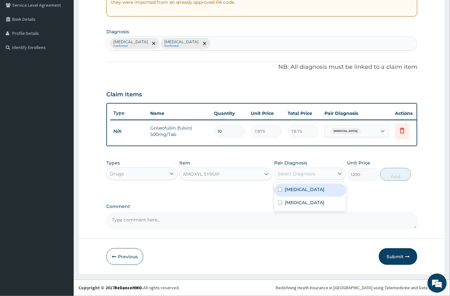
click at [315, 176] on div "Select Diagnosis" at bounding box center [304, 174] width 59 height 10
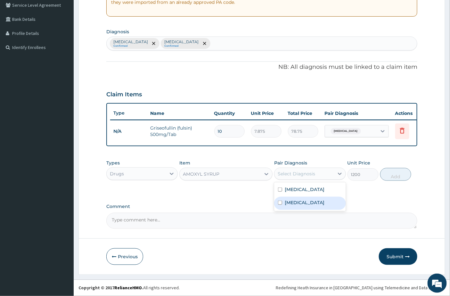
click at [299, 205] on label "[MEDICAL_DATA]" at bounding box center [305, 203] width 40 height 6
checkbox input "true"
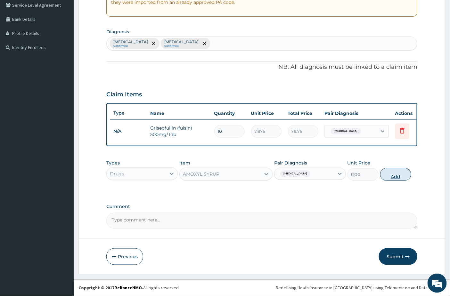
click at [396, 171] on button "Add" at bounding box center [395, 174] width 31 height 13
type input "0"
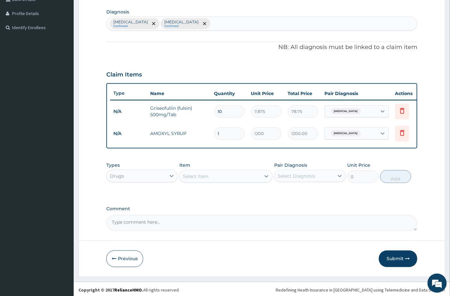
scroll to position [162, 0]
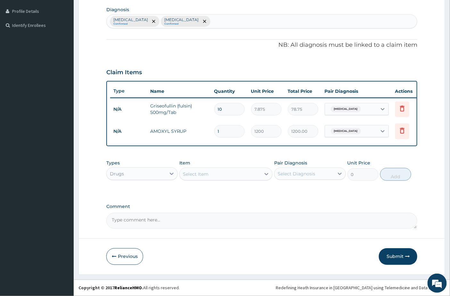
click at [202, 171] on div "Select Item" at bounding box center [220, 174] width 81 height 10
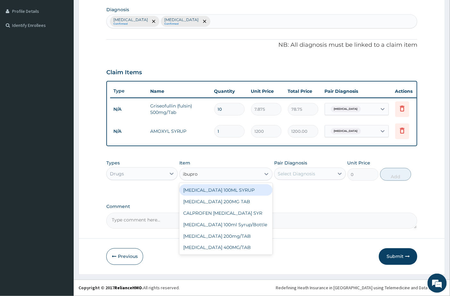
type input "ibuprof"
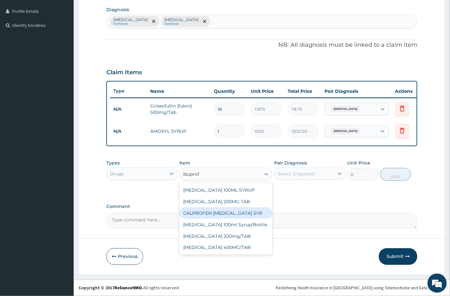
click at [219, 214] on div "CALPROFEN [MEDICAL_DATA] SYR" at bounding box center [225, 214] width 93 height 12
type input "1155"
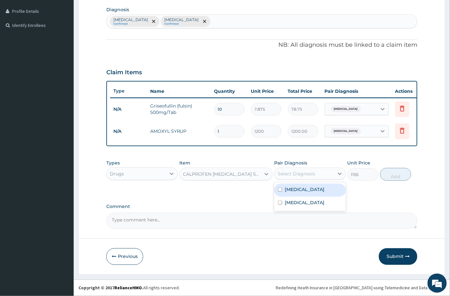
drag, startPoint x: 313, startPoint y: 177, endPoint x: 302, endPoint y: 189, distance: 16.8
click at [312, 177] on div "Select Diagnosis" at bounding box center [296, 174] width 37 height 6
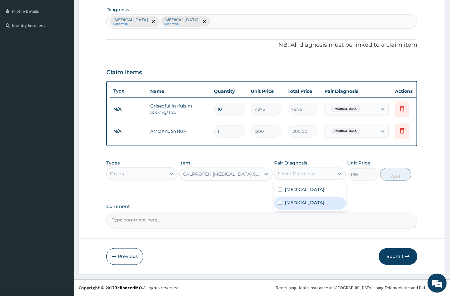
click at [294, 204] on label "[MEDICAL_DATA]" at bounding box center [305, 203] width 40 height 6
checkbox input "true"
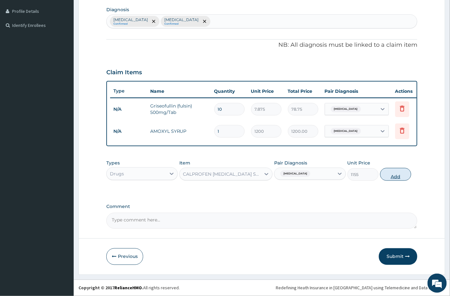
click at [396, 172] on button "Add" at bounding box center [395, 174] width 31 height 13
type input "0"
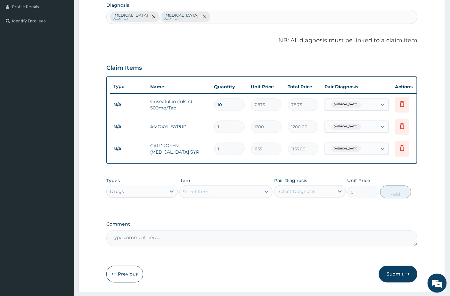
drag, startPoint x: 204, startPoint y: 199, endPoint x: 204, endPoint y: 196, distance: 3.7
click at [204, 195] on div "Select Item" at bounding box center [196, 192] width 26 height 6
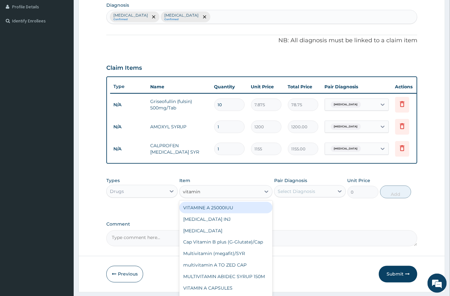
type input "vitamin c"
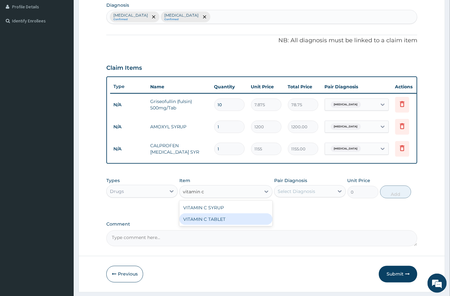
click at [210, 222] on div "VITAMIN C TABLET" at bounding box center [225, 220] width 93 height 12
type input "6.193"
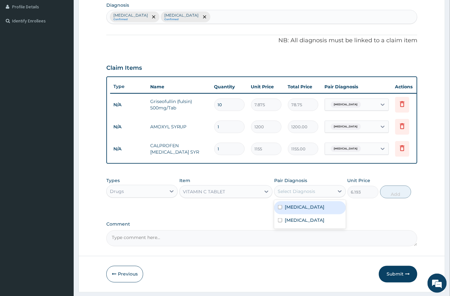
click at [295, 195] on div "Select Diagnosis" at bounding box center [296, 191] width 37 height 6
drag, startPoint x: 296, startPoint y: 229, endPoint x: 351, endPoint y: 210, distance: 58.2
click at [297, 224] on label "[MEDICAL_DATA]" at bounding box center [305, 220] width 40 height 6
checkbox input "true"
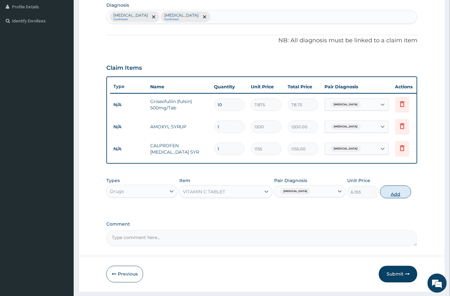
click at [399, 199] on button "Add" at bounding box center [395, 192] width 31 height 13
type input "0"
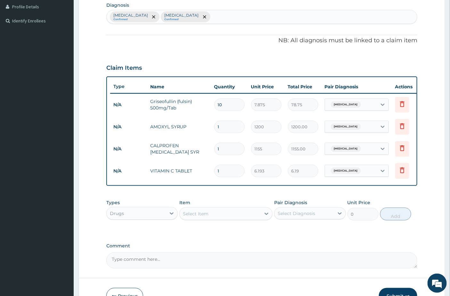
type input "0.00"
type input "2"
type input "12.39"
type input "21"
type input "130.05"
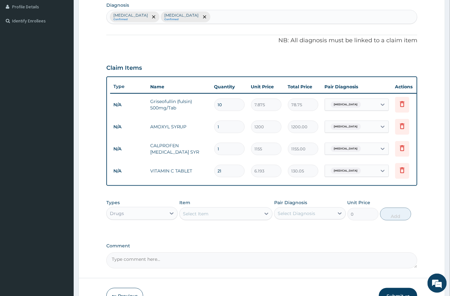
type input "21"
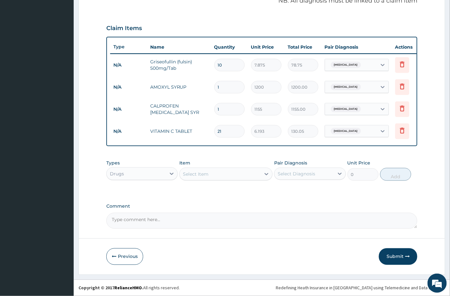
scroll to position [207, 0]
click at [140, 178] on div "Drugs" at bounding box center [136, 174] width 59 height 10
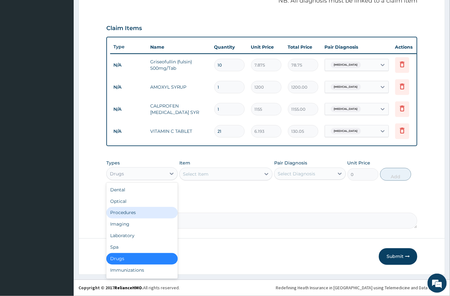
click at [134, 215] on div "Procedures" at bounding box center [141, 213] width 71 height 12
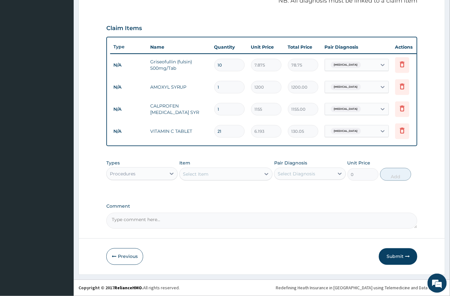
click at [197, 173] on div "Select Item" at bounding box center [196, 174] width 26 height 6
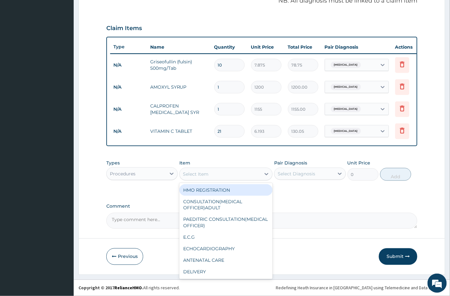
click at [198, 191] on div "HMO REGISTRATION" at bounding box center [225, 191] width 93 height 12
type input "1000"
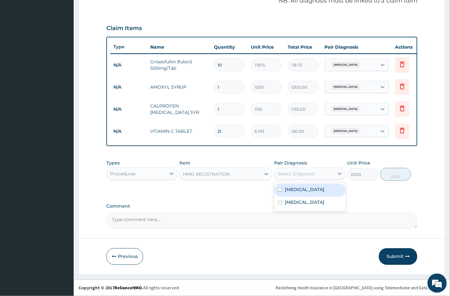
click at [303, 179] on div "Select Diagnosis" at bounding box center [309, 174] width 71 height 12
click at [302, 193] on div "[MEDICAL_DATA]" at bounding box center [309, 190] width 71 height 13
checkbox input "true"
click at [403, 172] on button "Add" at bounding box center [395, 174] width 31 height 13
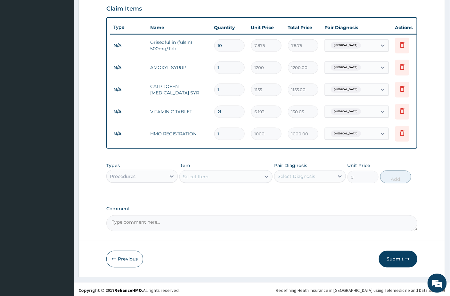
scroll to position [229, 0]
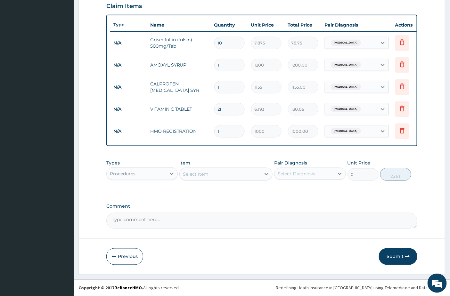
click at [239, 179] on div "Select Item" at bounding box center [220, 174] width 81 height 10
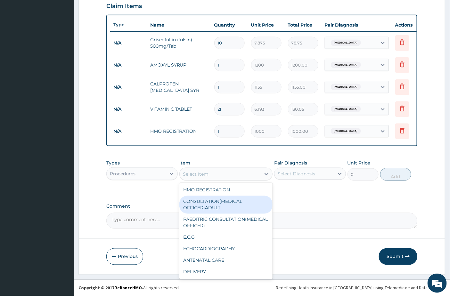
click at [215, 200] on div "CONSULTATION(MEDICAL OFFICER)ADULT" at bounding box center [225, 205] width 93 height 18
type input "2000"
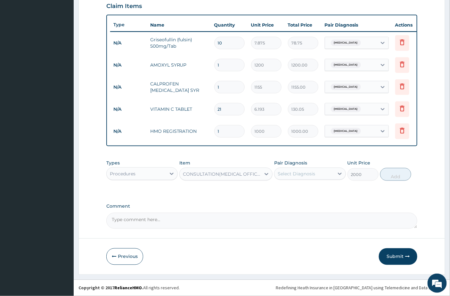
click at [318, 176] on div "Select Diagnosis" at bounding box center [304, 174] width 59 height 10
click at [318, 191] on div "Sepsis" at bounding box center [309, 190] width 71 height 13
checkbox input "true"
click at [402, 175] on button "Add" at bounding box center [395, 174] width 31 height 13
type input "0"
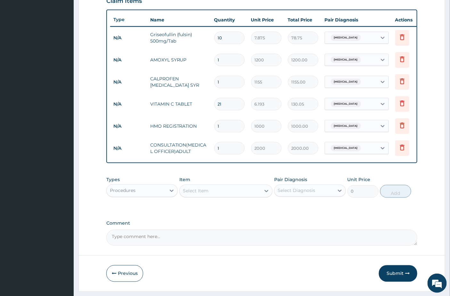
type input "0"
type input "0.00"
type input "1"
type input "2000.00"
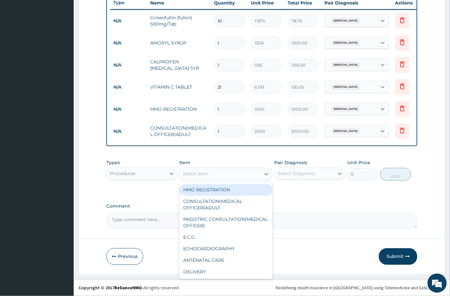
click at [223, 177] on div "Select Item" at bounding box center [220, 174] width 81 height 10
click at [132, 168] on div "Procedures" at bounding box center [141, 174] width 71 height 13
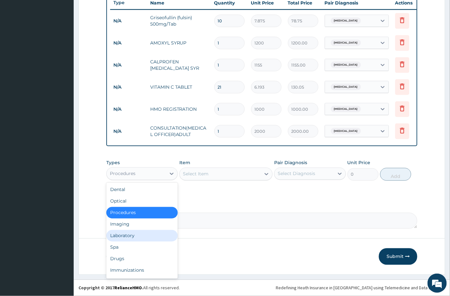
click at [127, 237] on div "Laboratory" at bounding box center [141, 236] width 71 height 12
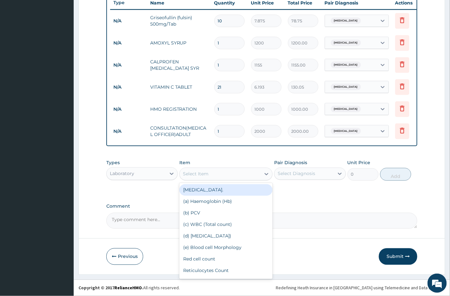
click at [216, 175] on div "Select Item" at bounding box center [220, 174] width 81 height 10
click at [209, 191] on div "FULL BLOOD COUNT." at bounding box center [225, 191] width 93 height 12
type input "2500"
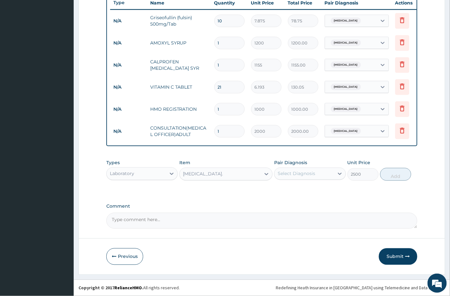
click at [292, 171] on div "Select Diagnosis" at bounding box center [296, 174] width 37 height 6
click at [293, 190] on label "Sepsis" at bounding box center [305, 190] width 40 height 6
checkbox input "true"
click at [400, 175] on button "Add" at bounding box center [395, 174] width 31 height 13
type input "0"
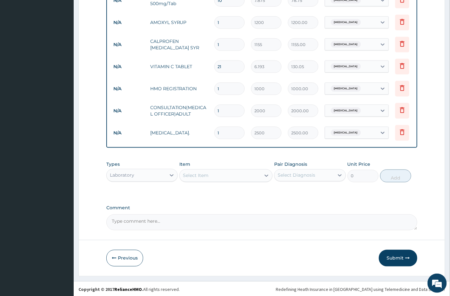
scroll to position [273, 0]
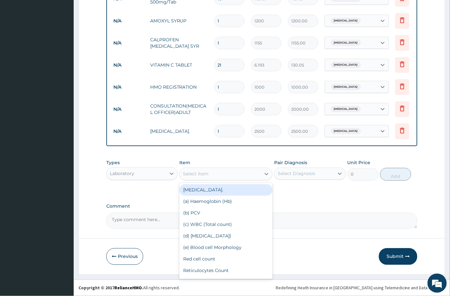
click at [205, 175] on div "Select Item" at bounding box center [196, 174] width 26 height 6
type input "rea"
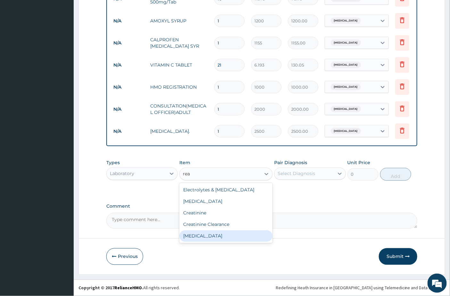
click at [204, 239] on div "C-reactive Protein Test" at bounding box center [225, 237] width 93 height 12
type input "6000"
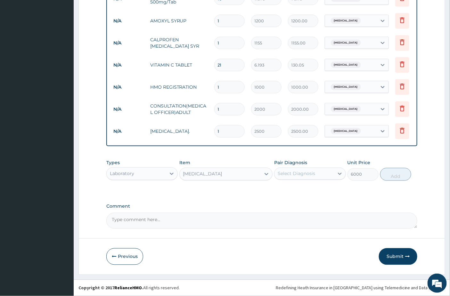
click at [308, 174] on div "Select Diagnosis" at bounding box center [296, 174] width 37 height 6
click at [303, 189] on div "Sepsis" at bounding box center [309, 190] width 71 height 13
checkbox input "true"
click at [387, 174] on button "Add" at bounding box center [395, 174] width 31 height 13
type input "0"
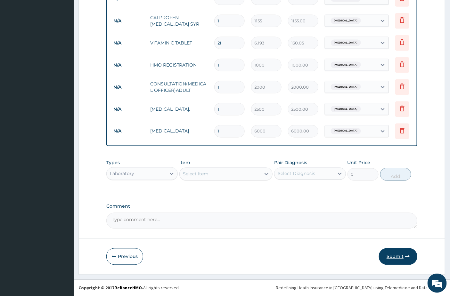
drag, startPoint x: 399, startPoint y: 254, endPoint x: 60, endPoint y: 110, distance: 368.0
click at [398, 253] on button "Submit" at bounding box center [398, 257] width 38 height 17
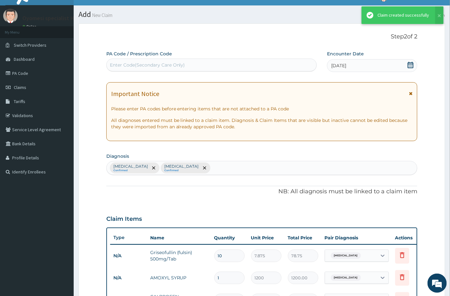
scroll to position [296, 0]
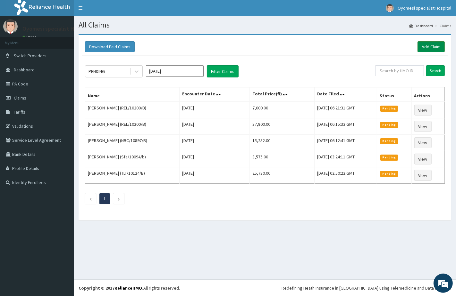
click at [430, 50] on link "Add Claim" at bounding box center [430, 46] width 27 height 11
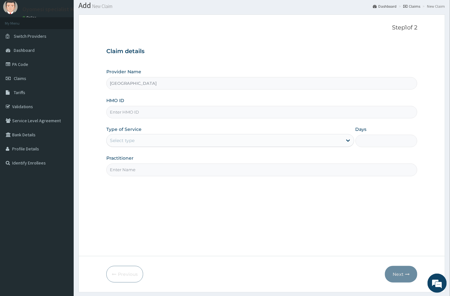
scroll to position [36, 0]
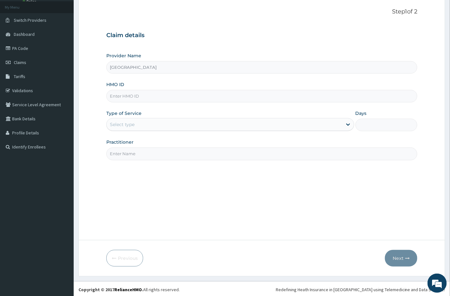
click at [137, 95] on input "HMO ID" at bounding box center [262, 96] width 312 height 12
paste input "REL/10200/B"
type input "REL/10200/B"
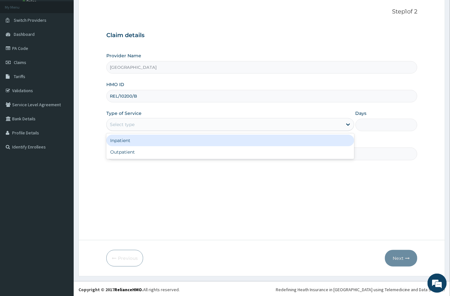
drag, startPoint x: 117, startPoint y: 119, endPoint x: 120, endPoint y: 139, distance: 20.1
click at [117, 123] on div "Select type" at bounding box center [230, 124] width 248 height 13
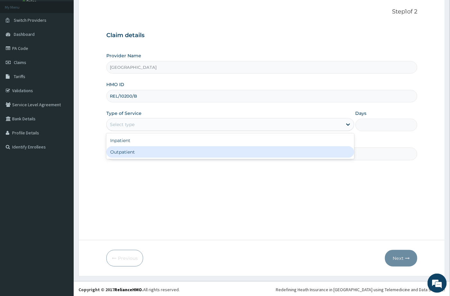
click at [122, 157] on div "Outpatient" at bounding box center [230, 152] width 248 height 12
type input "1"
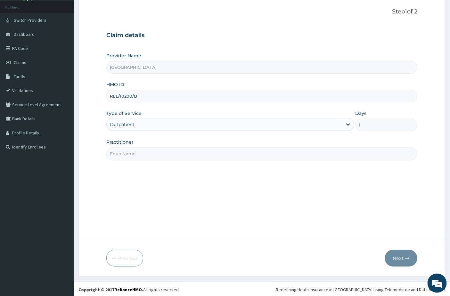
click at [121, 155] on input "Practitioner" at bounding box center [262, 154] width 312 height 12
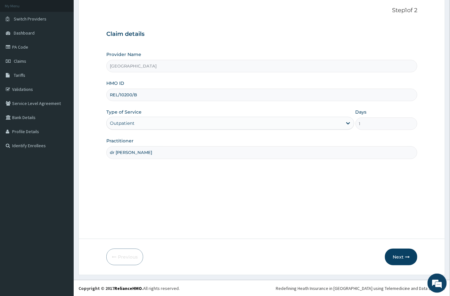
scroll to position [37, 0]
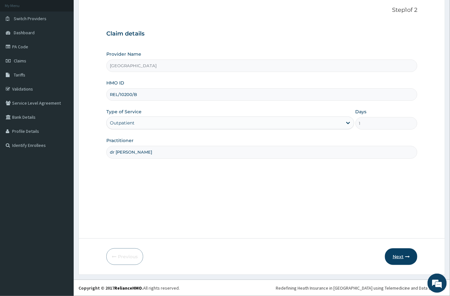
type input "dr emma"
click at [405, 257] on button "Next" at bounding box center [401, 257] width 32 height 17
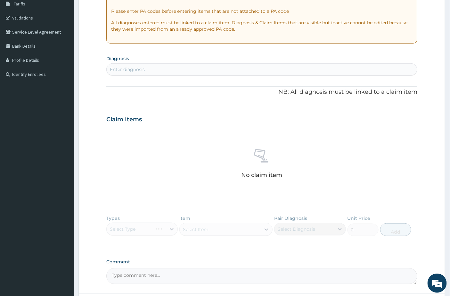
scroll to position [2, 0]
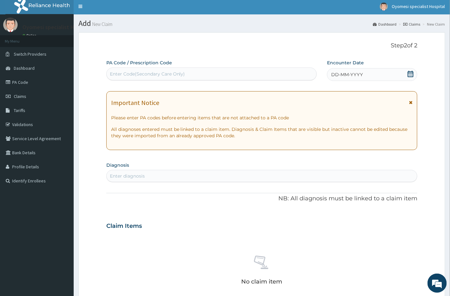
click at [152, 79] on div "Enter Code(Secondary Care Only)" at bounding box center [212, 74] width 210 height 10
paste input "PA/55E9D3"
type input "PA/55E9D3"
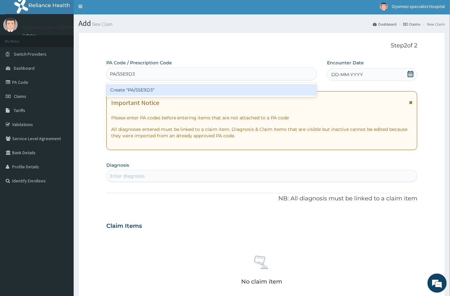
click at [156, 94] on div "Create "PA/55E9D3"" at bounding box center [211, 90] width 211 height 12
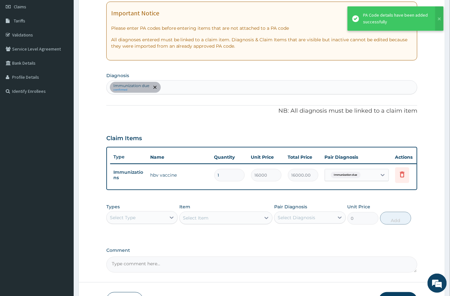
scroll to position [140, 0]
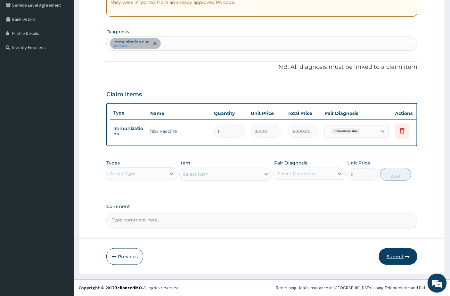
click at [397, 257] on button "Submit" at bounding box center [398, 257] width 38 height 17
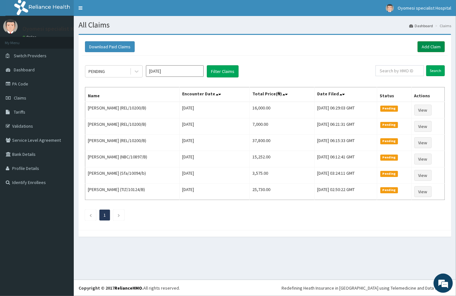
click at [426, 47] on link "Add Claim" at bounding box center [430, 46] width 27 height 11
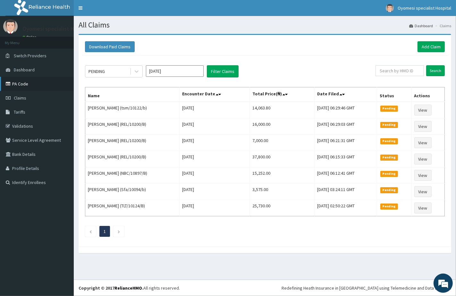
click at [24, 86] on link "PA Code" at bounding box center [37, 84] width 74 height 14
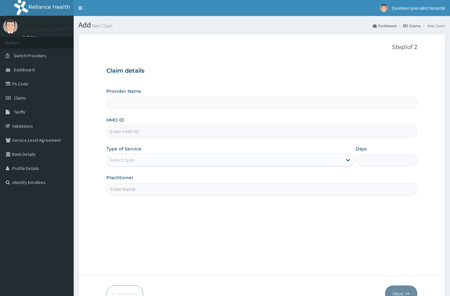
type input "[GEOGRAPHIC_DATA]"
drag, startPoint x: 133, startPoint y: 138, endPoint x: 130, endPoint y: 134, distance: 5.1
click at [133, 138] on div "Provider Name Oyomesi hospital HMO ID Type of Service Select type Days Practiti…" at bounding box center [262, 142] width 312 height 108
paste input "Rel/10200/a"
type input "Rel/10200/a"
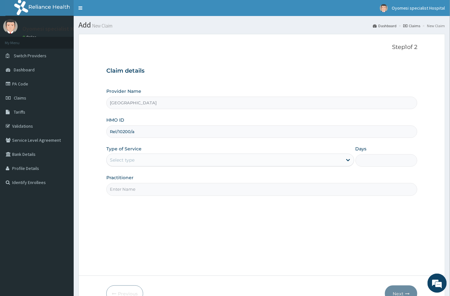
click at [154, 160] on div "Select type" at bounding box center [225, 160] width 236 height 10
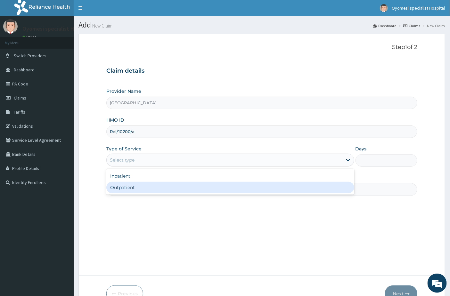
click at [154, 189] on div "Outpatient" at bounding box center [230, 188] width 248 height 12
type input "1"
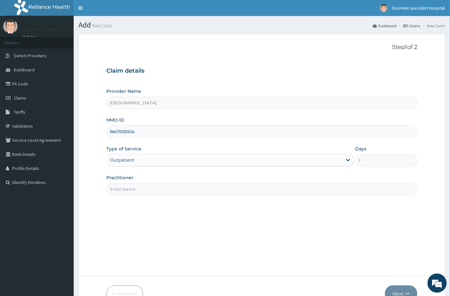
click at [152, 189] on input "Practitioner" at bounding box center [262, 189] width 312 height 12
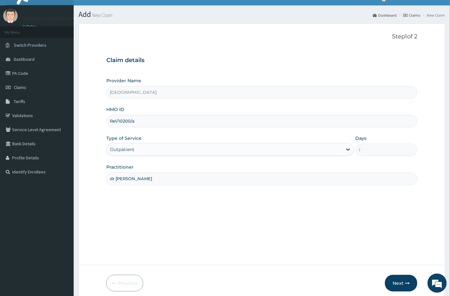
scroll to position [37, 0]
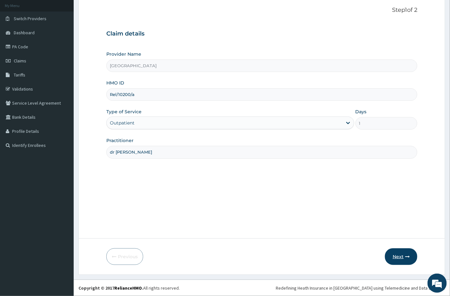
type input "dr emma"
click at [396, 258] on button "Next" at bounding box center [401, 257] width 32 height 17
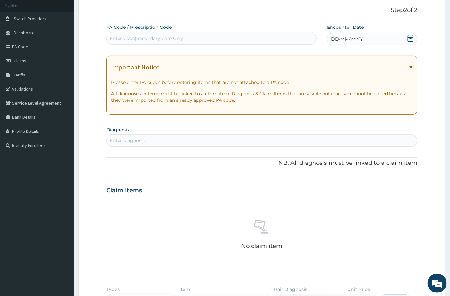
scroll to position [0, 0]
click at [162, 32] on div "Enter Code(Secondary Care Only)" at bounding box center [211, 38] width 211 height 13
paste input "PA/37E951"
type input "PA/37E951"
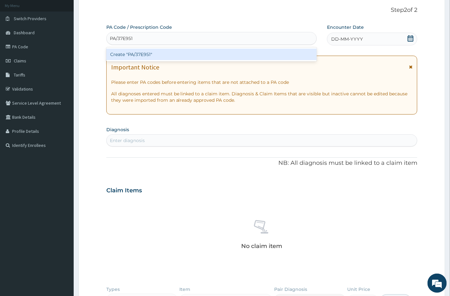
click at [175, 55] on div "Create "PA/37E951"" at bounding box center [211, 55] width 211 height 12
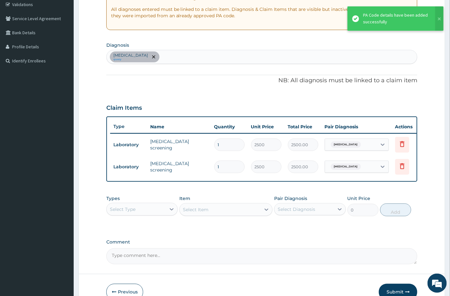
scroll to position [162, 0]
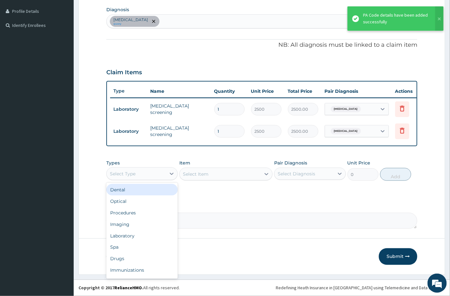
click at [142, 171] on div "Select Type" at bounding box center [136, 174] width 59 height 10
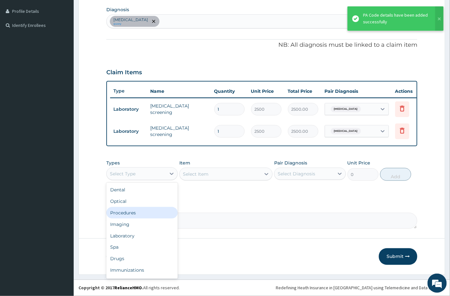
click at [137, 214] on div "Procedures" at bounding box center [141, 213] width 71 height 12
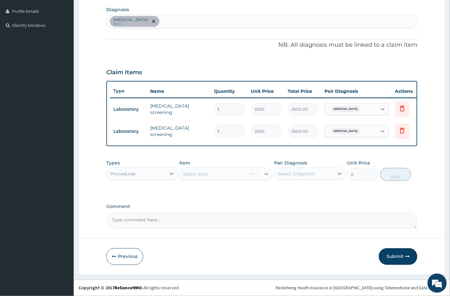
drag, startPoint x: 303, startPoint y: 167, endPoint x: 307, endPoint y: 172, distance: 6.4
click at [304, 167] on div "Pair Diagnosis Select Diagnosis" at bounding box center [309, 170] width 71 height 21
click at [310, 176] on div "Select Diagnosis" at bounding box center [296, 174] width 37 height 6
click at [310, 191] on label "Viral hepatitis" at bounding box center [305, 190] width 40 height 6
checkbox input "true"
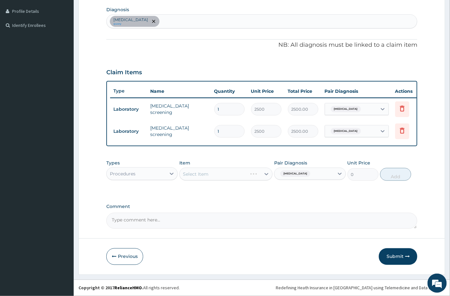
click at [203, 174] on div "Select Item" at bounding box center [225, 174] width 93 height 13
click at [203, 174] on div "Select Item" at bounding box center [196, 174] width 26 height 6
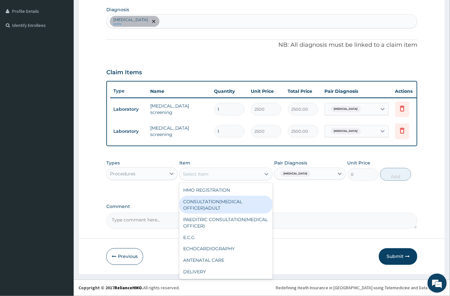
click at [205, 203] on div "CONSULTATION(MEDICAL OFFICER)ADULT" at bounding box center [225, 205] width 93 height 18
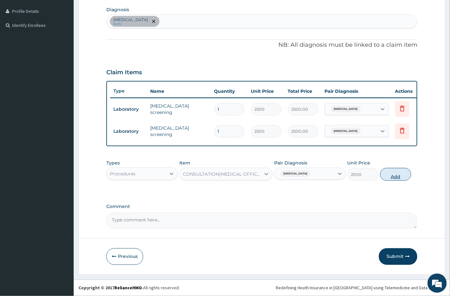
click at [386, 173] on button "Add" at bounding box center [395, 174] width 31 height 13
type input "0"
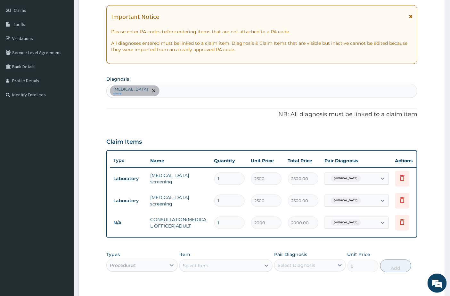
scroll to position [78, 0]
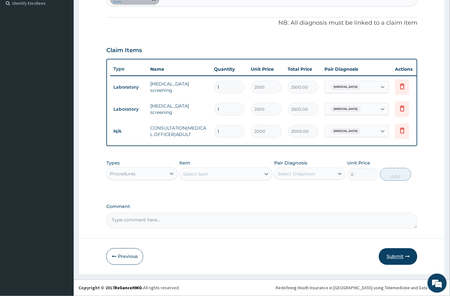
click at [393, 253] on button "Submit" at bounding box center [398, 257] width 38 height 17
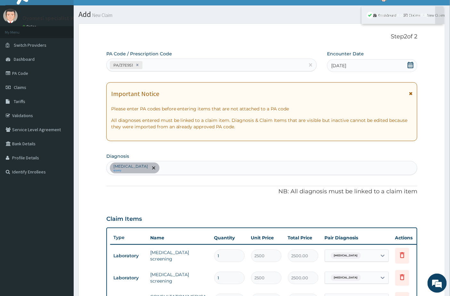
scroll to position [184, 0]
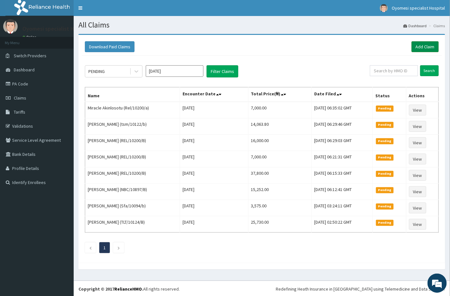
click at [429, 47] on link "Add Claim" at bounding box center [425, 46] width 27 height 11
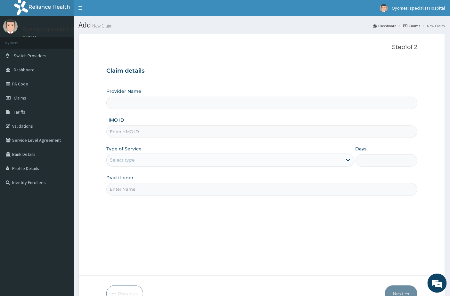
click at [145, 134] on input "HMO ID" at bounding box center [262, 132] width 312 height 12
paste input "REL/10200/B"
type input "REL/10200/B"
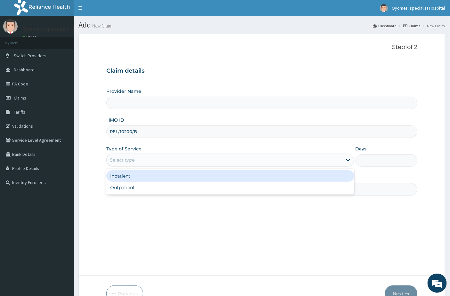
click at [127, 162] on div "Select type" at bounding box center [122, 160] width 25 height 6
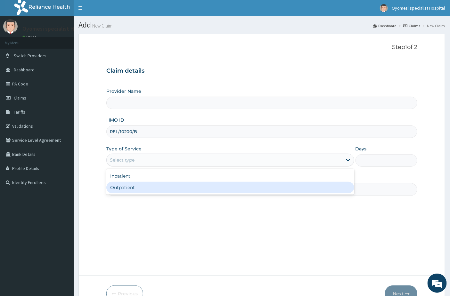
click at [128, 188] on div "Outpatient" at bounding box center [230, 188] width 248 height 12
type input "1"
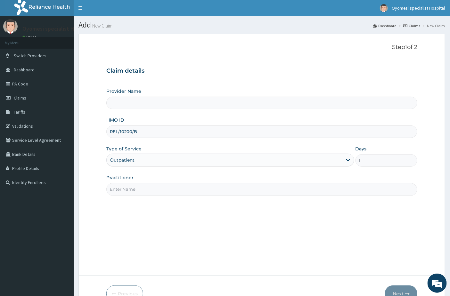
click at [127, 189] on input "Practitioner" at bounding box center [262, 189] width 312 height 12
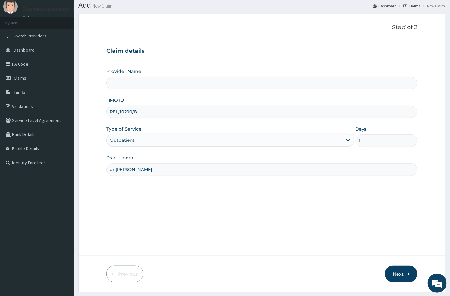
scroll to position [37, 0]
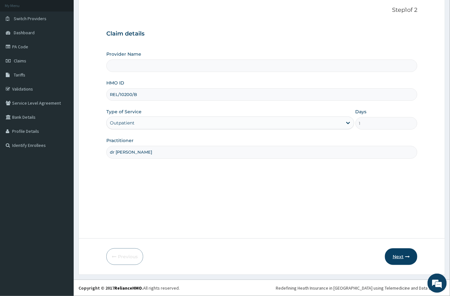
type input "dr [PERSON_NAME]"
click at [393, 254] on button "Next" at bounding box center [401, 257] width 32 height 17
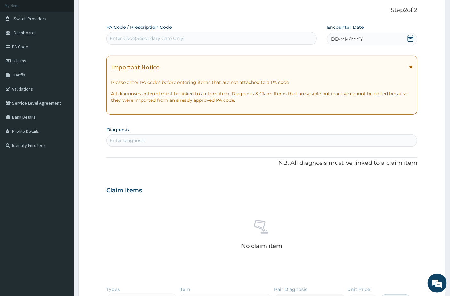
click at [161, 37] on div "Enter Code(Secondary Care Only)" at bounding box center [147, 38] width 75 height 6
paste input "PA/7834B5"
type input "PA/7834B5"
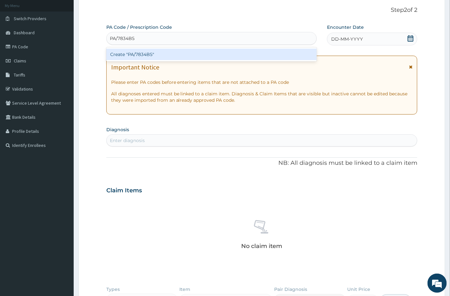
click at [158, 55] on div "Create "PA/7834B5"" at bounding box center [211, 55] width 211 height 12
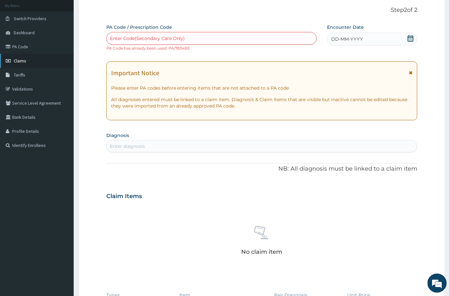
click at [26, 63] on link "Claims" at bounding box center [37, 61] width 74 height 14
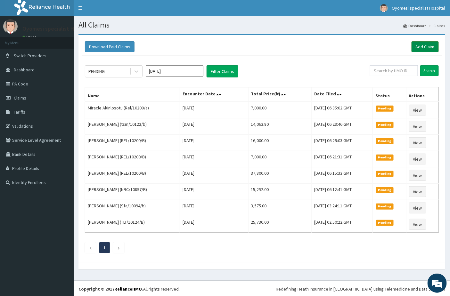
click at [425, 44] on link "Add Claim" at bounding box center [425, 46] width 27 height 11
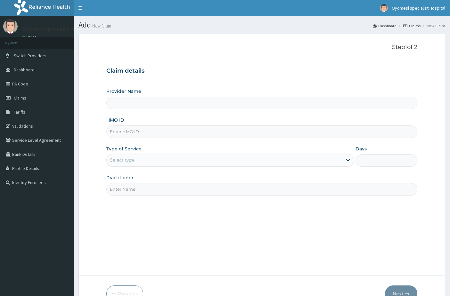
click at [160, 126] on input "HMO ID" at bounding box center [262, 132] width 312 height 12
type input "Oht/11131/a"
type input "[GEOGRAPHIC_DATA]"
type input "Oht/11131/a"
click at [133, 165] on div "Select type" at bounding box center [225, 160] width 236 height 10
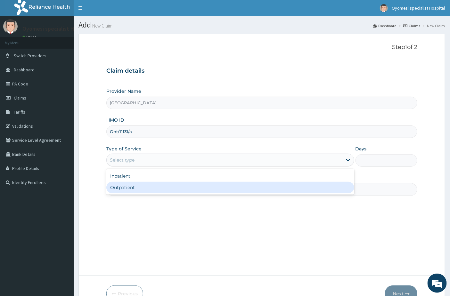
click at [127, 194] on div "Inpatient Outpatient" at bounding box center [230, 182] width 248 height 26
click at [128, 187] on div "Outpatient" at bounding box center [230, 188] width 248 height 12
type input "1"
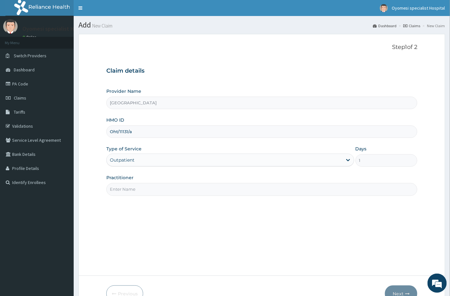
click at [128, 188] on input "Practitioner" at bounding box center [262, 189] width 312 height 12
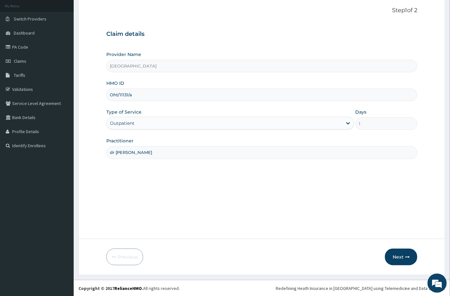
scroll to position [37, 0]
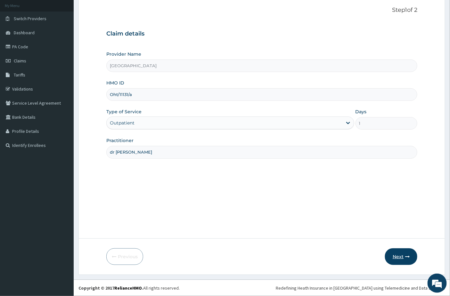
type input "dr [PERSON_NAME]"
click at [407, 260] on button "Next" at bounding box center [401, 257] width 32 height 17
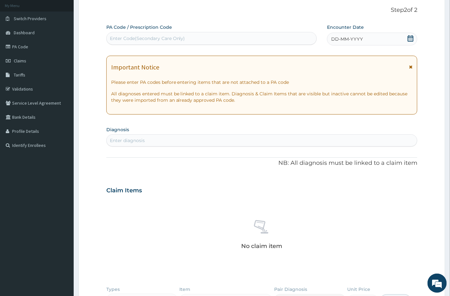
click at [188, 40] on div "Enter Code(Secondary Care Only)" at bounding box center [212, 38] width 210 height 10
paste input "PA/987249"
type input "PA/987249"
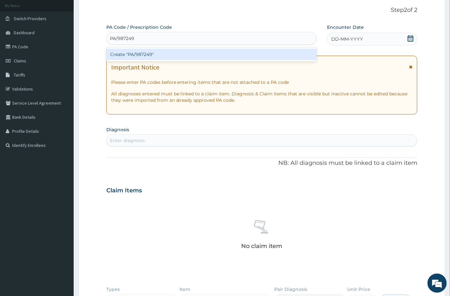
click at [193, 54] on div "Create "PA/987249"" at bounding box center [211, 55] width 211 height 12
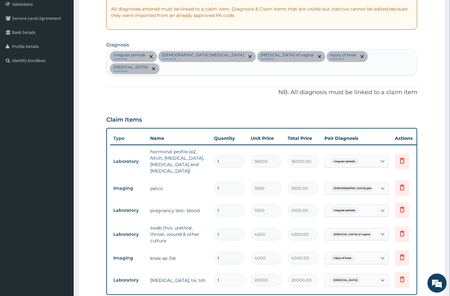
scroll to position [158, 0]
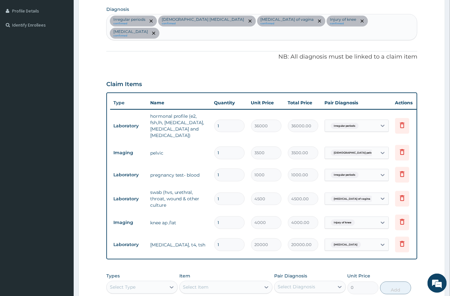
click at [394, 18] on div "Irregular periods confirmed [DEMOGRAPHIC_DATA] [MEDICAL_DATA] confirmed [MEDICA…" at bounding box center [262, 27] width 311 height 26
type input "malar"
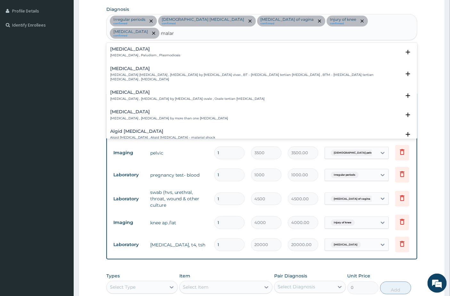
click at [164, 47] on div "[MEDICAL_DATA] [MEDICAL_DATA] , Paludism , Plasmodiosis" at bounding box center [262, 52] width 304 height 11
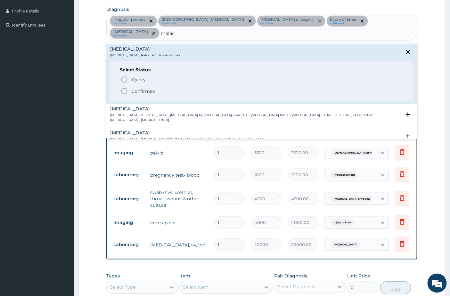
click at [135, 83] on div "Select Status Query Query covers suspected (?), Keep in view (kiv), Ruled out (…" at bounding box center [262, 81] width 304 height 41
click at [134, 88] on p "Confirmed" at bounding box center [143, 91] width 24 height 6
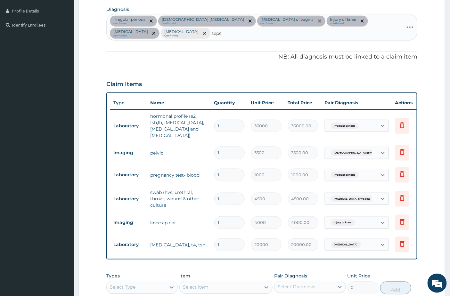
type input "sepsi"
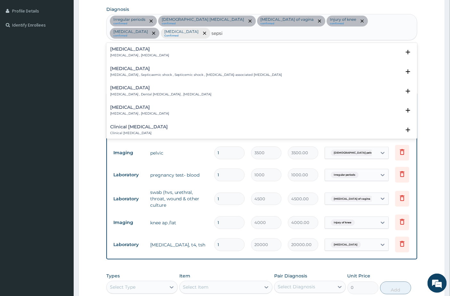
click at [172, 60] on div "[MEDICAL_DATA] [MEDICAL_DATA] , [MEDICAL_DATA] Select Status Query Query covers…" at bounding box center [262, 54] width 304 height 14
click at [172, 53] on div "[MEDICAL_DATA] [MEDICAL_DATA] , [MEDICAL_DATA]" at bounding box center [262, 52] width 304 height 11
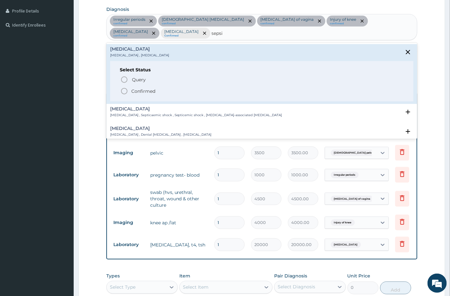
click at [123, 89] on icon "status option filled" at bounding box center [125, 91] width 8 height 8
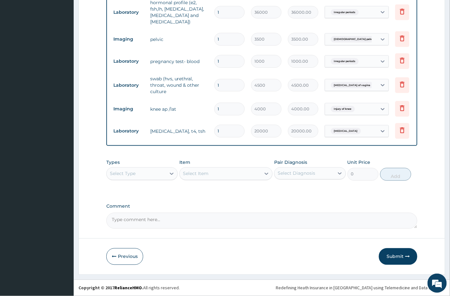
scroll to position [277, 0]
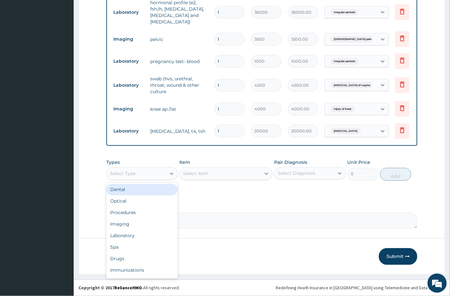
click at [136, 175] on div "Select Type" at bounding box center [136, 174] width 59 height 10
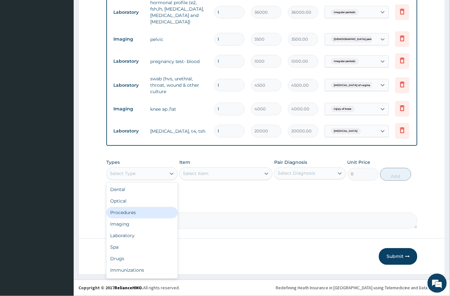
click at [127, 211] on div "Procedures" at bounding box center [141, 213] width 71 height 12
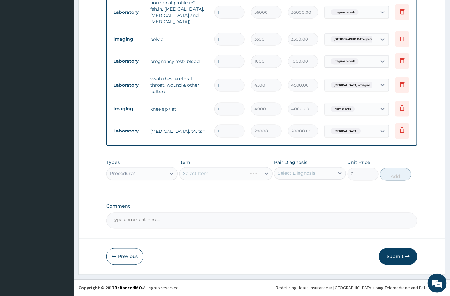
click at [216, 177] on div "Select Item" at bounding box center [225, 174] width 93 height 13
click at [301, 171] on div "Select Diagnosis" at bounding box center [296, 174] width 37 height 6
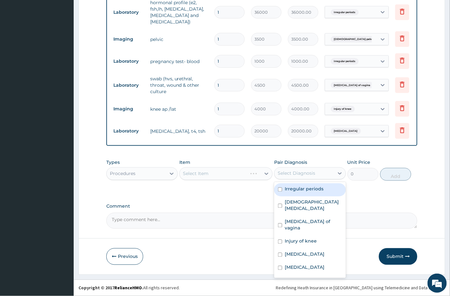
click at [300, 196] on div "Irregular periods" at bounding box center [309, 190] width 71 height 13
checkbox input "true"
click at [379, 205] on label "Comment" at bounding box center [262, 206] width 312 height 5
click at [379, 213] on textarea "Comment" at bounding box center [262, 221] width 312 height 16
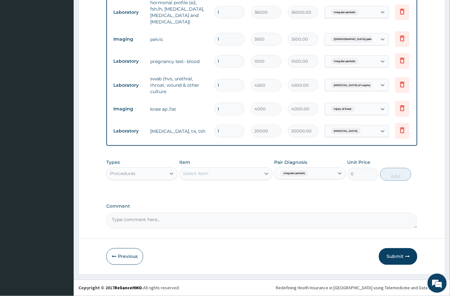
click at [236, 179] on div "Select Item" at bounding box center [220, 174] width 81 height 10
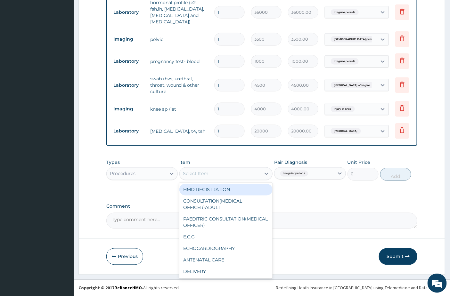
click at [227, 194] on div "HMO REGISTRATION" at bounding box center [225, 190] width 93 height 12
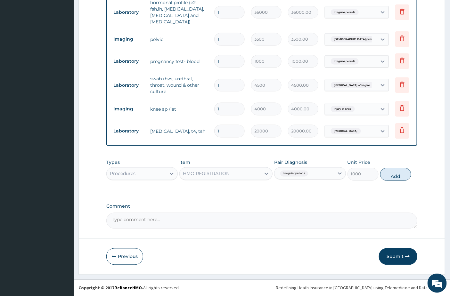
click at [234, 171] on div "HMO REGISTRATION" at bounding box center [220, 174] width 81 height 10
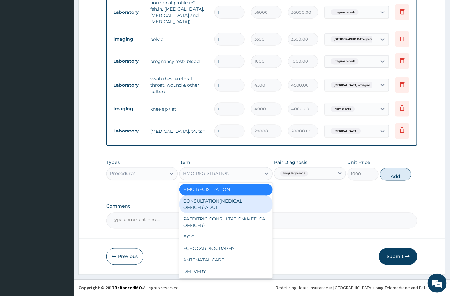
click at [220, 200] on div "CONSULTATION(MEDICAL OFFICER)ADULT" at bounding box center [225, 205] width 93 height 18
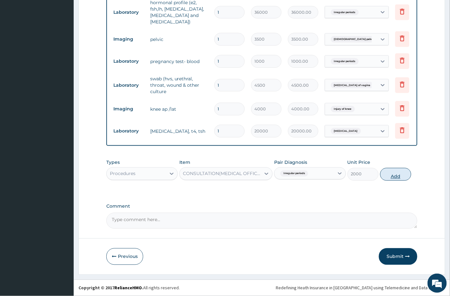
click at [402, 175] on button "Add" at bounding box center [395, 174] width 31 height 13
type input "0"
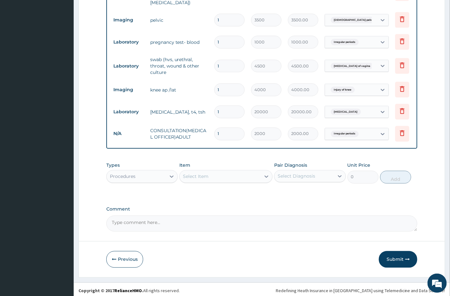
scroll to position [299, 0]
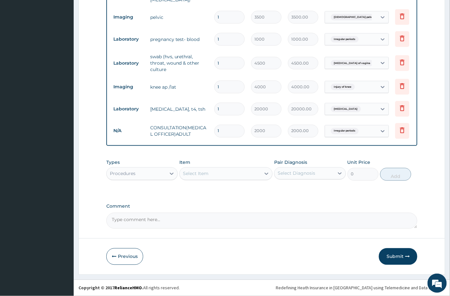
click at [161, 176] on div "Procedures" at bounding box center [136, 174] width 59 height 10
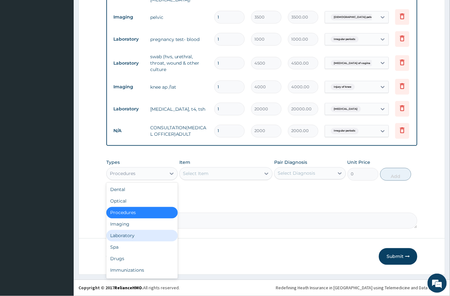
click at [122, 234] on div "Laboratory" at bounding box center [141, 236] width 71 height 12
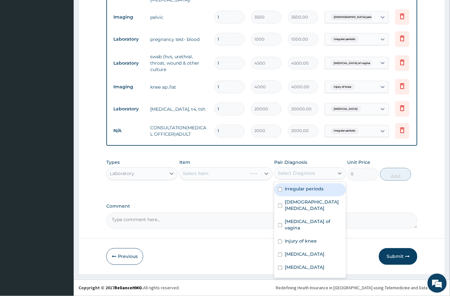
click at [286, 174] on div "Select Diagnosis" at bounding box center [296, 174] width 37 height 6
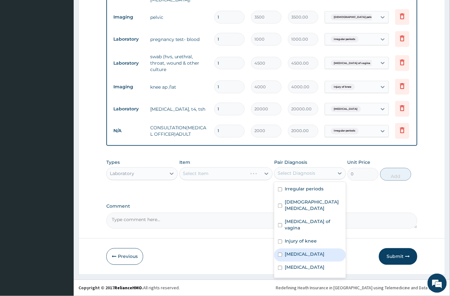
scroll to position [4, 0]
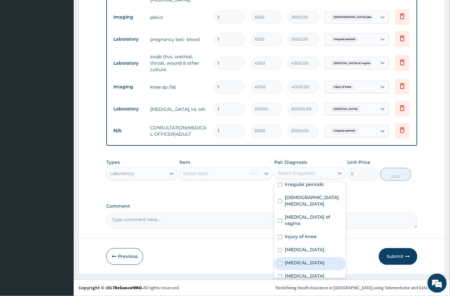
click at [299, 258] on div "[MEDICAL_DATA]" at bounding box center [309, 264] width 71 height 13
checkbox input "true"
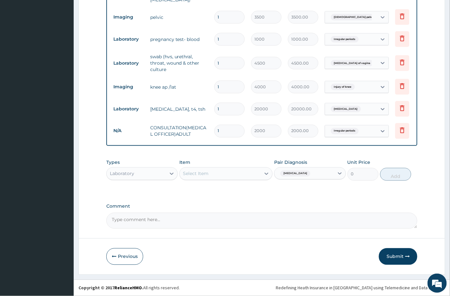
click at [224, 179] on div "Select Item" at bounding box center [220, 174] width 81 height 10
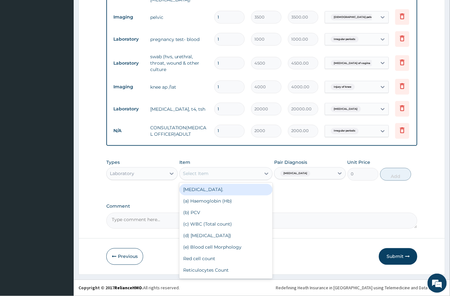
click at [222, 190] on div "[MEDICAL_DATA]." at bounding box center [225, 190] width 93 height 12
type input "2500"
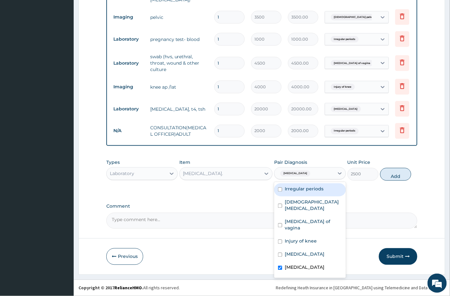
click at [287, 178] on div "[MEDICAL_DATA]" at bounding box center [295, 174] width 34 height 8
drag, startPoint x: 305, startPoint y: 273, endPoint x: 294, endPoint y: 260, distance: 17.7
click at [305, 275] on div "[MEDICAL_DATA]" at bounding box center [309, 281] width 71 height 13
checkbox input "true"
click at [293, 265] on label "[MEDICAL_DATA]" at bounding box center [305, 268] width 40 height 6
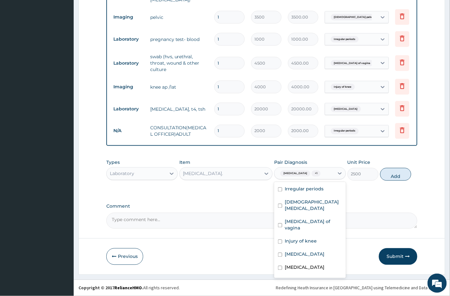
checkbox input "false"
click at [391, 167] on div "Types Laboratory Item [MEDICAL_DATA]. Pair Diagnosis option [MEDICAL_DATA], des…" at bounding box center [262, 170] width 312 height 28
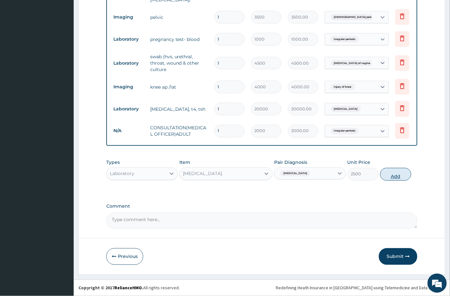
click at [402, 174] on button "Add" at bounding box center [395, 174] width 31 height 13
type input "0"
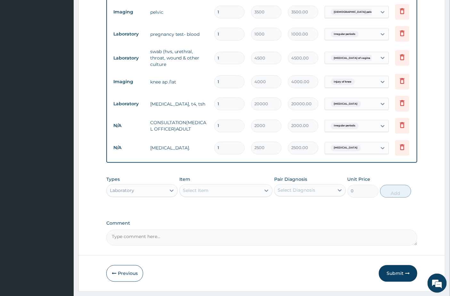
click at [202, 193] on div "Select Item" at bounding box center [220, 191] width 81 height 10
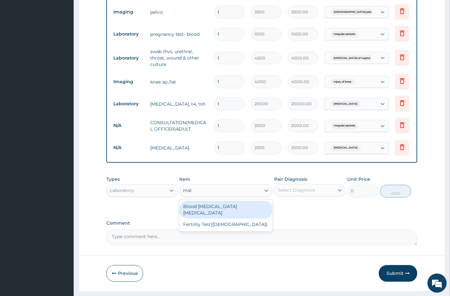
type input "mala"
click at [206, 209] on div "Blood [MEDICAL_DATA] [MEDICAL_DATA]" at bounding box center [225, 210] width 93 height 18
type input "1000"
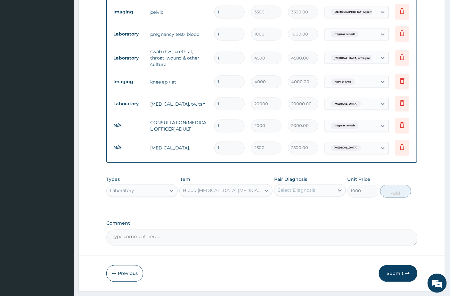
click at [297, 194] on div "Select Diagnosis" at bounding box center [296, 190] width 37 height 6
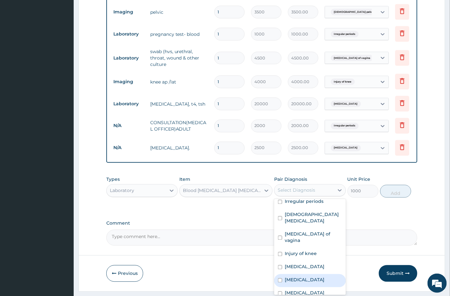
click at [310, 275] on div "[MEDICAL_DATA]" at bounding box center [309, 281] width 71 height 13
checkbox input "true"
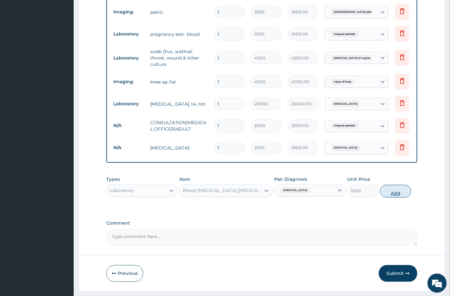
click at [397, 193] on button "Add" at bounding box center [395, 191] width 31 height 13
type input "0"
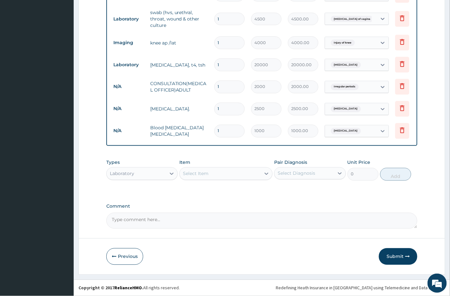
scroll to position [343, 0]
click at [403, 257] on button "Submit" at bounding box center [398, 257] width 38 height 17
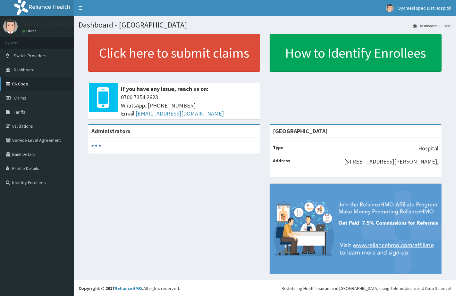
click at [27, 85] on link "PA Code" at bounding box center [37, 84] width 74 height 14
